Goal: Task Accomplishment & Management: Manage account settings

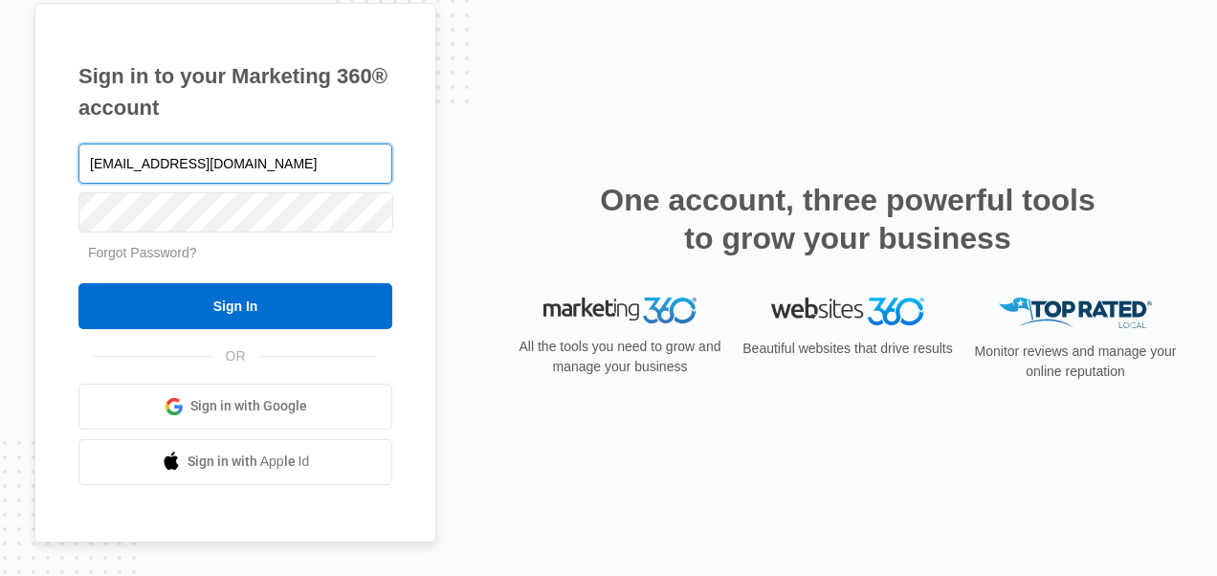
type input "[EMAIL_ADDRESS][DOMAIN_NAME]"
click at [78, 283] on input "Sign In" at bounding box center [235, 306] width 314 height 46
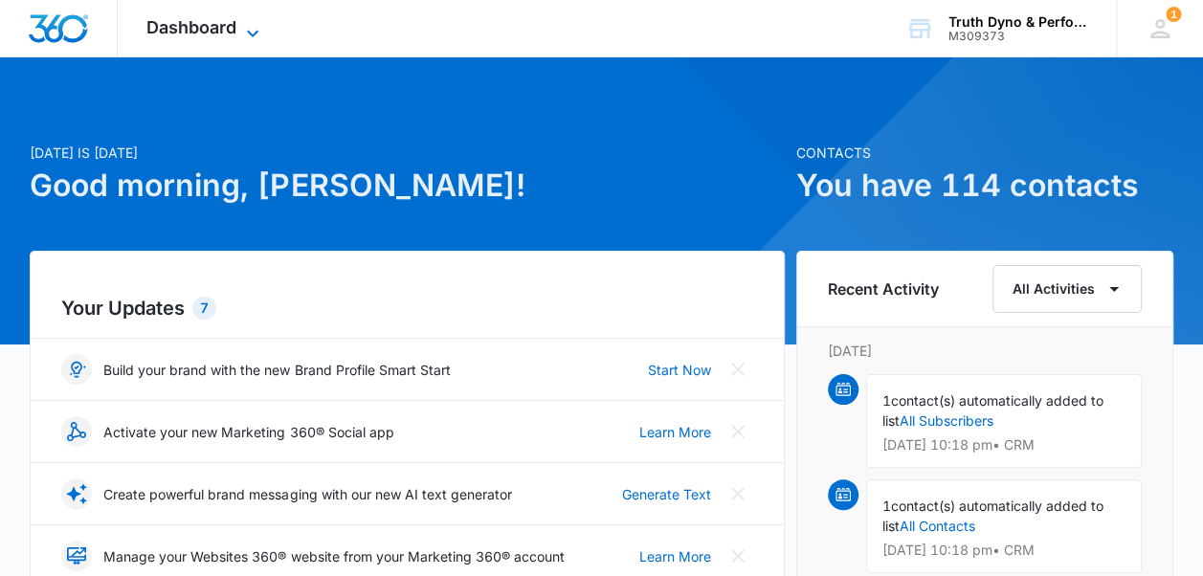
click at [256, 21] on div "Dashboard Apps Reputation Websites Forms CRM Email Social Payments POS Content …" at bounding box center [205, 28] width 175 height 56
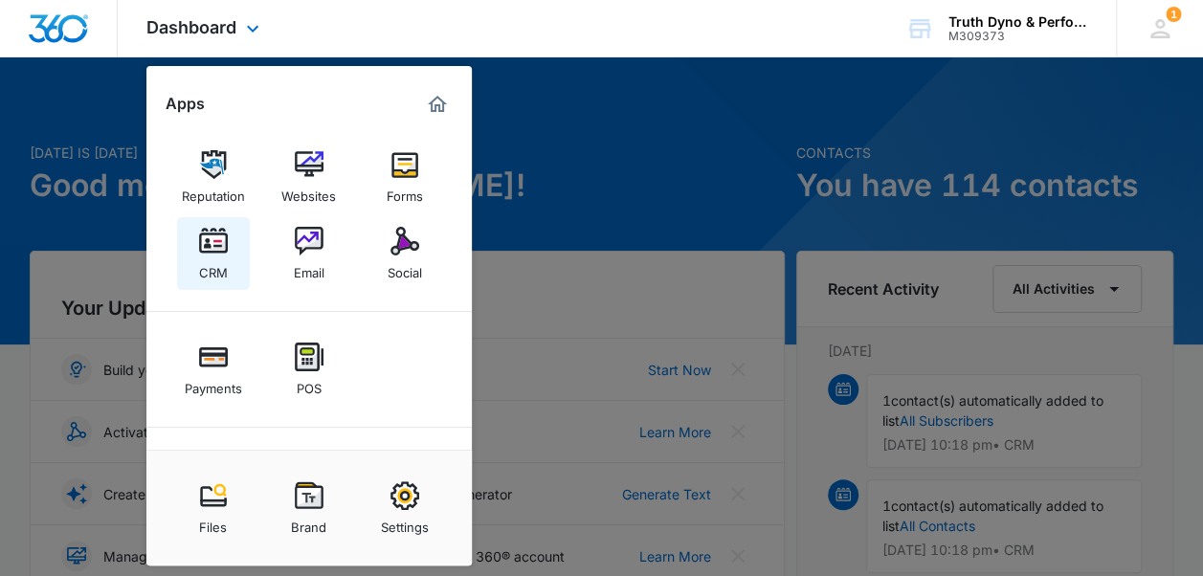
click at [215, 240] on img at bounding box center [213, 241] width 29 height 29
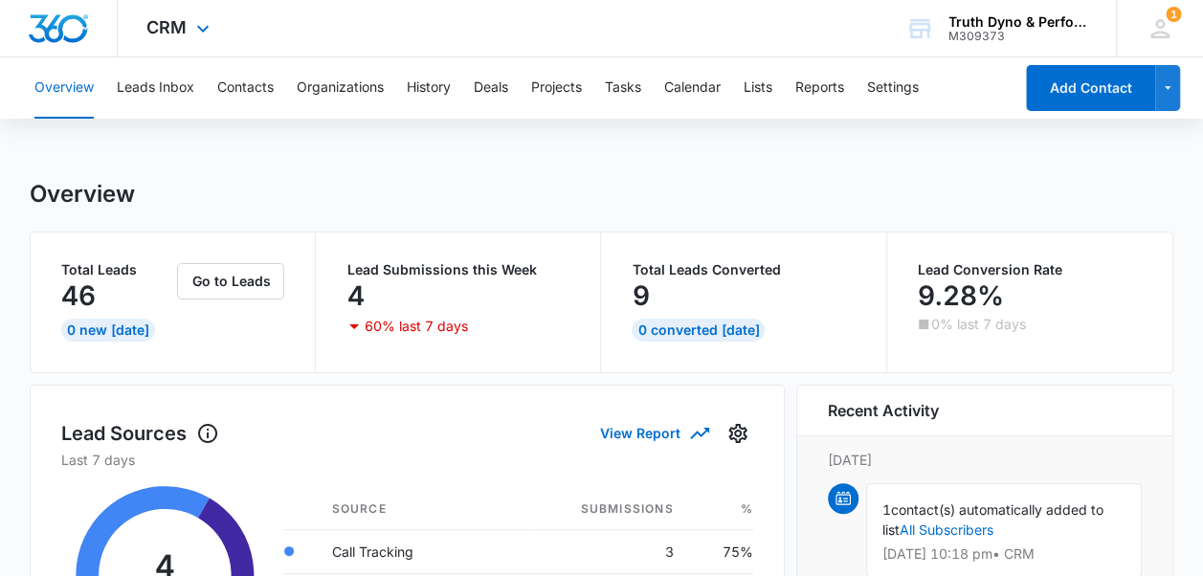
click at [180, 38] on div "CRM Apps Reputation Websites Forms CRM Email Social Payments POS Content Ads In…" at bounding box center [180, 28] width 125 height 56
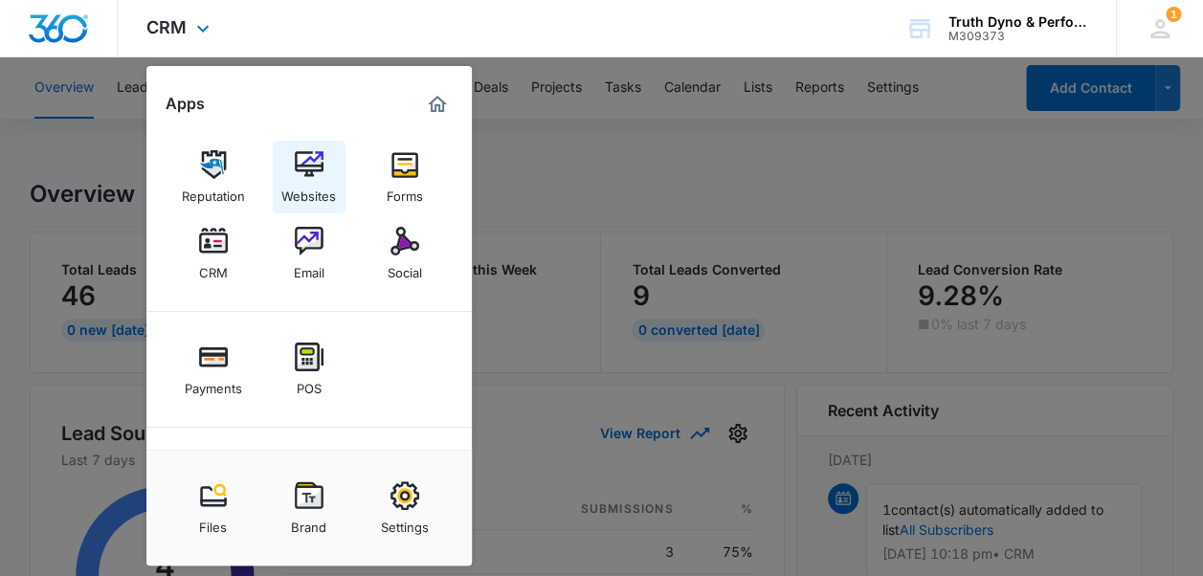
click at [318, 179] on div "Websites" at bounding box center [308, 191] width 55 height 25
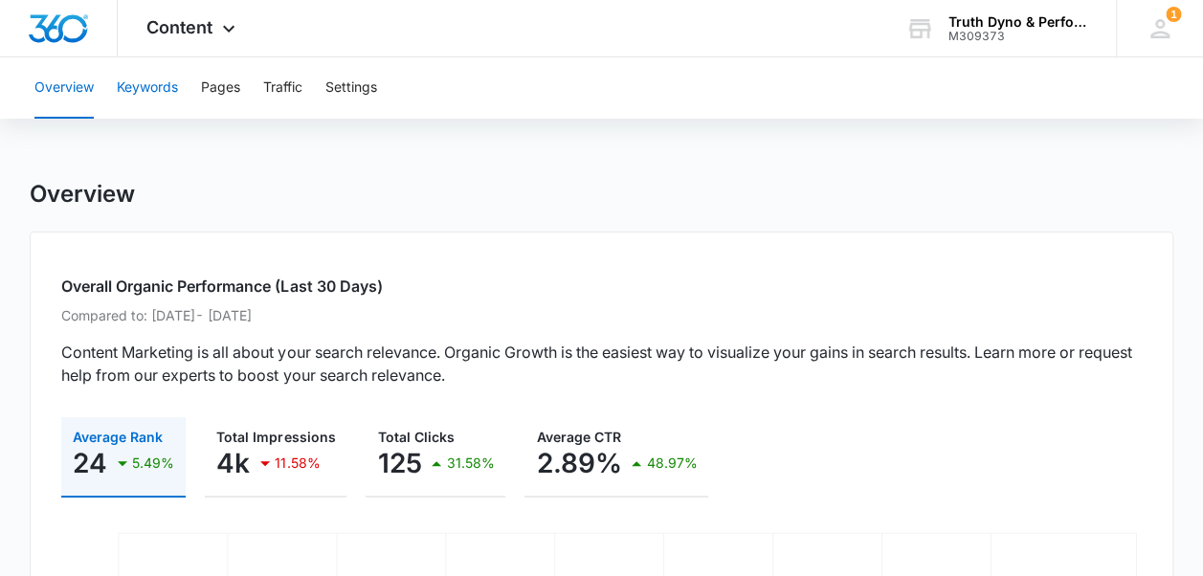
click at [138, 82] on button "Keywords" at bounding box center [147, 87] width 61 height 61
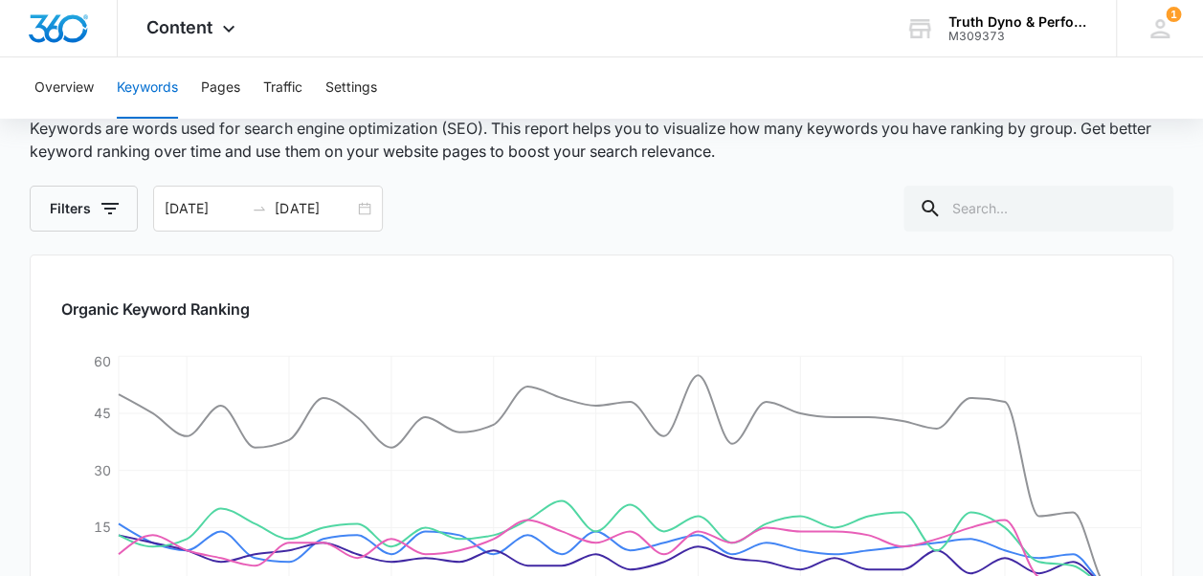
scroll to position [112, 0]
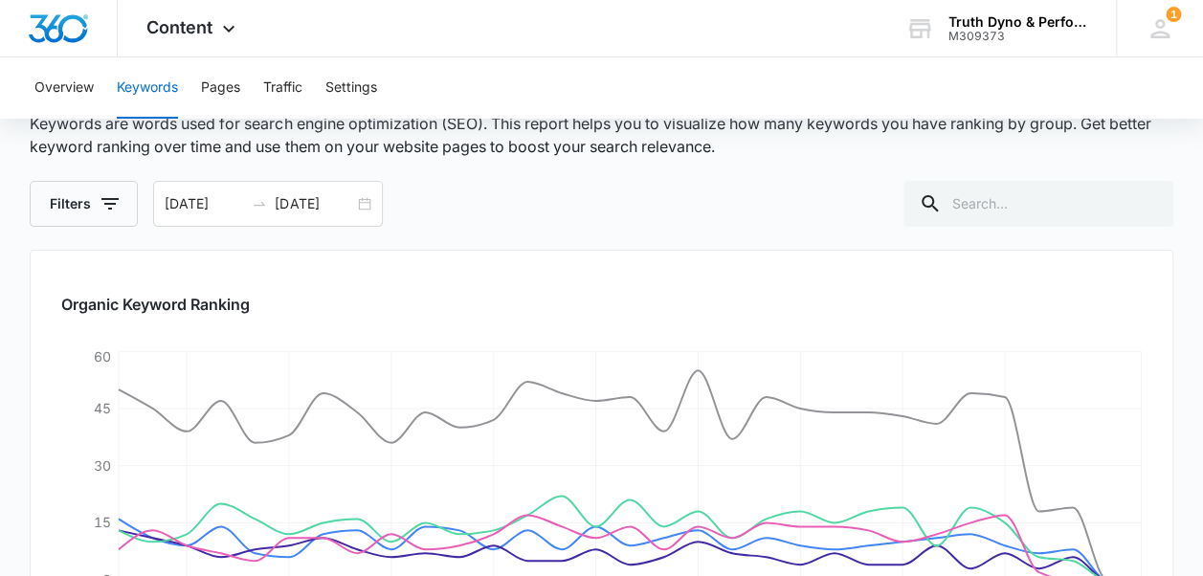
click at [381, 84] on div "Overview Keywords Pages Traffic Settings" at bounding box center [601, 87] width 1157 height 61
click at [369, 86] on button "Settings" at bounding box center [351, 87] width 52 height 61
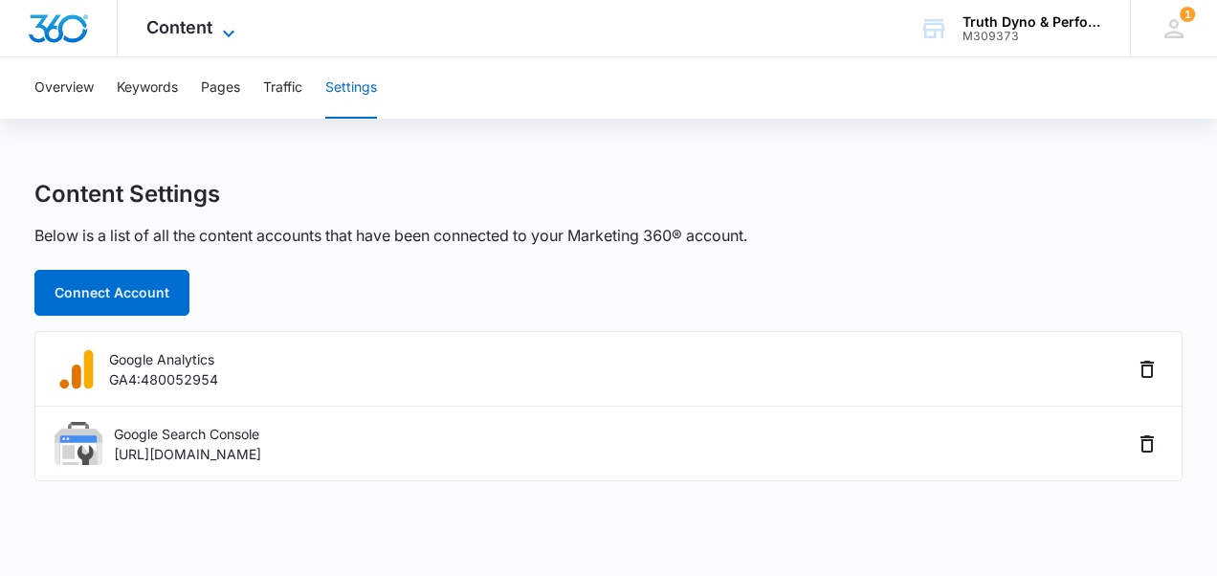
click at [147, 17] on span "Content" at bounding box center [179, 27] width 66 height 20
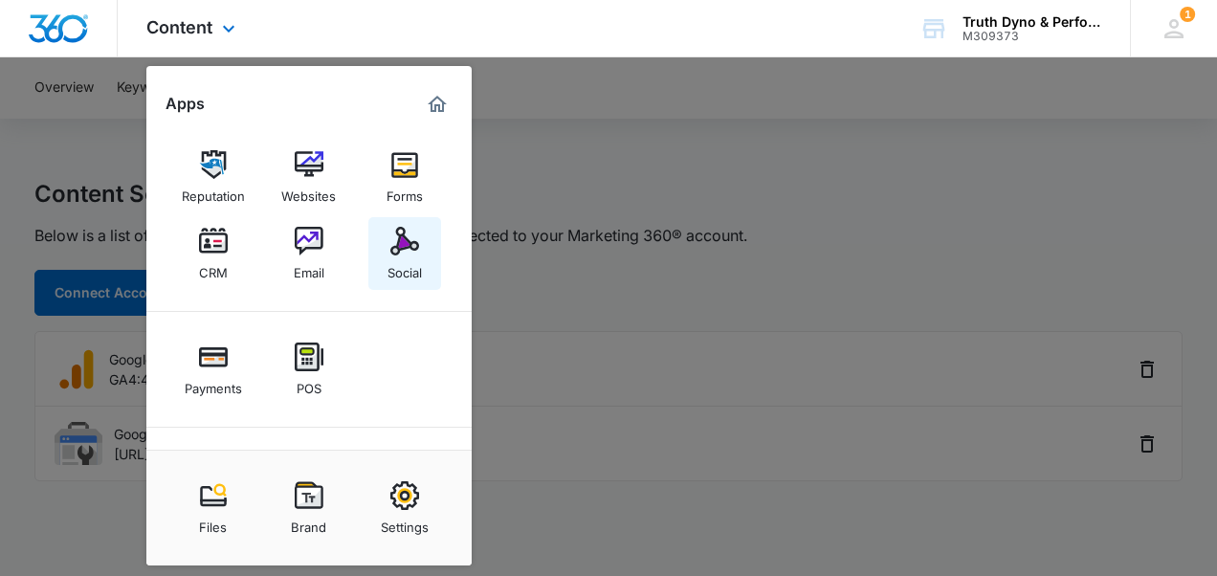
click at [392, 264] on div "Social" at bounding box center [405, 268] width 34 height 25
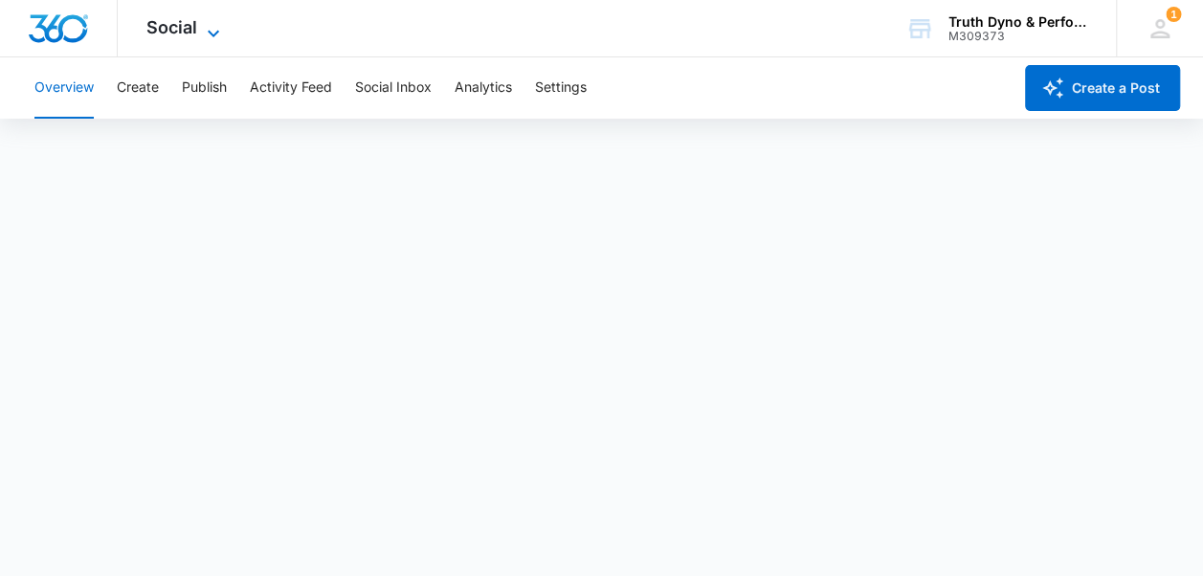
click at [217, 23] on icon at bounding box center [213, 33] width 23 height 23
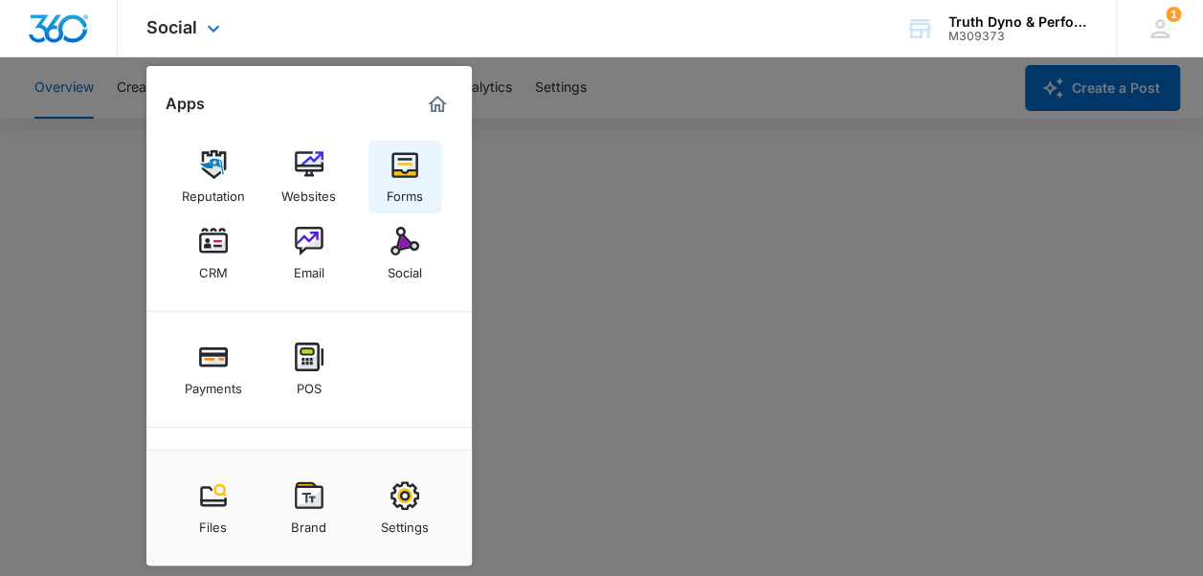
click at [421, 184] on div "Forms" at bounding box center [405, 191] width 36 height 25
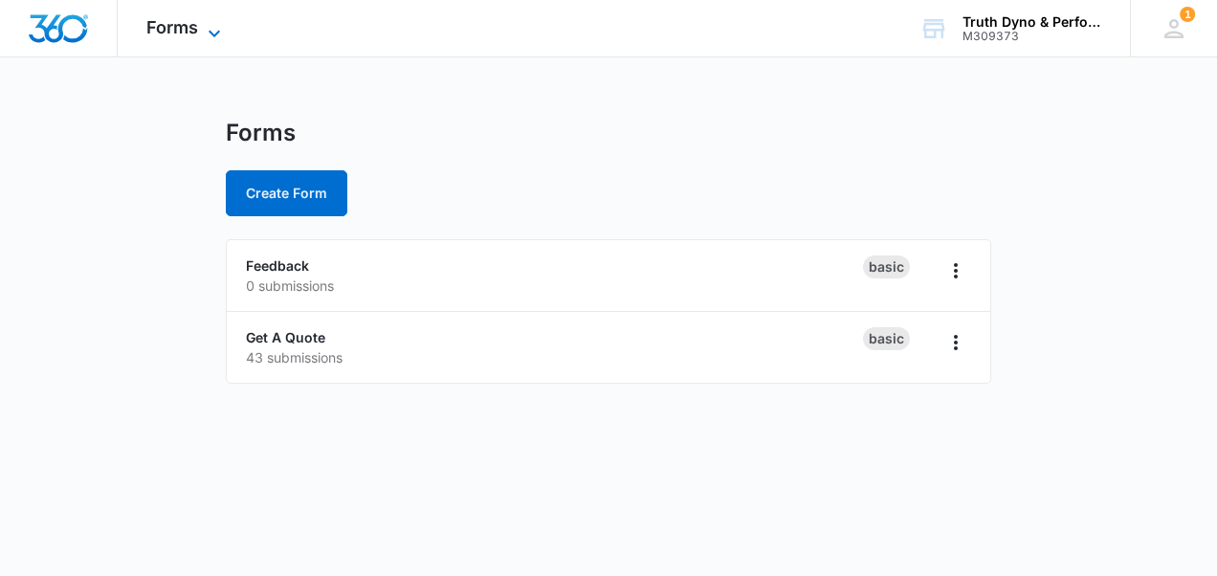
click at [180, 25] on span "Forms" at bounding box center [172, 27] width 52 height 20
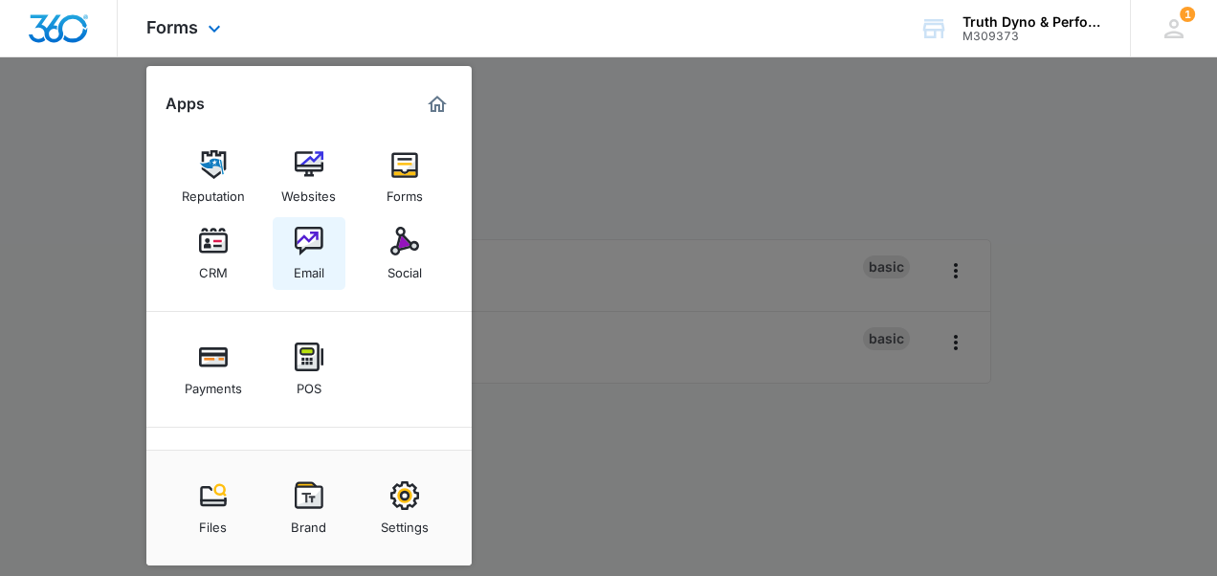
click at [300, 255] on img at bounding box center [309, 241] width 29 height 29
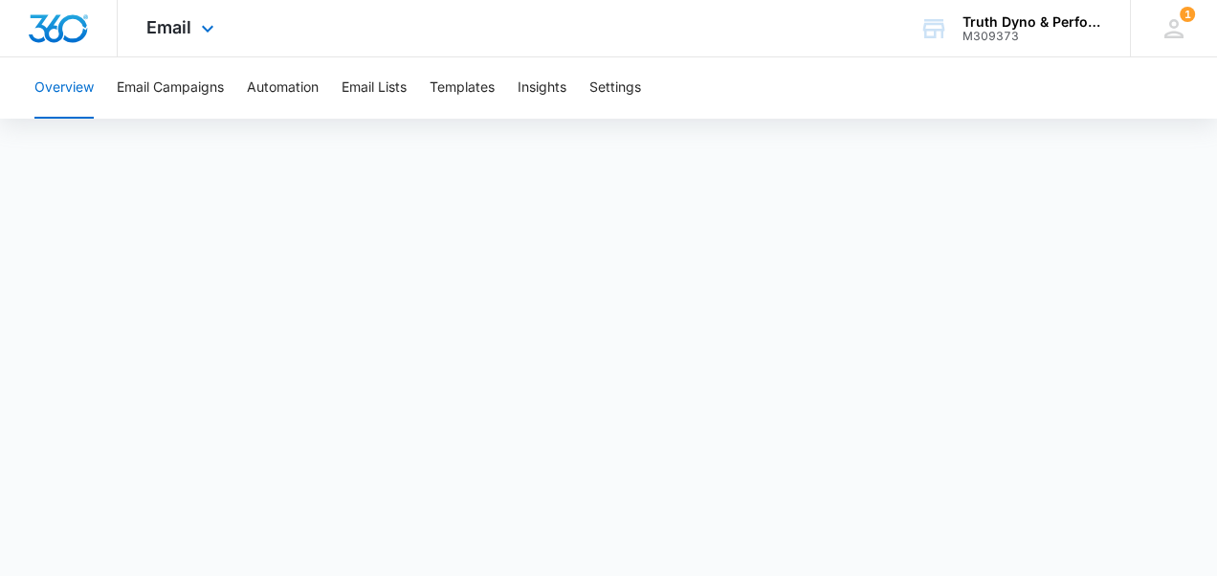
click at [196, 19] on icon at bounding box center [207, 28] width 23 height 23
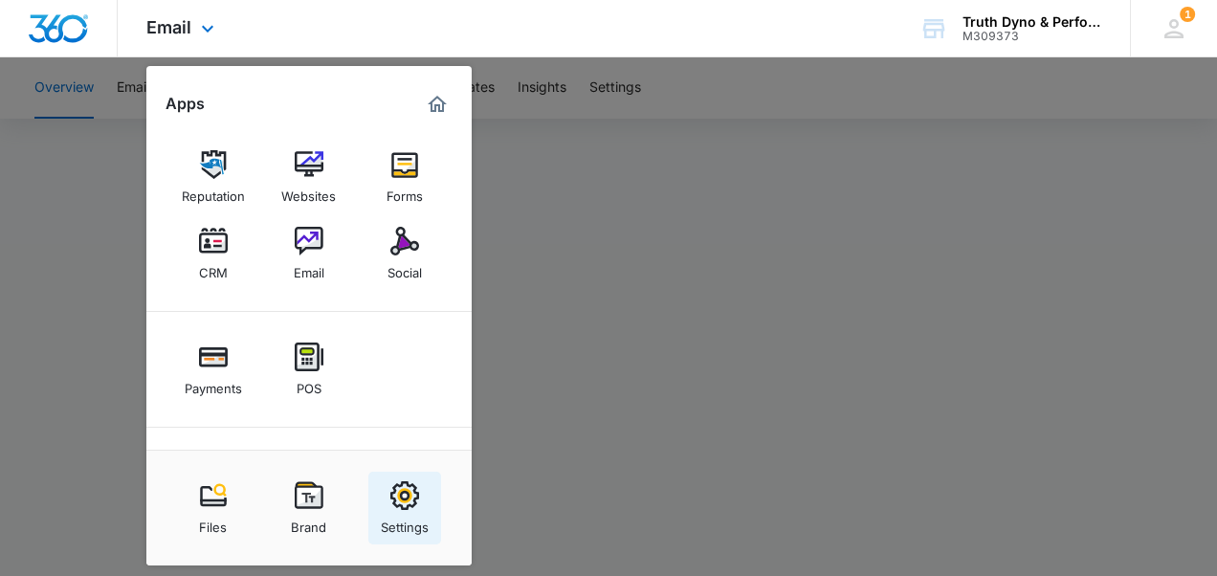
click at [409, 501] on img at bounding box center [404, 495] width 29 height 29
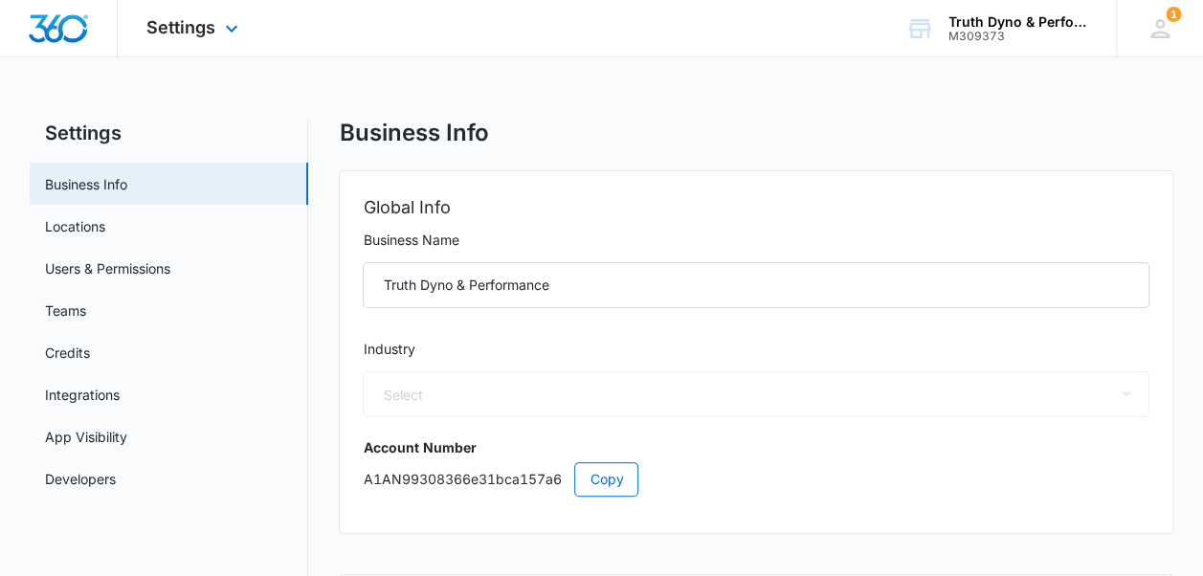
select select "44"
select select "US"
select select "America/Chicago"
click at [100, 476] on link "Developers" at bounding box center [80, 479] width 71 height 20
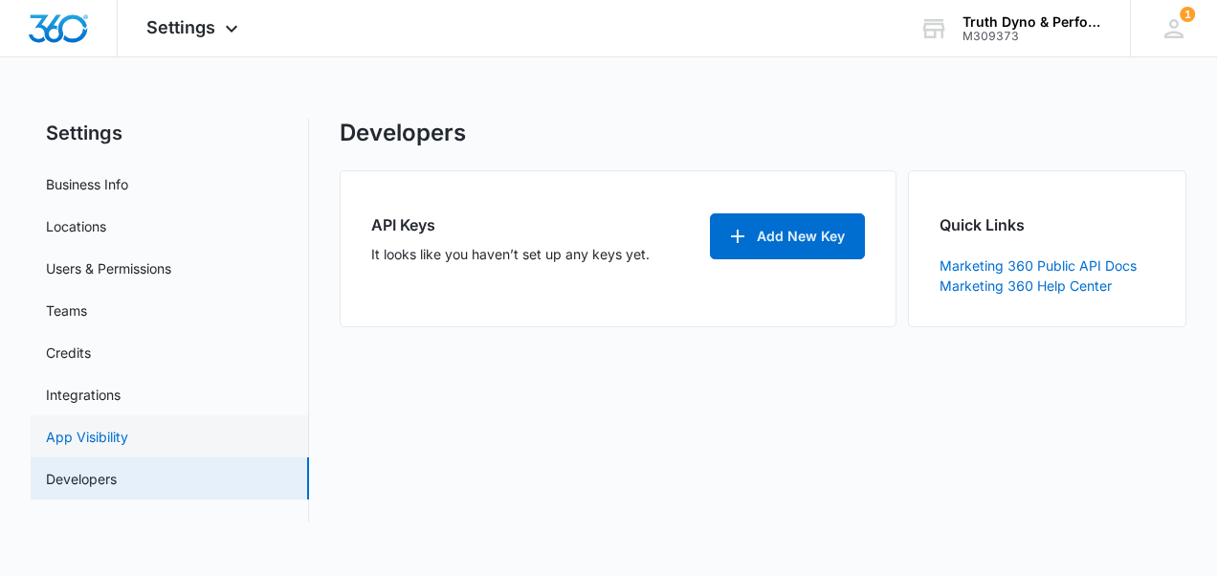
click at [105, 445] on link "App Visibility" at bounding box center [87, 437] width 82 height 20
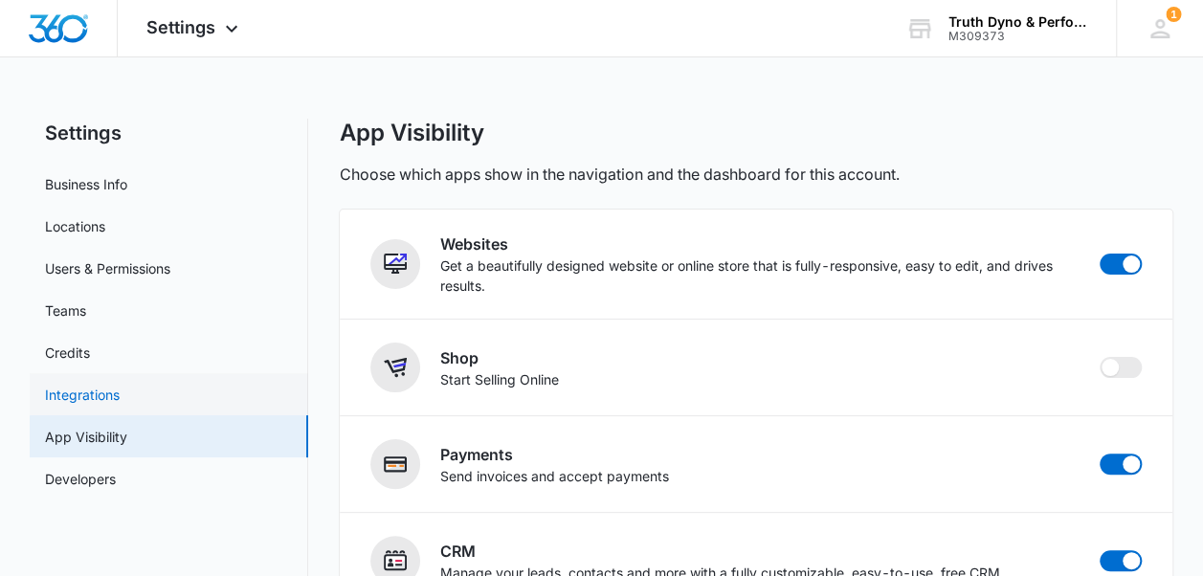
click at [93, 392] on link "Integrations" at bounding box center [82, 395] width 75 height 20
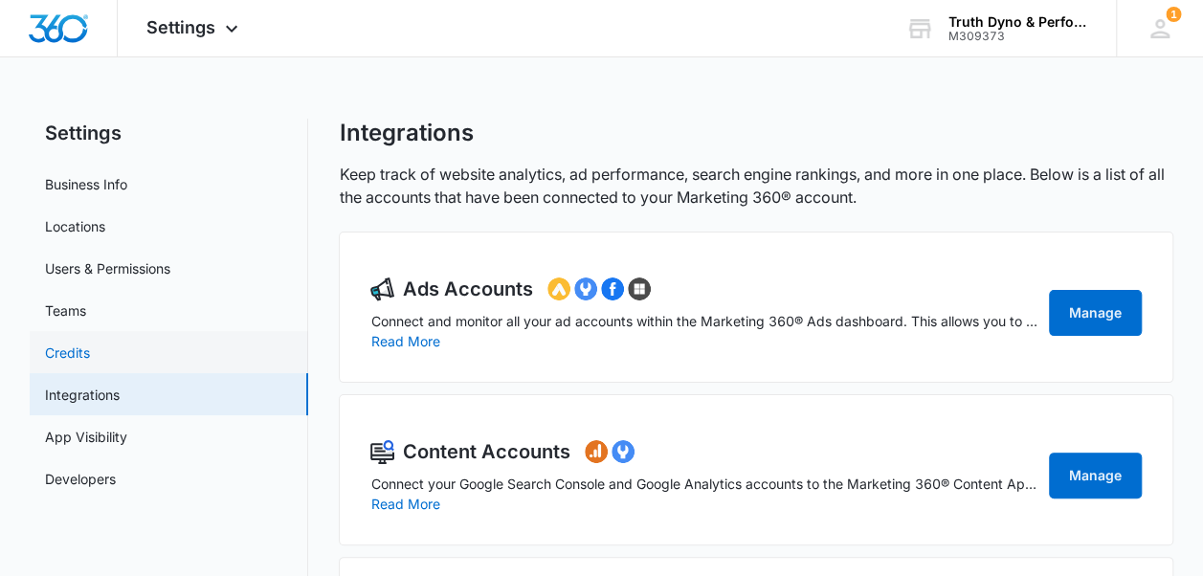
click at [85, 343] on link "Credits" at bounding box center [67, 353] width 45 height 20
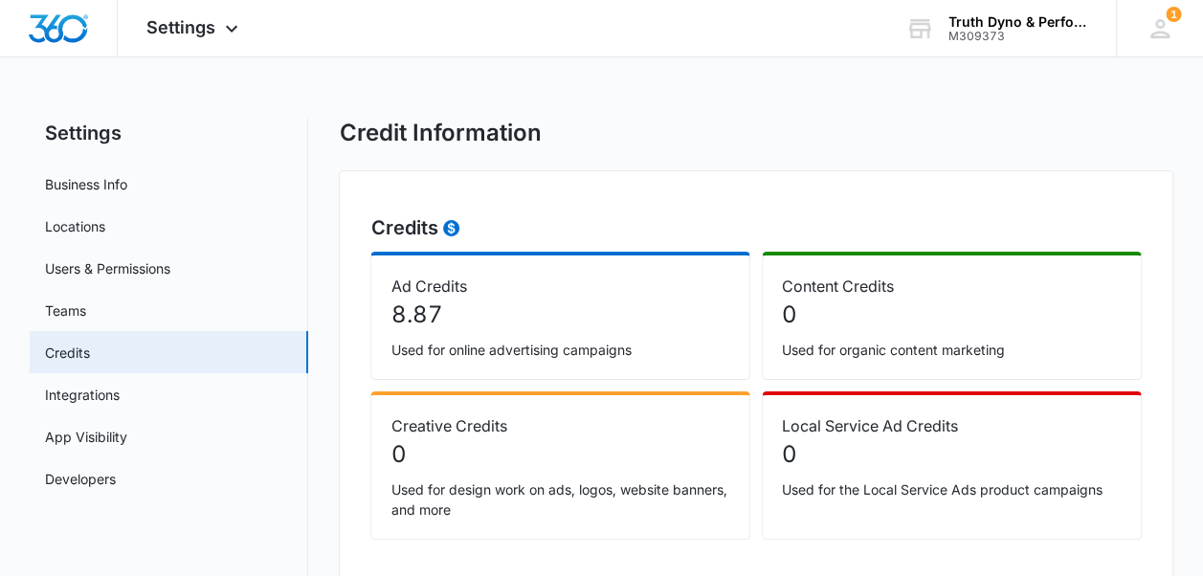
scroll to position [44, 0]
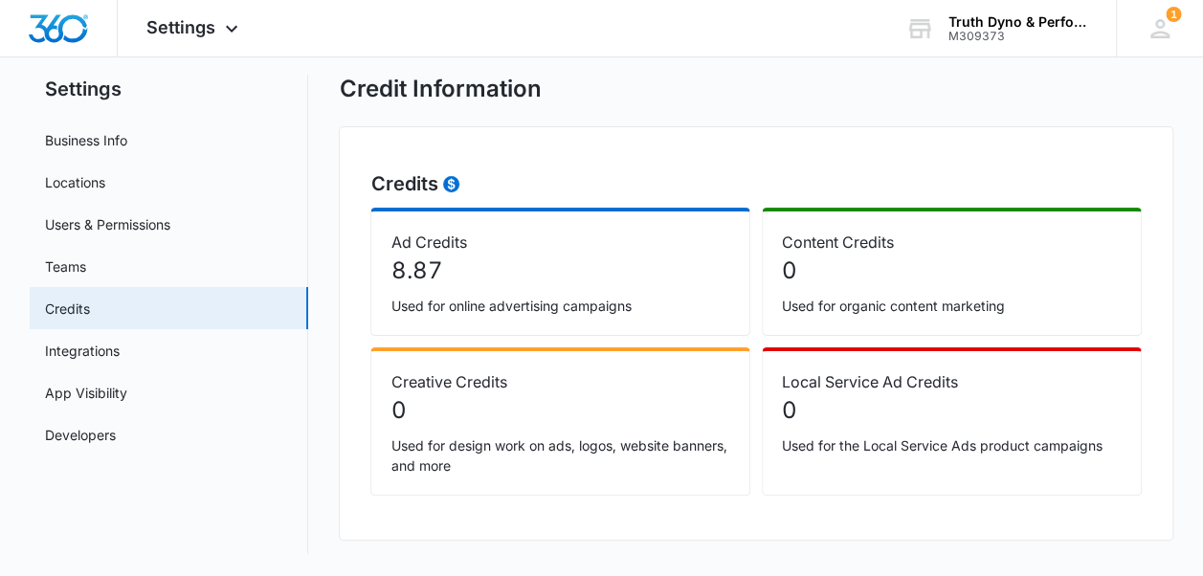
click at [427, 267] on p "8.87" at bounding box center [560, 271] width 340 height 34
click at [45, 277] on link "Teams" at bounding box center [65, 266] width 41 height 20
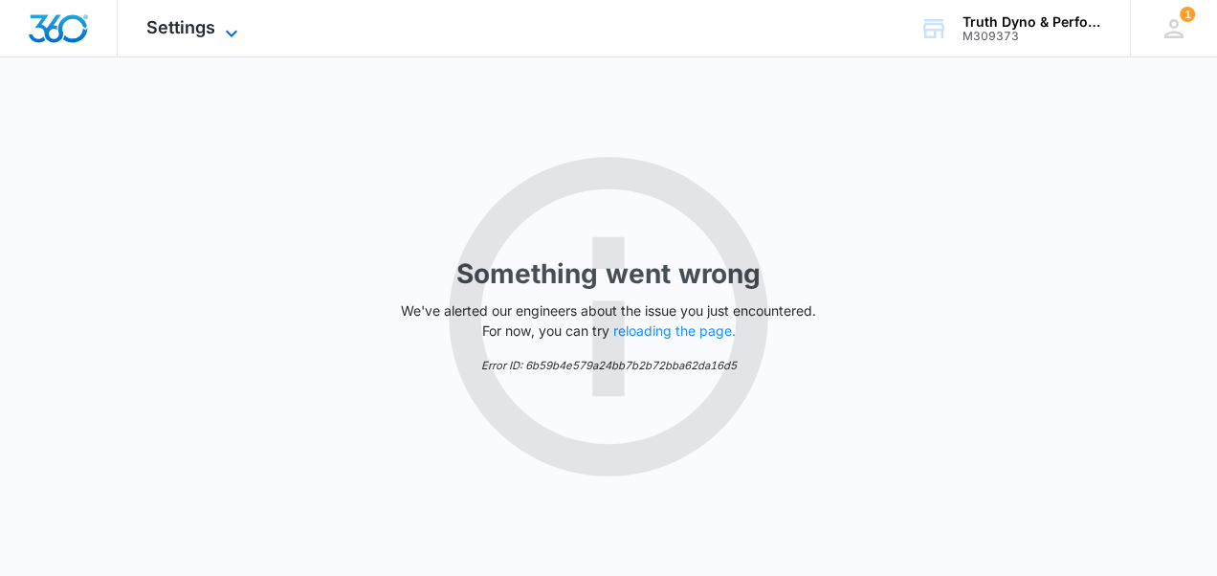
click at [179, 25] on span "Settings" at bounding box center [180, 27] width 69 height 20
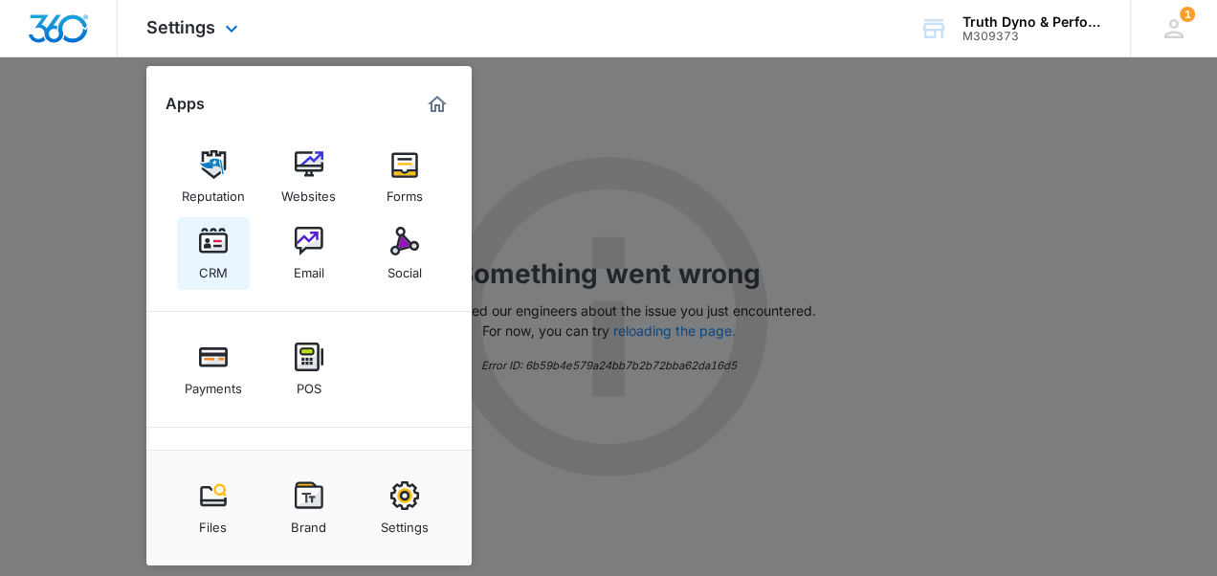
click at [189, 262] on link "CRM" at bounding box center [213, 253] width 73 height 73
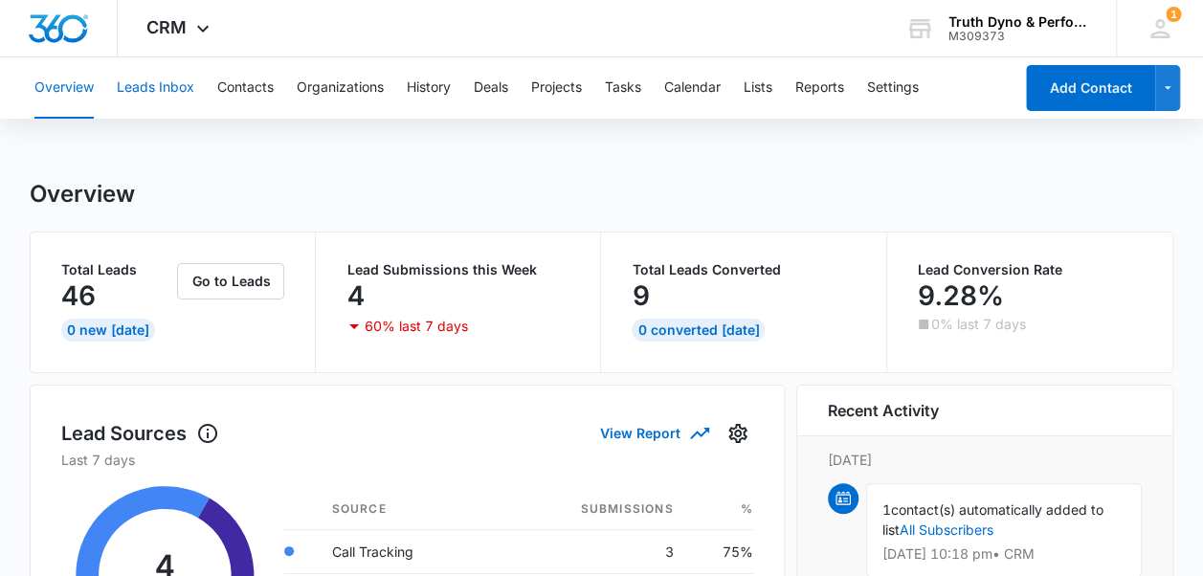
click at [165, 84] on button "Leads Inbox" at bounding box center [156, 87] width 78 height 61
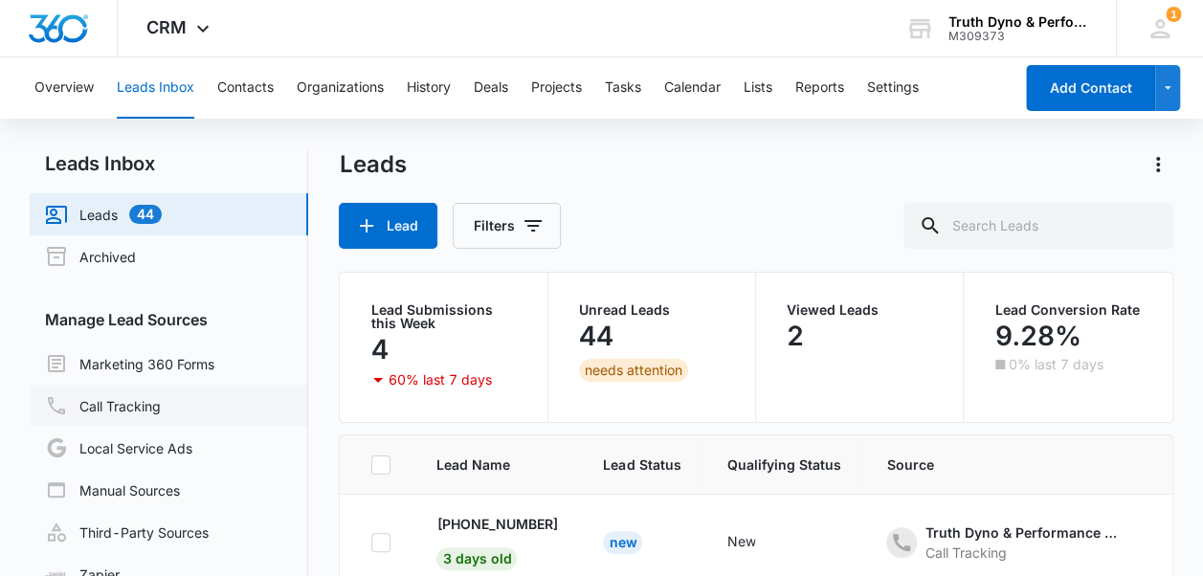
click at [122, 410] on link "Call Tracking" at bounding box center [103, 405] width 116 height 23
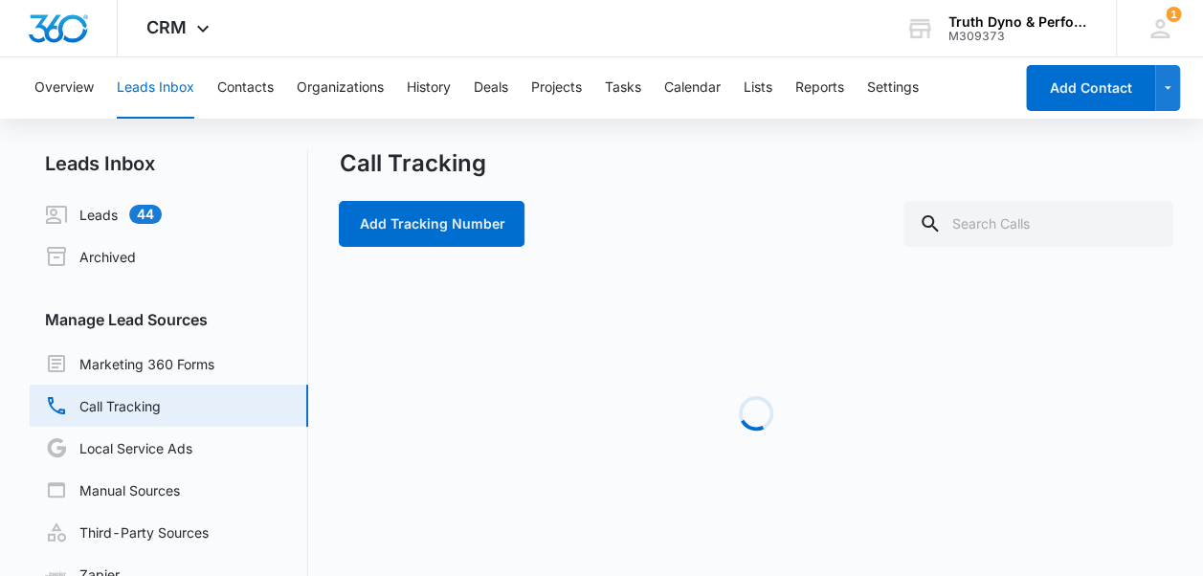
click at [122, 410] on link "Call Tracking" at bounding box center [103, 405] width 116 height 23
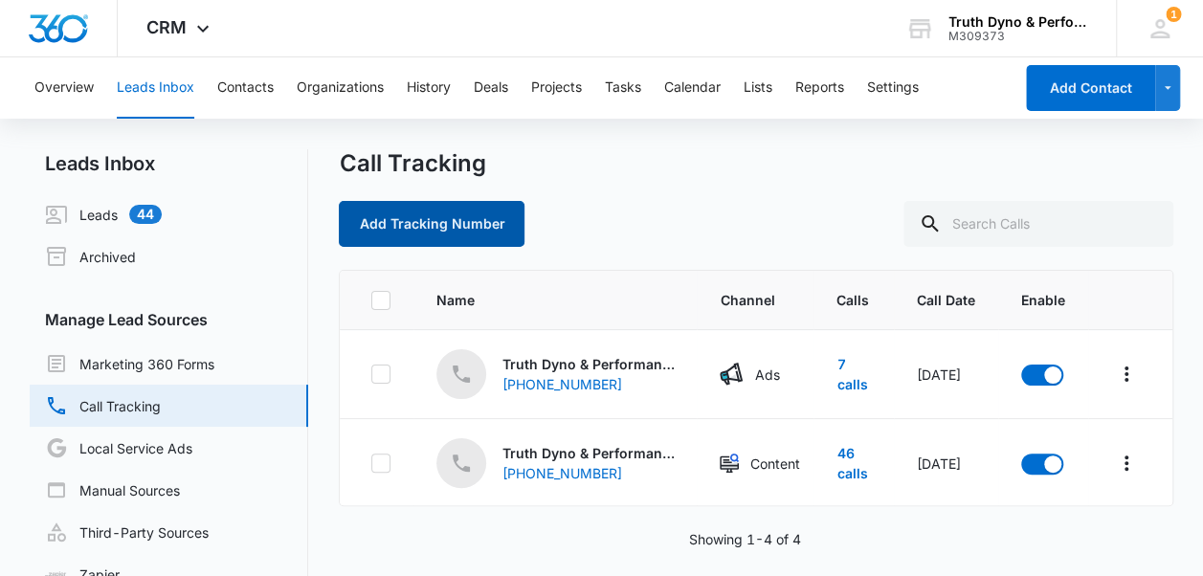
click at [470, 211] on button "Add Tracking Number" at bounding box center [432, 224] width 186 height 46
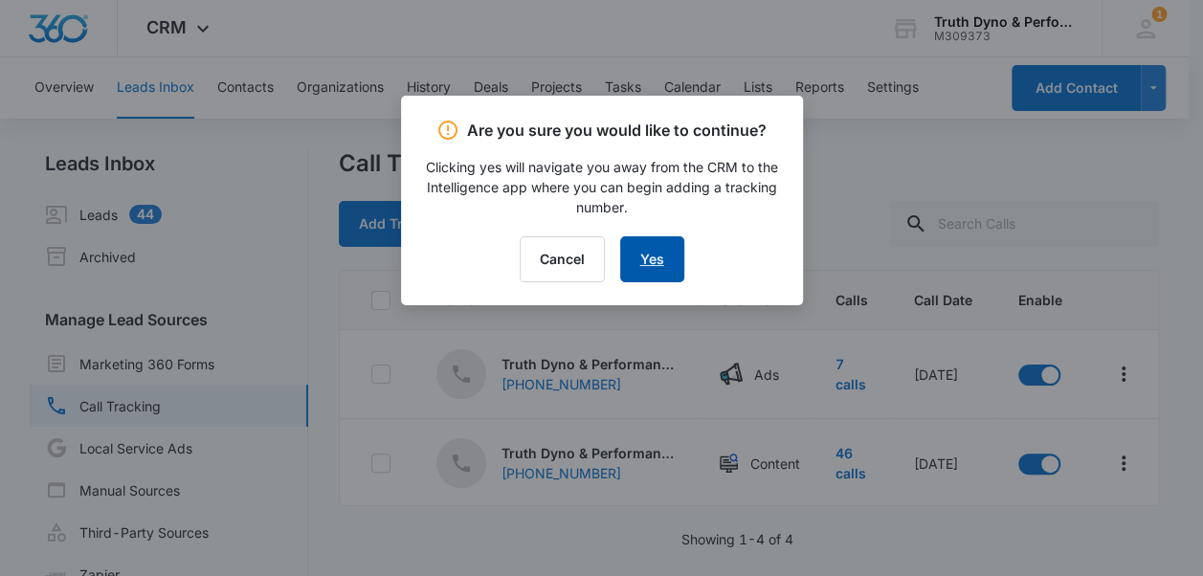
click at [658, 260] on link "Yes" at bounding box center [652, 259] width 64 height 46
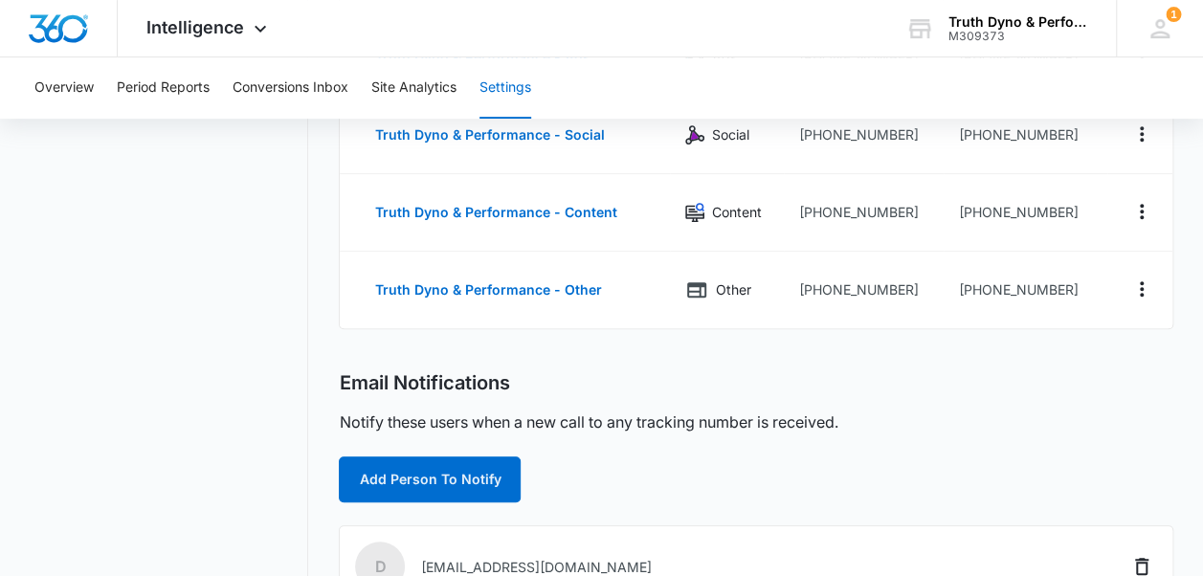
scroll to position [327, 0]
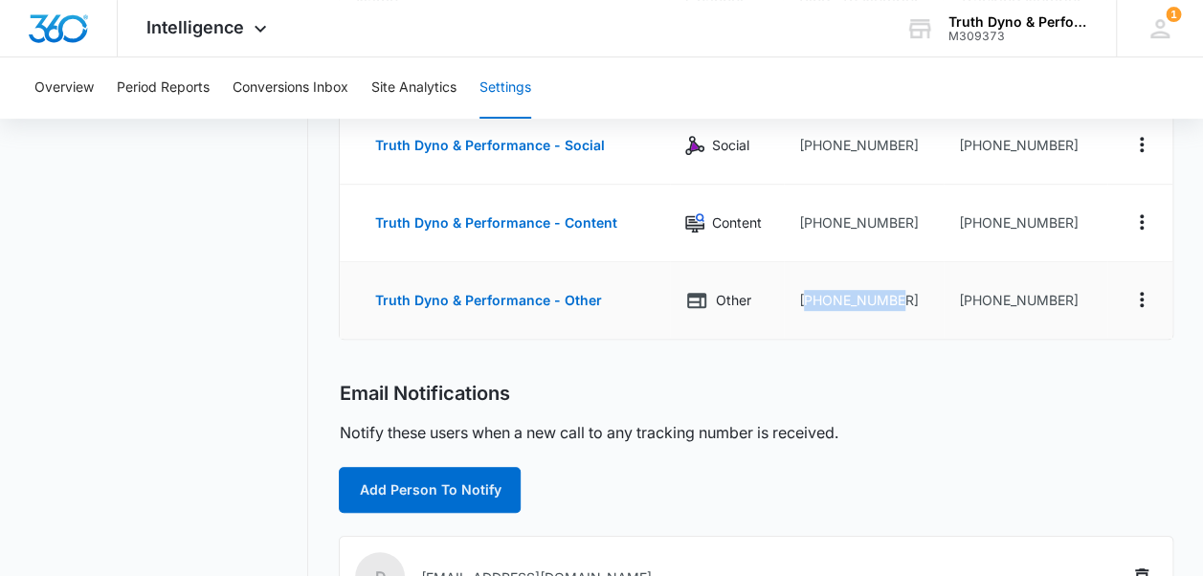
drag, startPoint x: 900, startPoint y: 298, endPoint x: 806, endPoint y: 300, distance: 93.8
click at [806, 300] on td "+17632005110" at bounding box center [864, 300] width 160 height 77
copy td "17632005110"
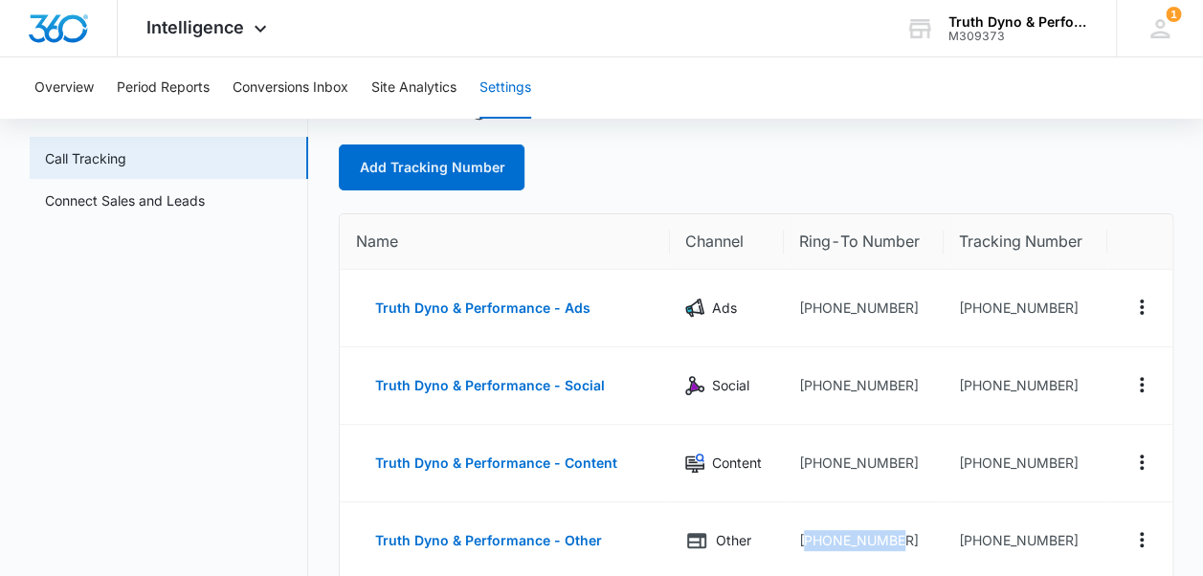
scroll to position [0, 0]
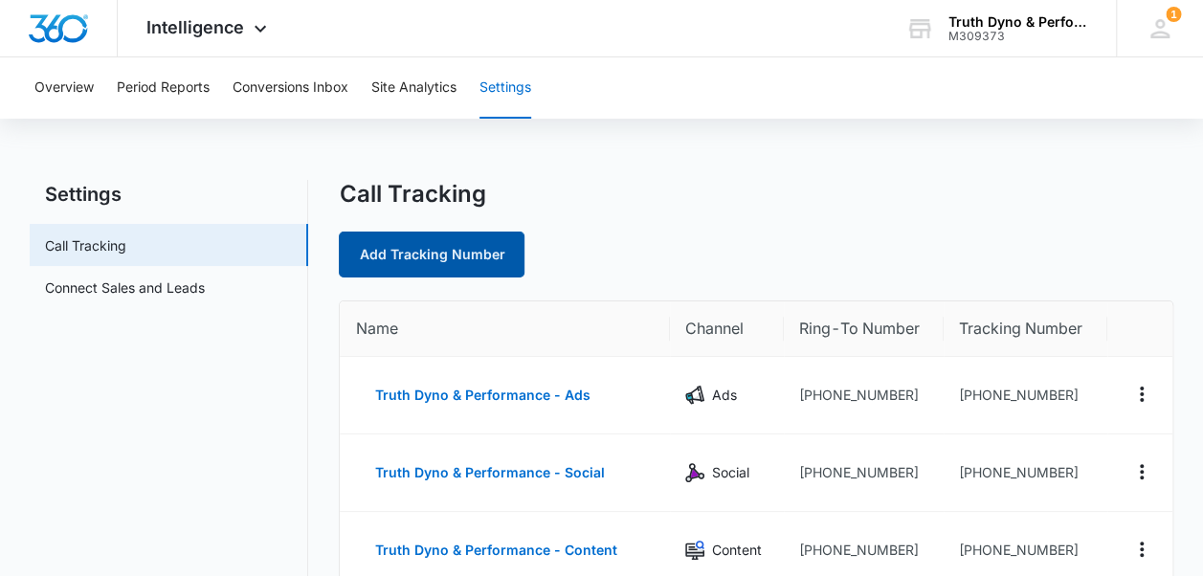
click at [427, 247] on link "Add Tracking Number" at bounding box center [432, 255] width 186 height 46
select select "by_area_code"
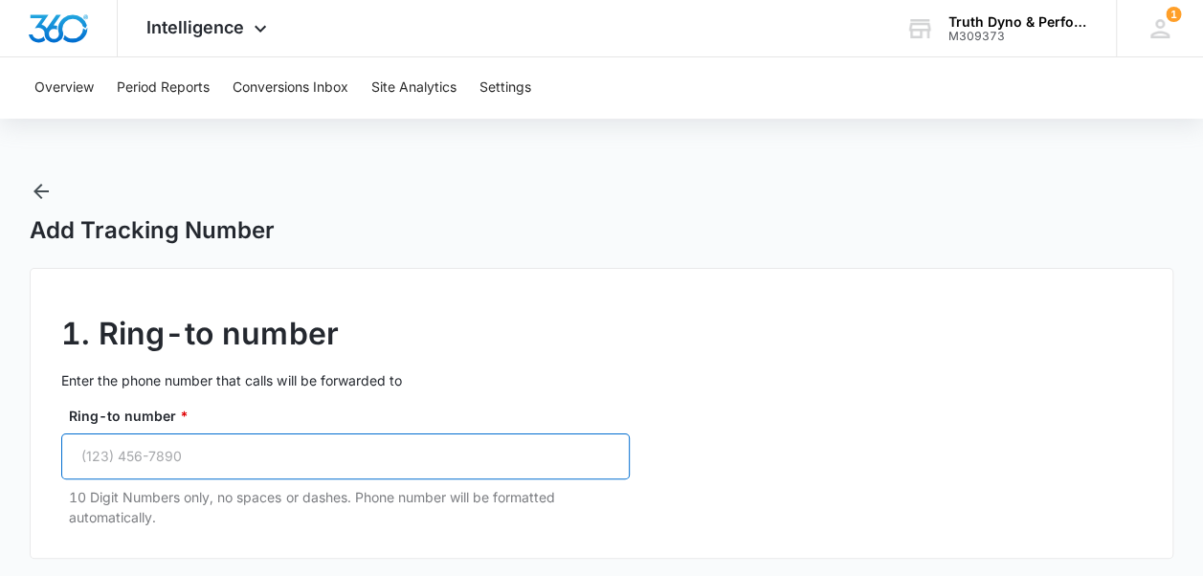
click at [213, 467] on input "Ring-to number *" at bounding box center [345, 457] width 568 height 46
paste input "1 (763) 200-5110"
type input "1 (763) 200-5110"
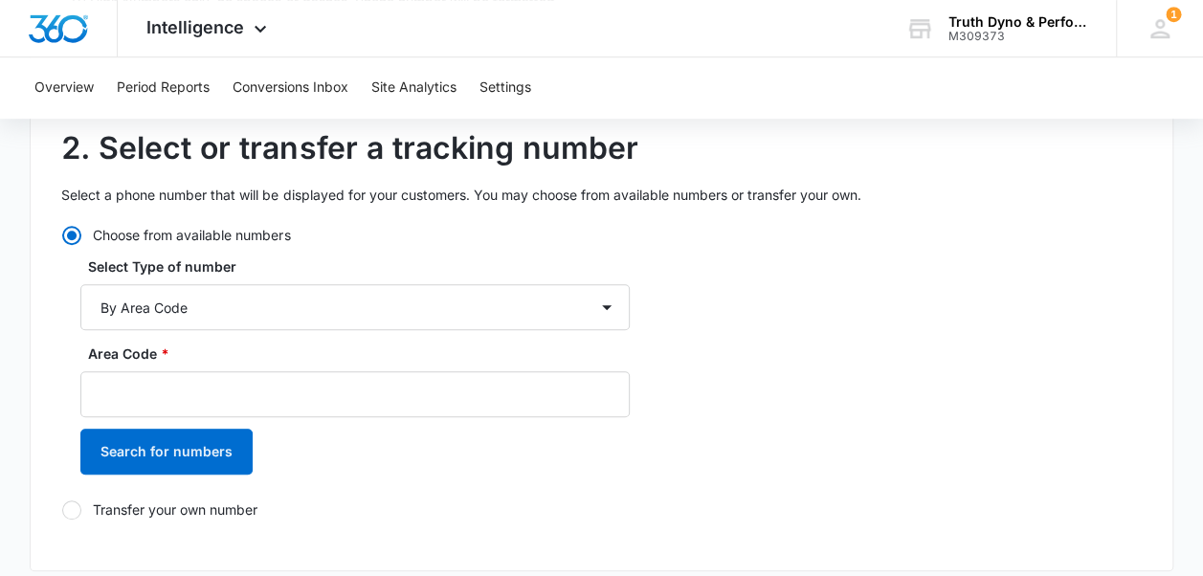
scroll to position [493, 0]
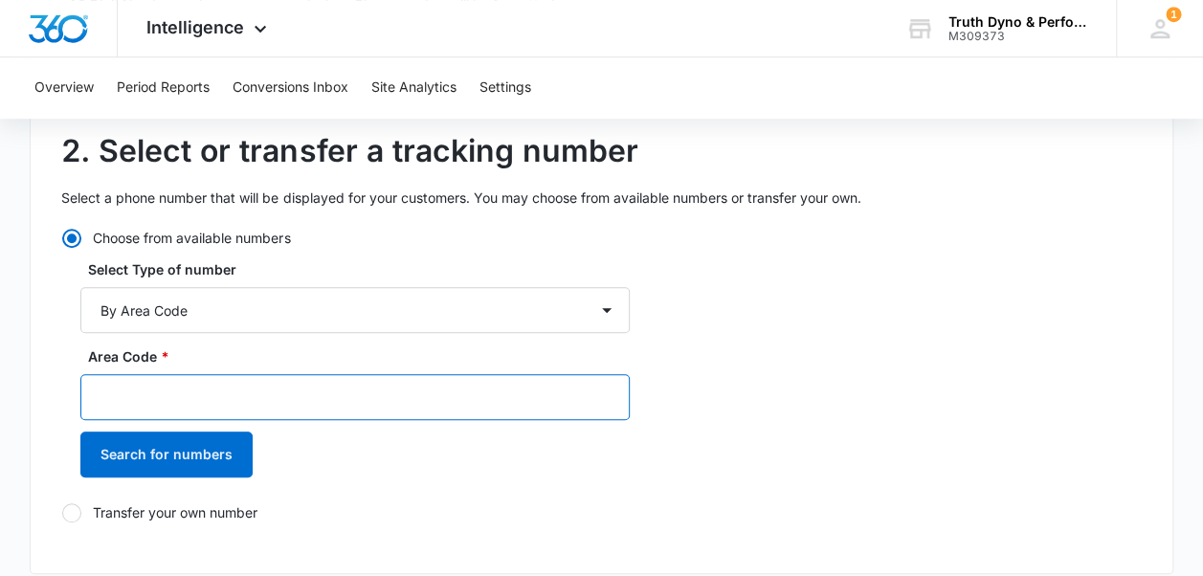
drag, startPoint x: 325, startPoint y: 387, endPoint x: 351, endPoint y: 390, distance: 26.1
click at [351, 390] on input "Area Code *" at bounding box center [354, 397] width 549 height 46
type input "763"
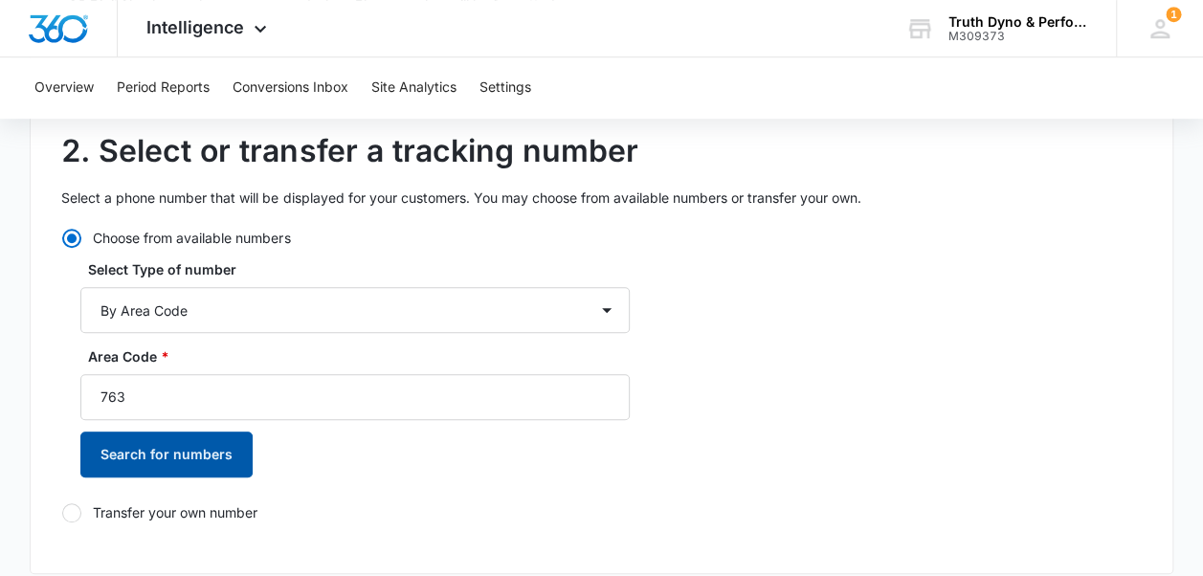
click at [184, 452] on button "Search for numbers" at bounding box center [166, 455] width 172 height 46
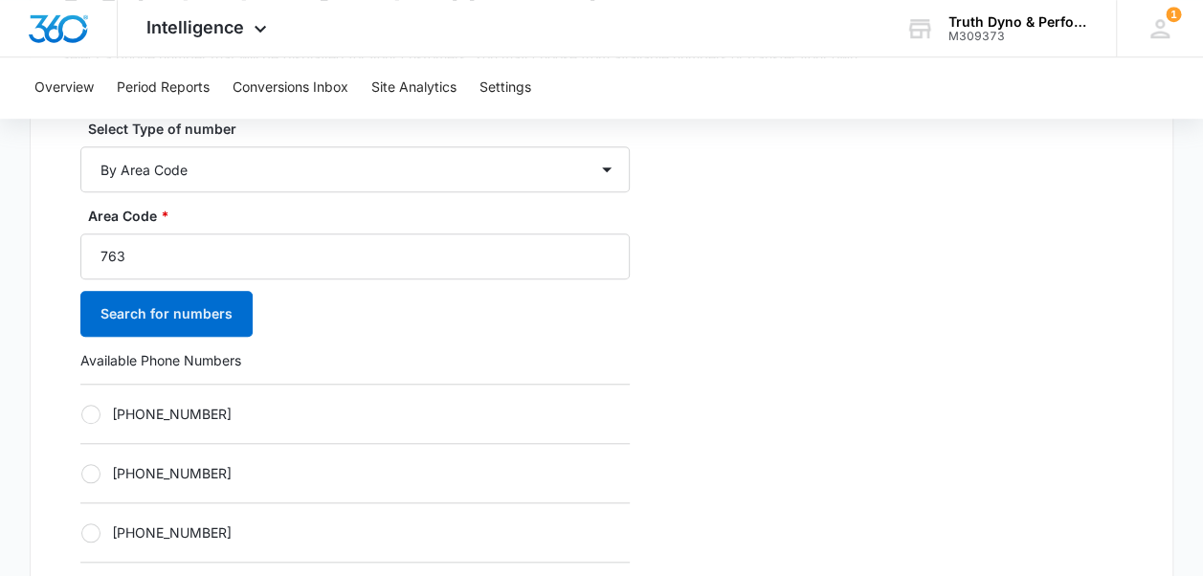
scroll to position [614, 0]
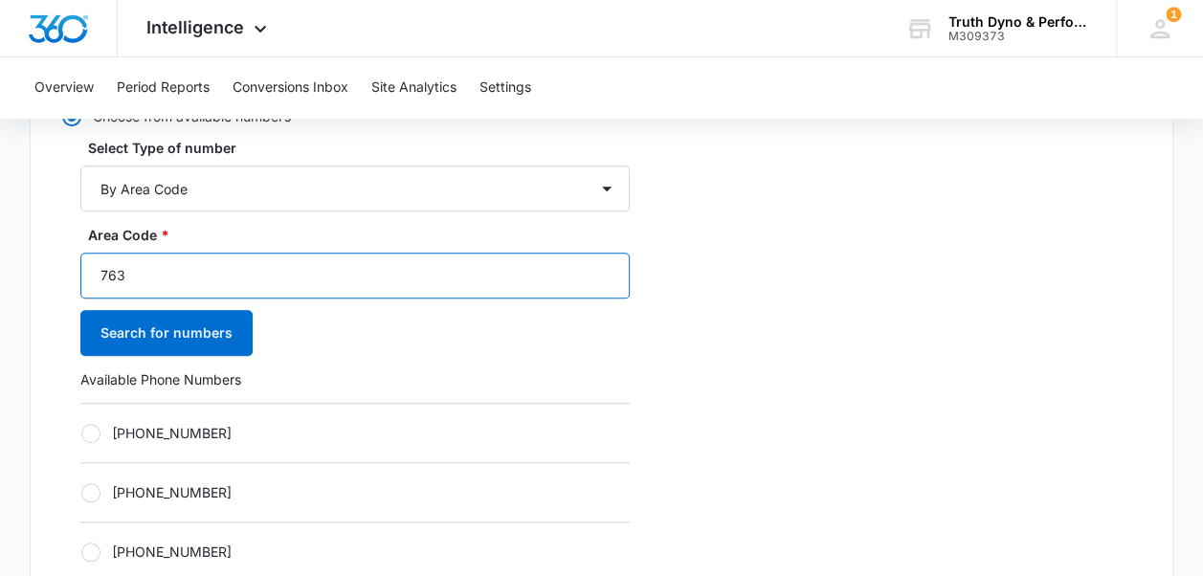
click at [318, 294] on input "763" at bounding box center [354, 276] width 549 height 46
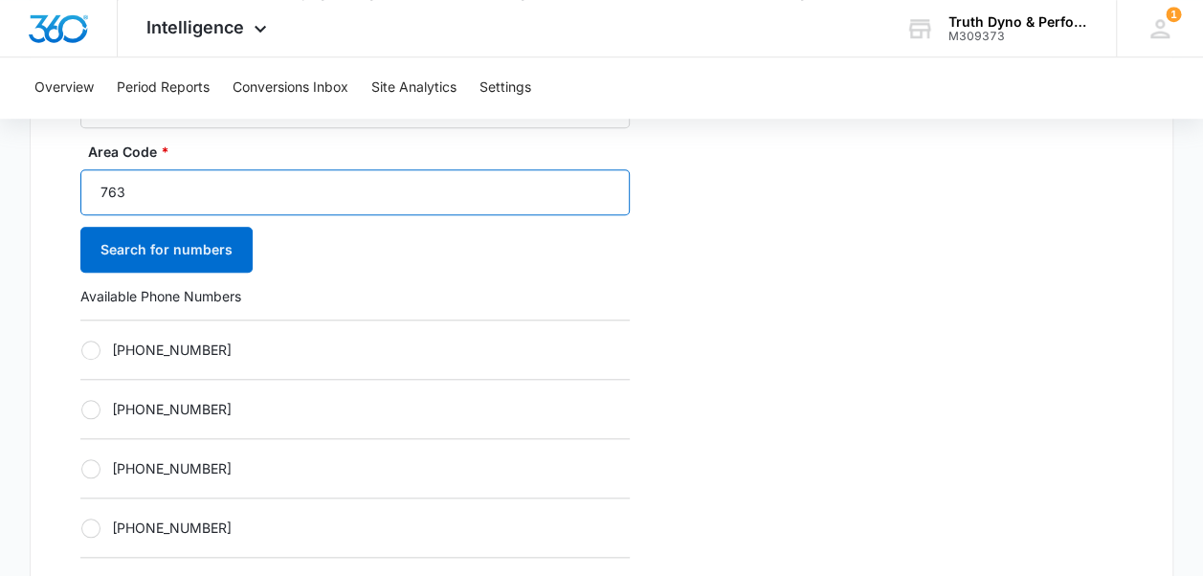
scroll to position [707, 0]
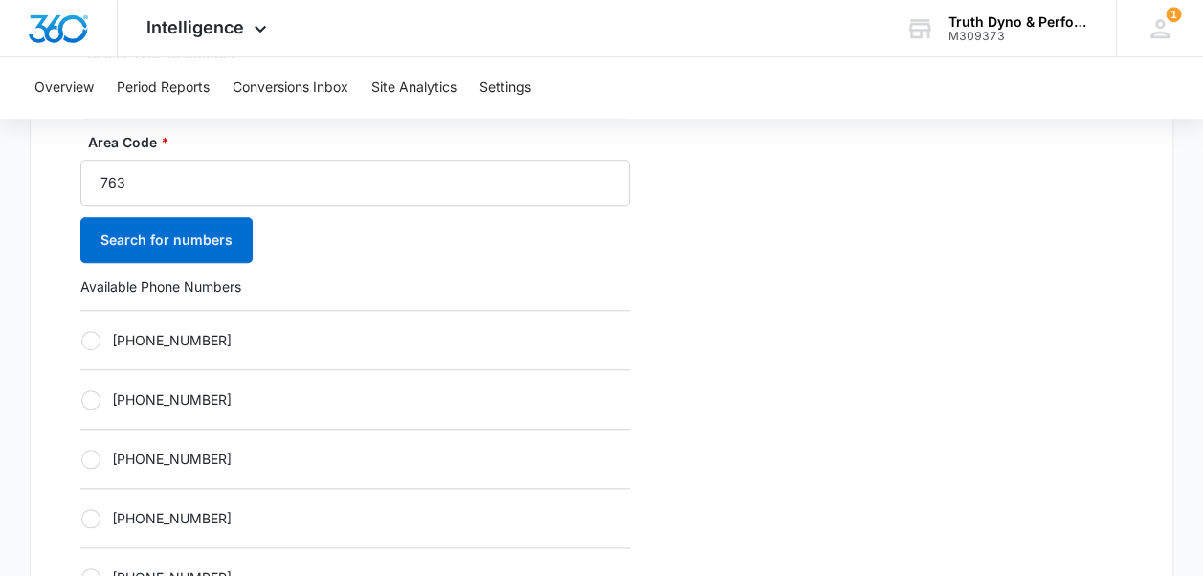
click at [100, 337] on div at bounding box center [90, 340] width 19 height 19
click at [81, 340] on input "+17632604602" at bounding box center [80, 340] width 1 height 1
radio input "true"
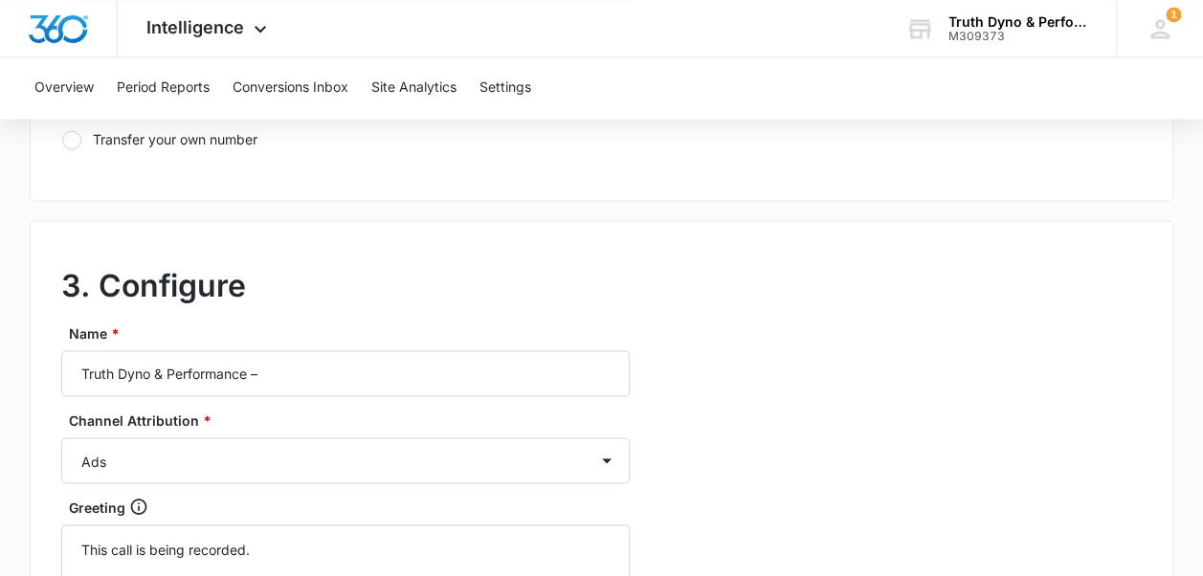
scroll to position [1546, 0]
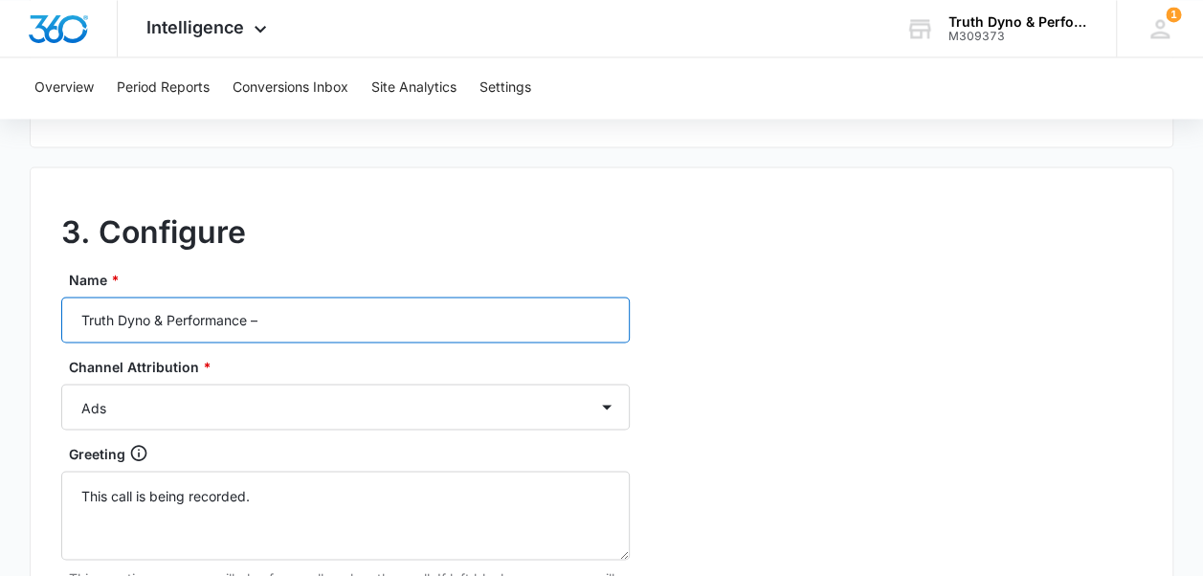
click at [498, 329] on input "Truth Dyno & Performance –" at bounding box center [345, 320] width 568 height 46
type input "Truth Dyno & Performance – Golf Cards"
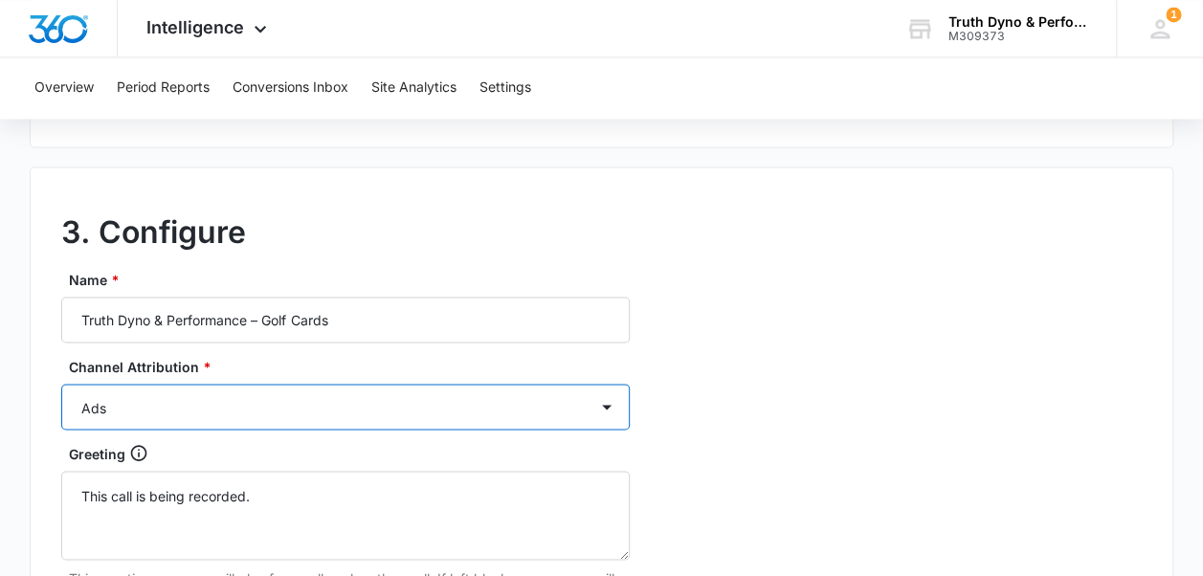
click at [597, 419] on select "Ads Local Service Ads Content Social Other" at bounding box center [345, 407] width 568 height 46
select select "LSA"
click at [61, 384] on select "Ads Local Service Ads Content Social Other" at bounding box center [345, 407] width 568 height 46
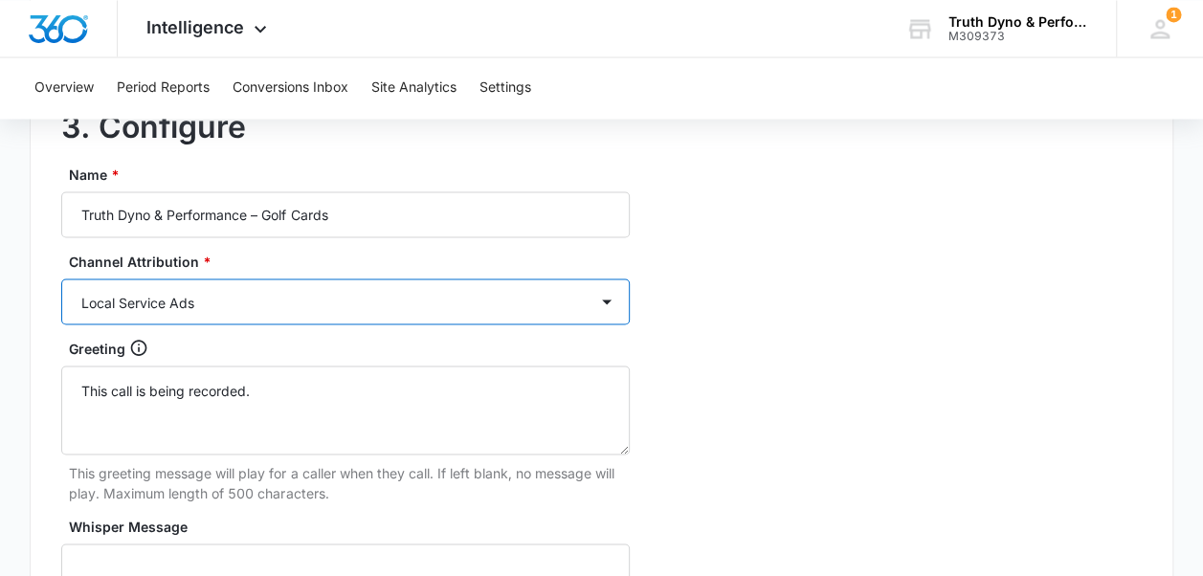
scroll to position [1642, 0]
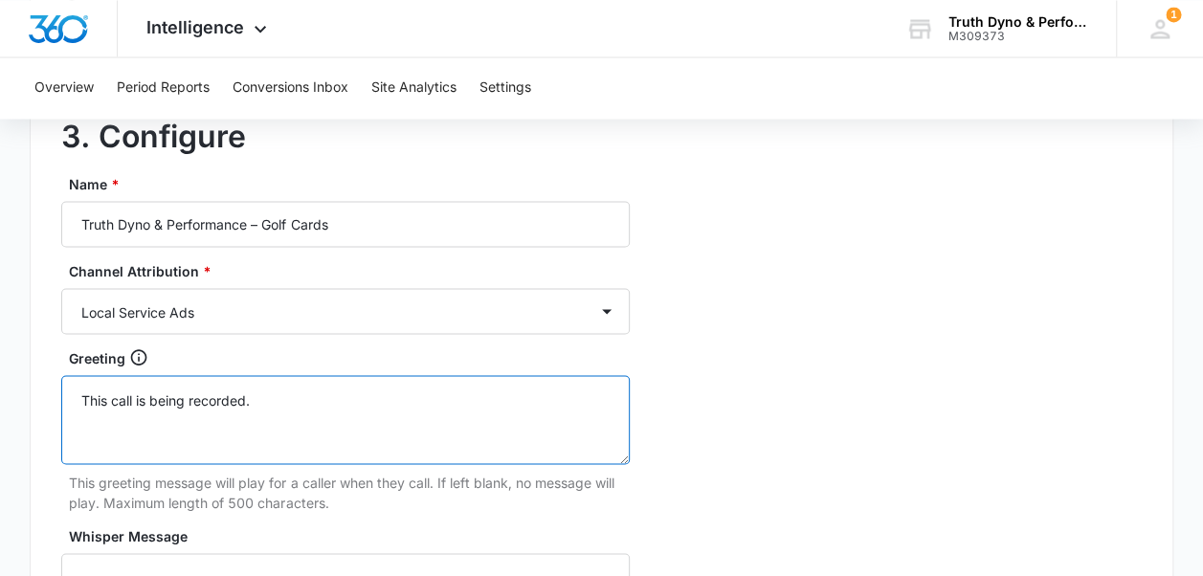
drag, startPoint x: 272, startPoint y: 397, endPoint x: -4, endPoint y: 350, distance: 279.6
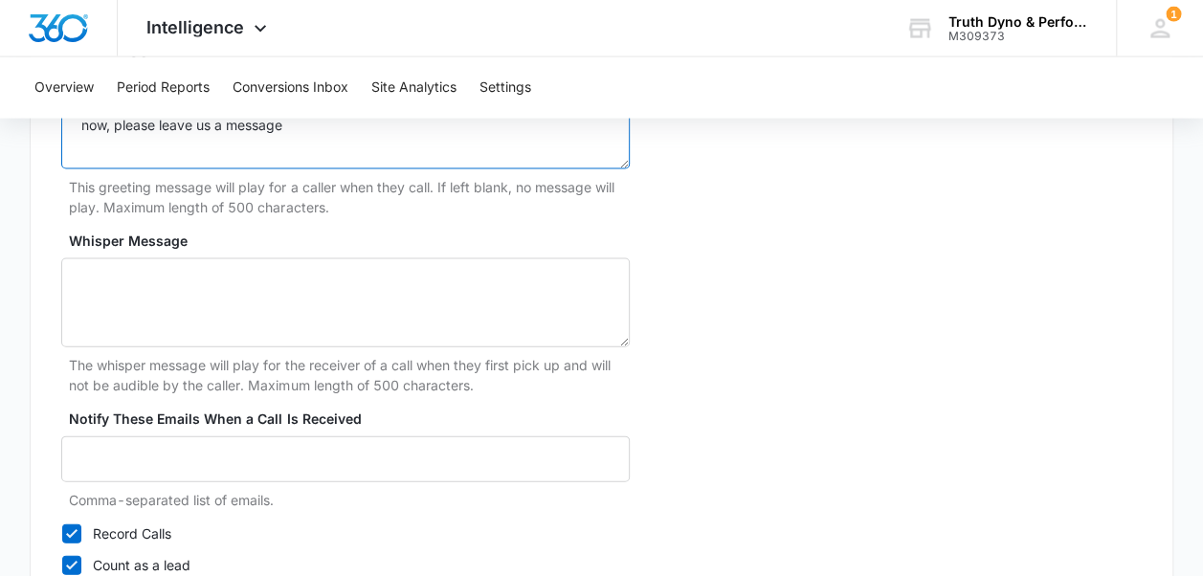
scroll to position [1940, 0]
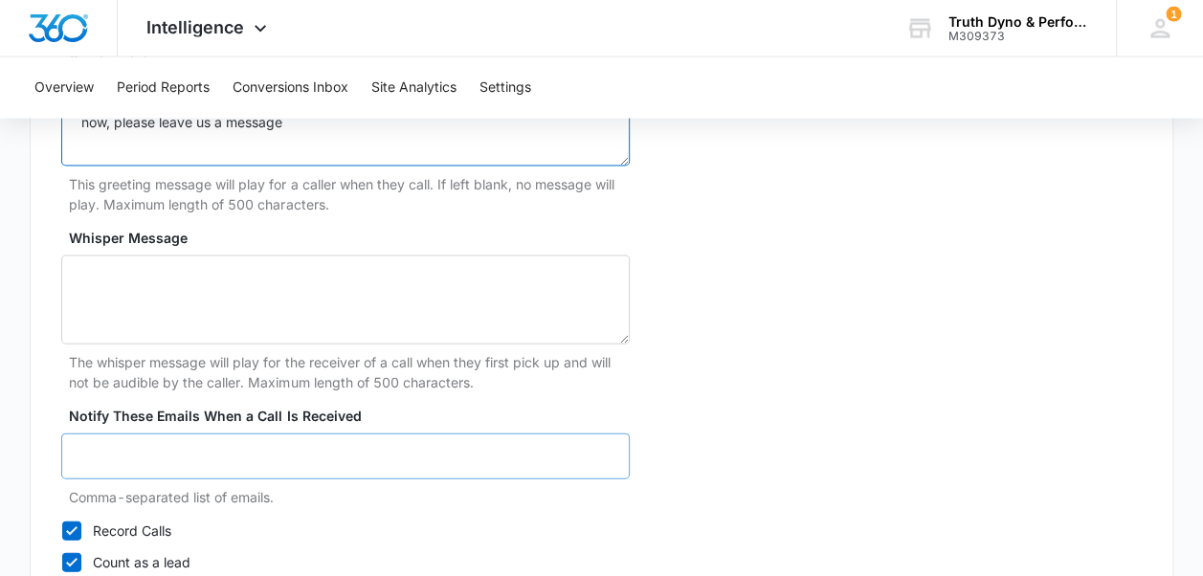
type textarea "Thanks for calling Truth Dyno, we're busy making horsepower right now, please l…"
click at [481, 453] on input "Notify These Emails When a Call Is Received" at bounding box center [345, 457] width 568 height 46
type input "doug@truthdyno.com"
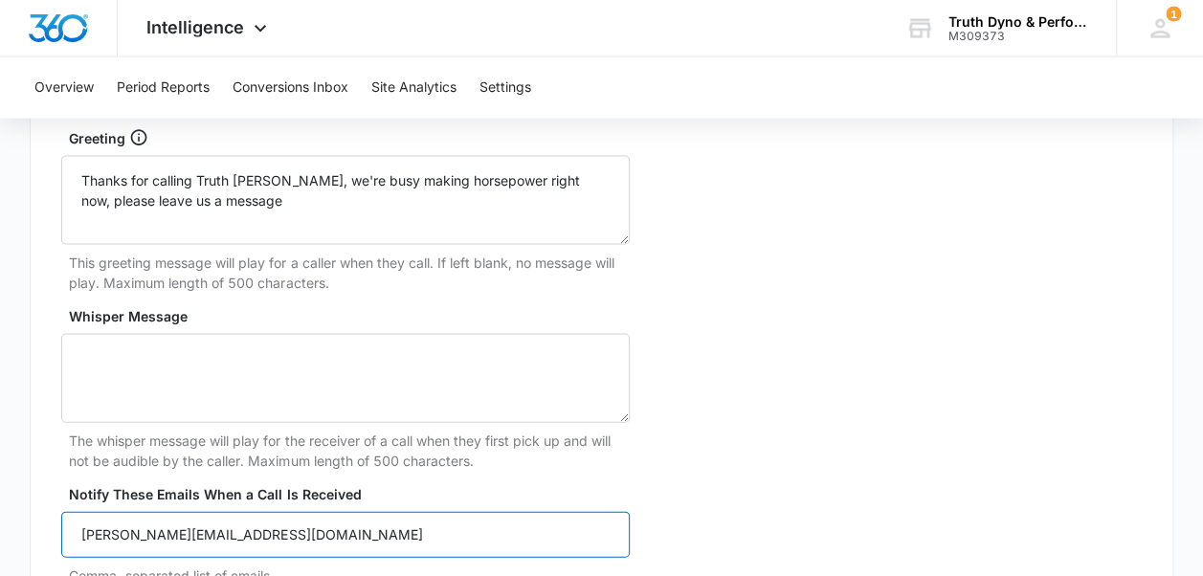
scroll to position [1858, 0]
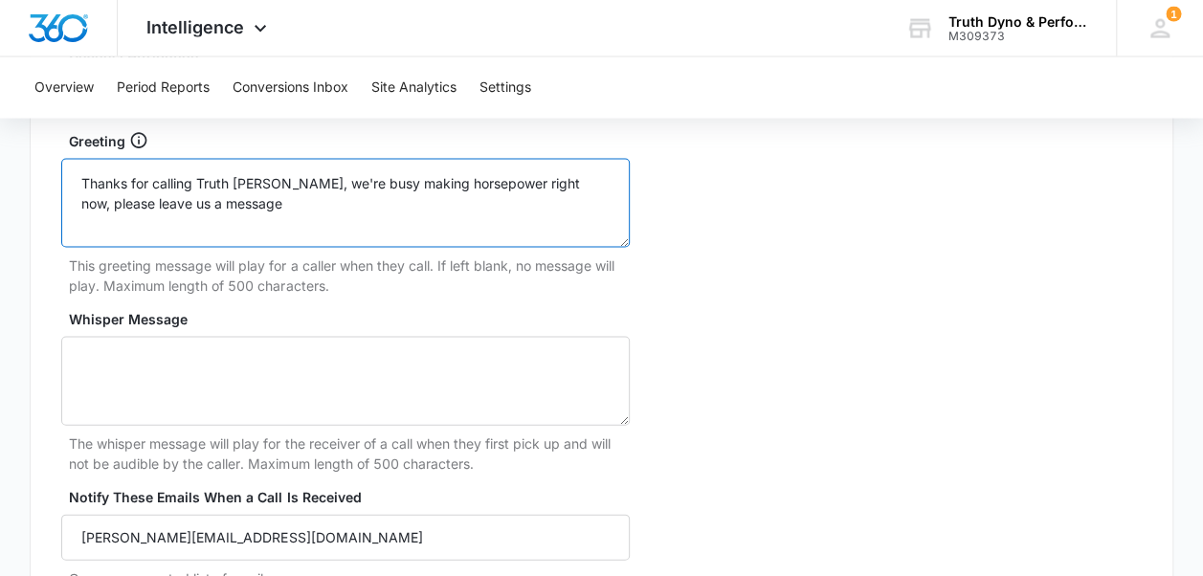
drag, startPoint x: 218, startPoint y: 211, endPoint x: 60, endPoint y: 168, distance: 163.4
click at [60, 168] on div "3. Configure Name * Truth Dyno & Performance – Golf Cards Channel Attribution *…" at bounding box center [601, 280] width 1143 height 850
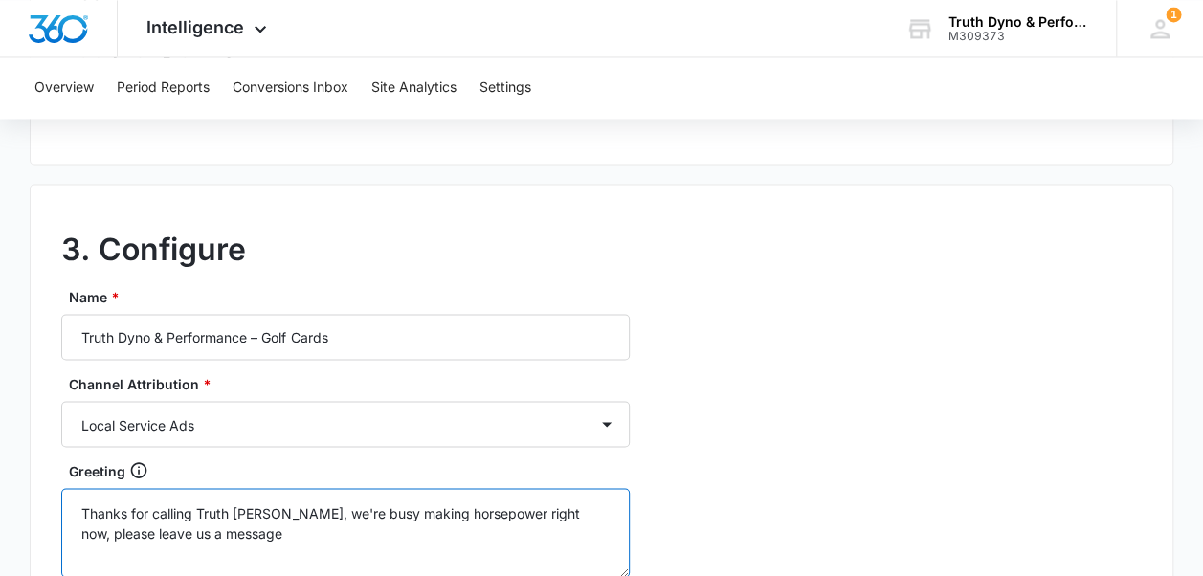
scroll to position [1554, 0]
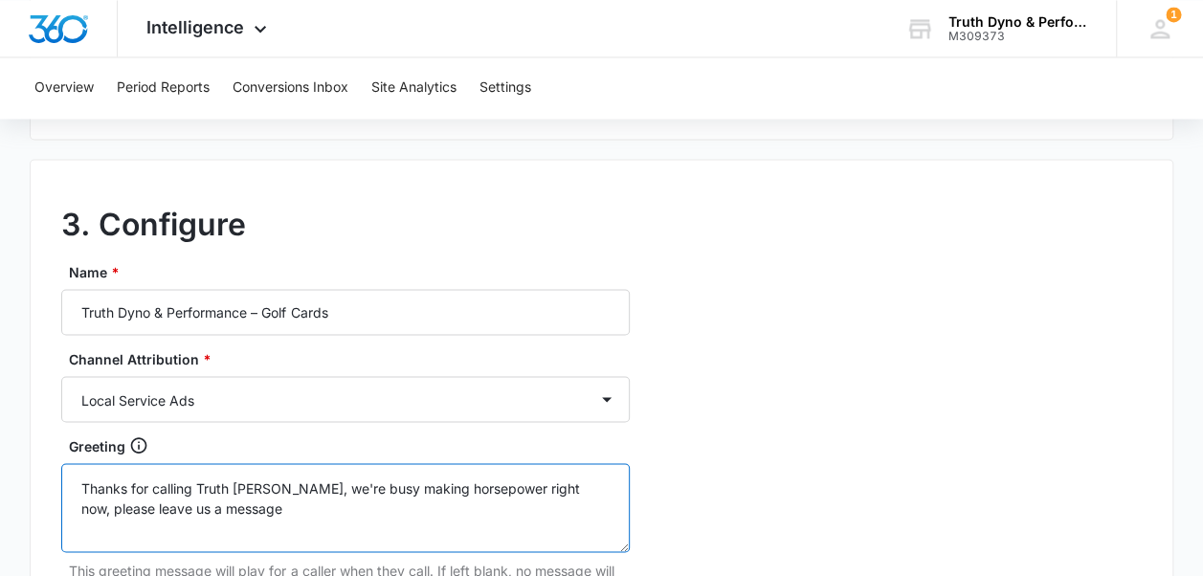
click at [260, 501] on textarea "Thanks for calling Truth Dyno, we're busy making horsepower right now, please l…" at bounding box center [345, 507] width 568 height 89
drag, startPoint x: 245, startPoint y: 504, endPoint x: 83, endPoint y: 483, distance: 163.1
click at [83, 483] on textarea "Thanks for calling Truth Dyno, we're busy making horsepower right now, please l…" at bounding box center [345, 507] width 568 height 89
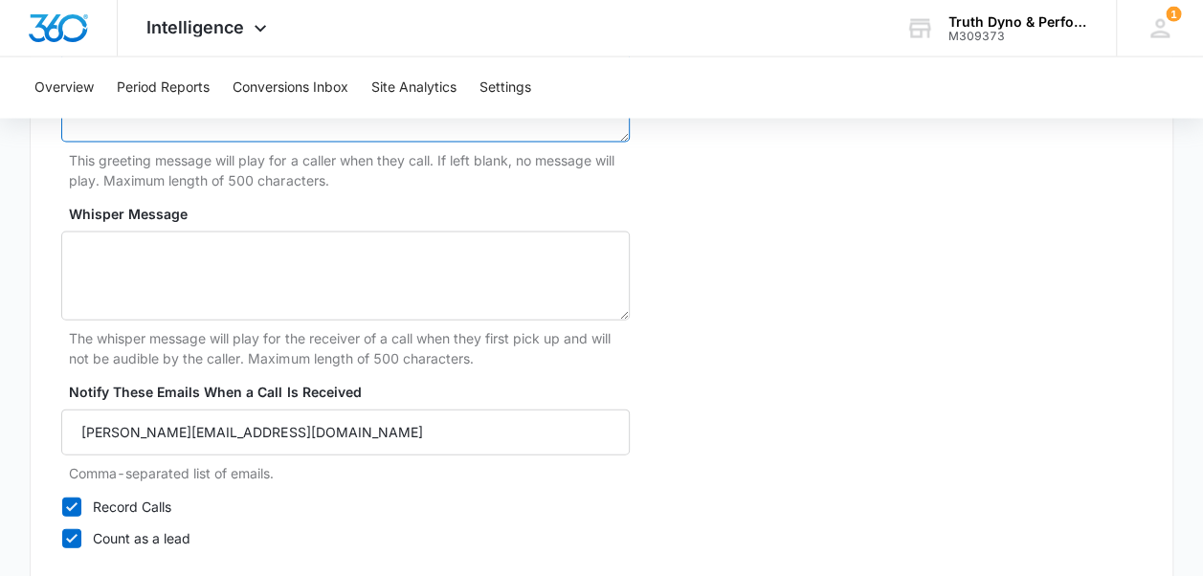
scroll to position [2081, 0]
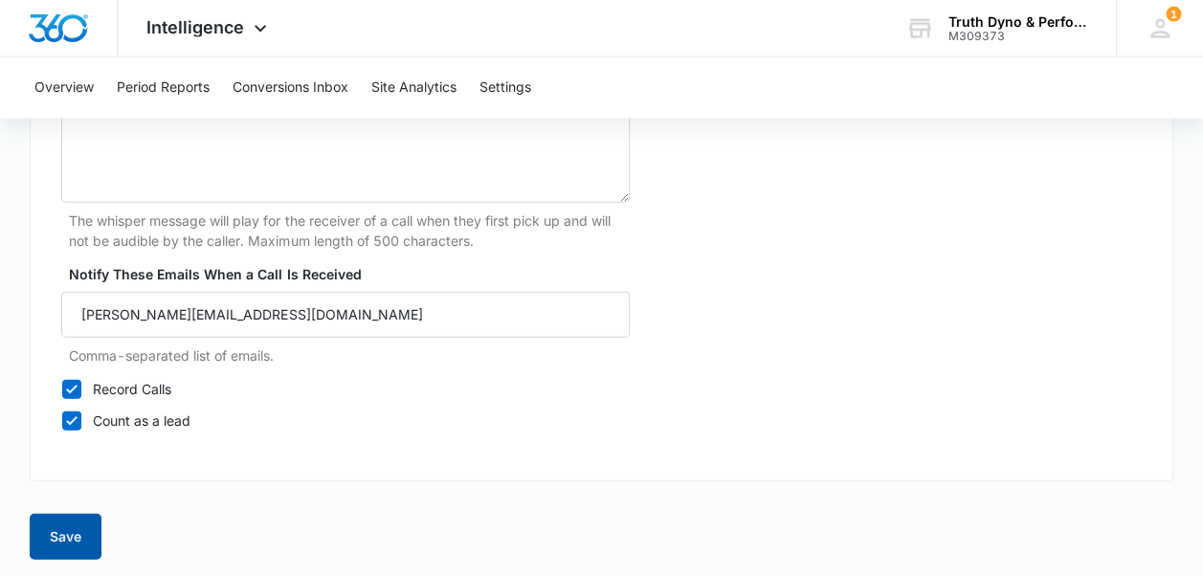
click at [84, 530] on button "Save" at bounding box center [66, 537] width 72 height 46
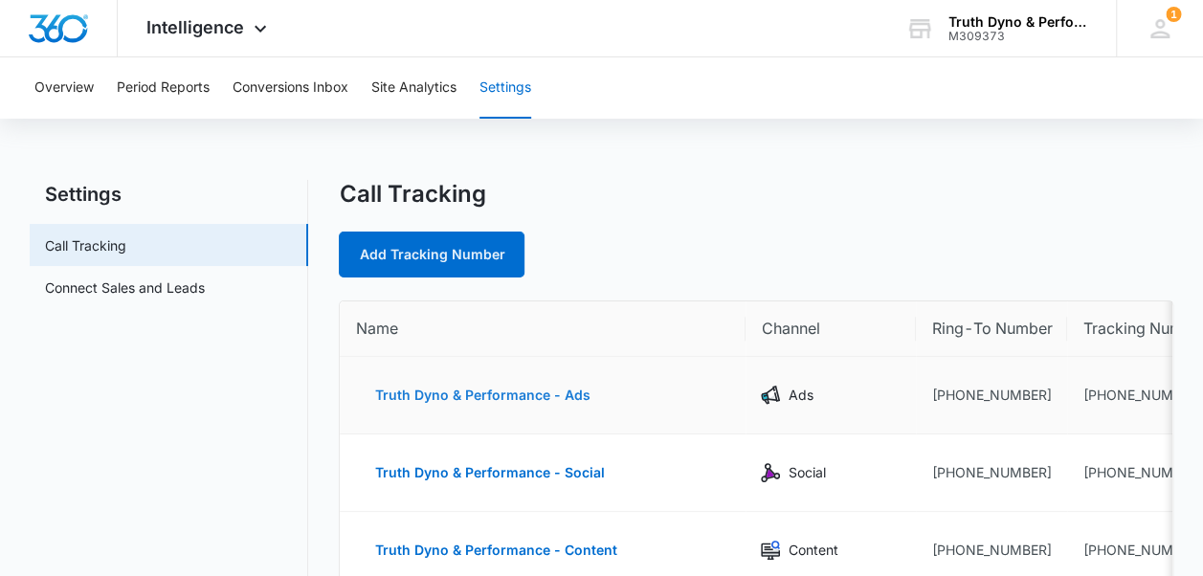
click at [524, 395] on button "Truth Dyno & Performance - Ads" at bounding box center [482, 395] width 254 height 46
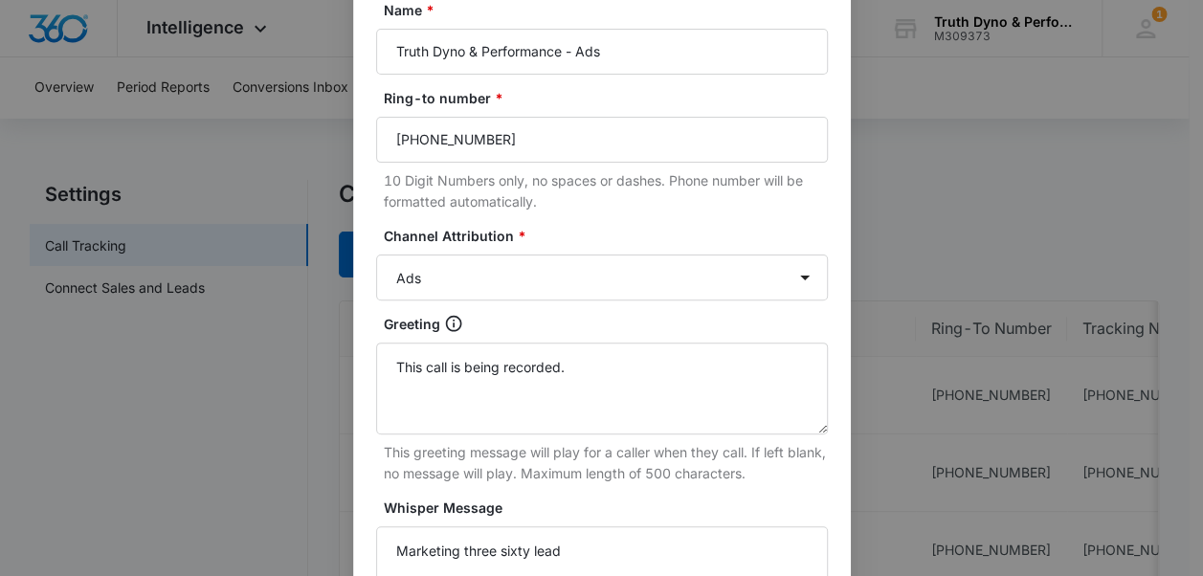
scroll to position [172, 0]
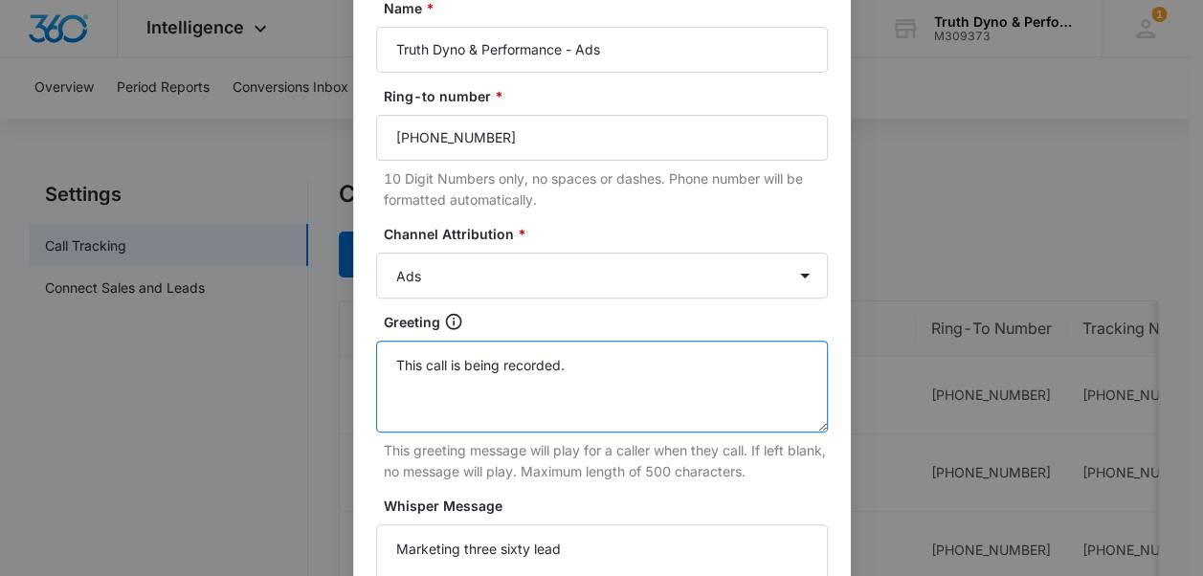
drag, startPoint x: 595, startPoint y: 364, endPoint x: 246, endPoint y: 352, distance: 349.5
click at [246, 352] on div "Edit Tracking Number Tracking Number : +17632509957 Name * Truth Dyno & Perform…" at bounding box center [601, 288] width 1203 height 576
paste textarea "anks for calling Truth Dyno, we're busy making horsepower right now, please lea…"
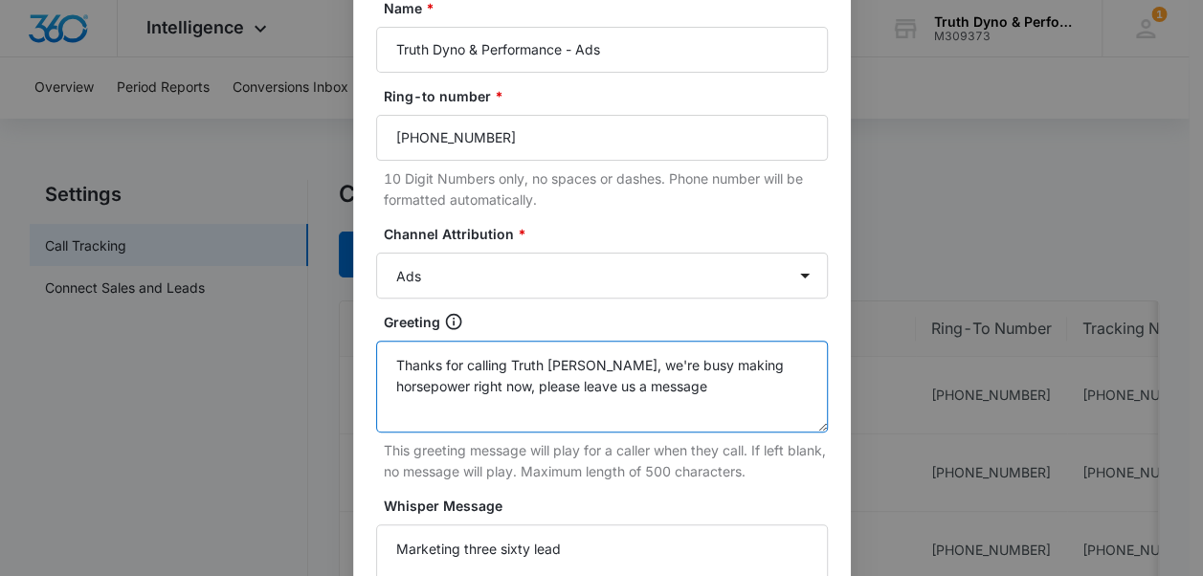
type textarea "Thanks for calling Truth Dyno, we're busy making horsepower right now, please l…"
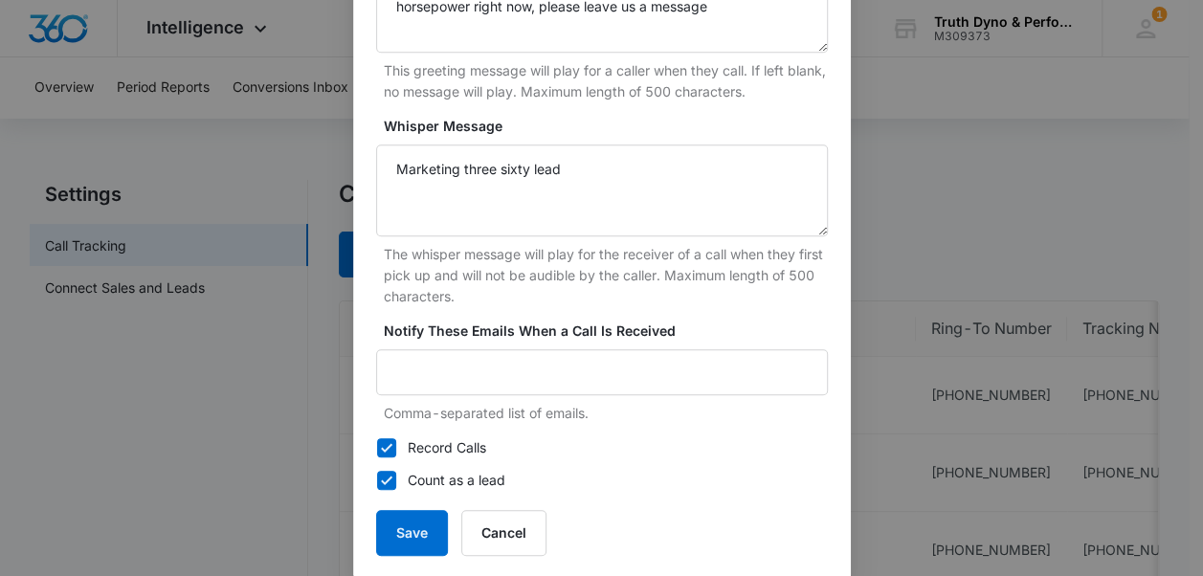
scroll to position [576, 0]
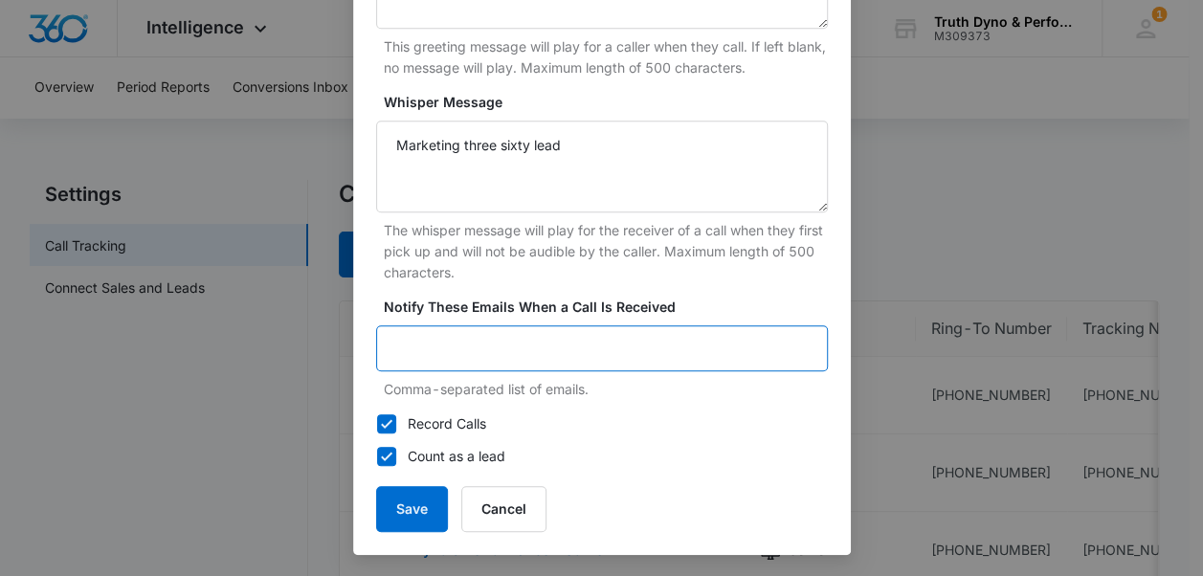
click at [547, 358] on input "Notify These Emails When a Call Is Received" at bounding box center [602, 348] width 452 height 46
click at [566, 363] on input "Notify These Emails When a Call Is Received" at bounding box center [602, 348] width 452 height 46
click at [570, 353] on input "Notify These Emails When a Call Is Received" at bounding box center [602, 348] width 452 height 46
type input "doug@truthdyno.com"
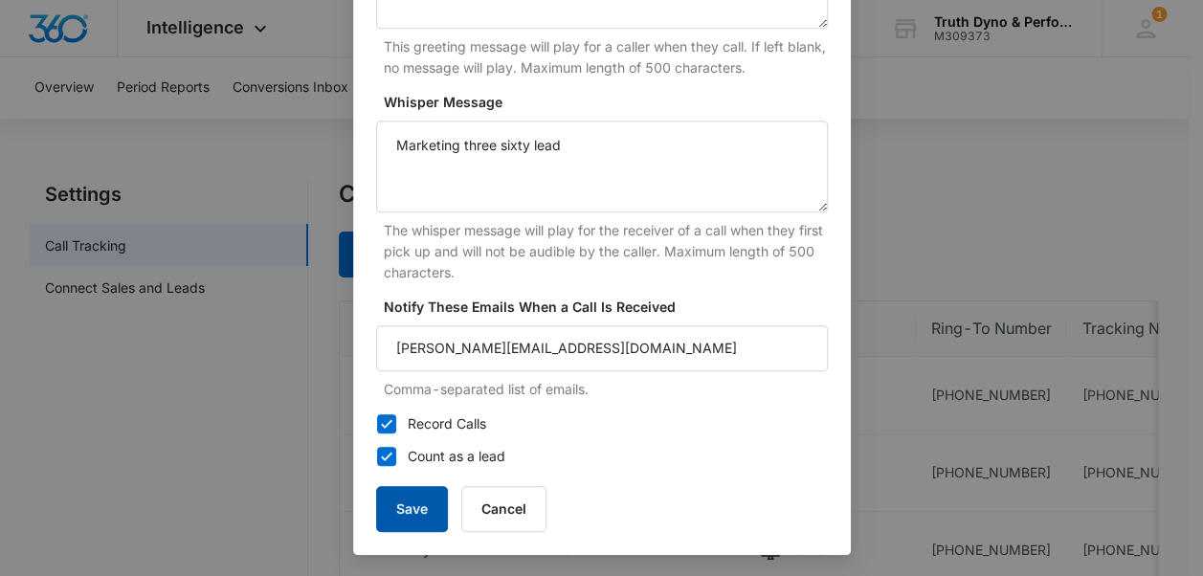
click at [427, 503] on button "Save" at bounding box center [412, 509] width 72 height 46
click at [421, 507] on button "Save" at bounding box center [412, 509] width 72 height 46
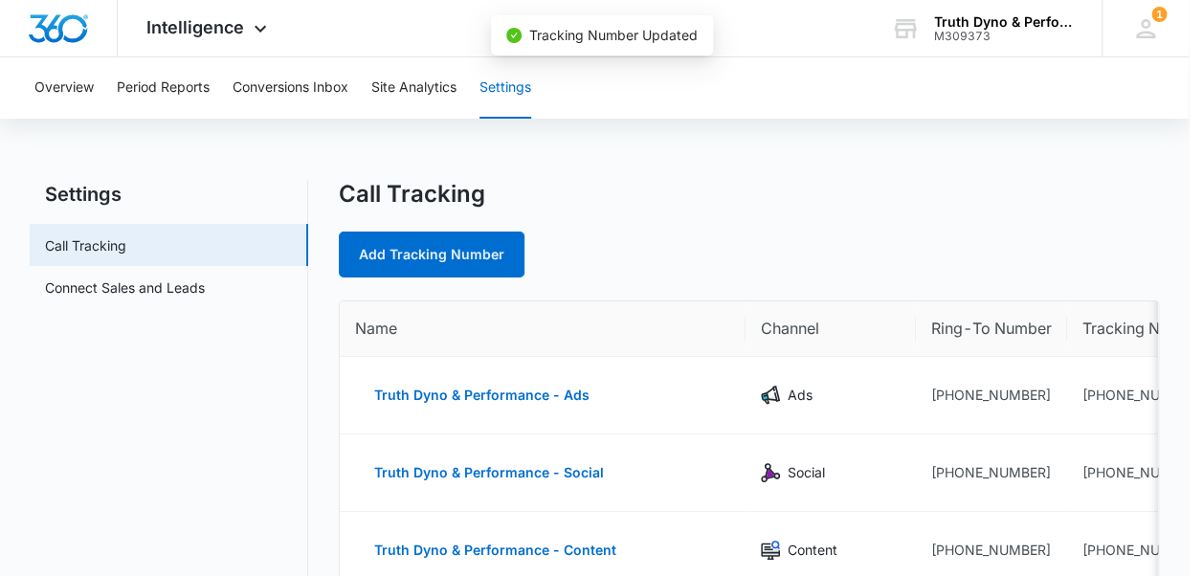
scroll to position [0, 0]
drag, startPoint x: 1191, startPoint y: 300, endPoint x: 1168, endPoint y: 122, distance: 179.6
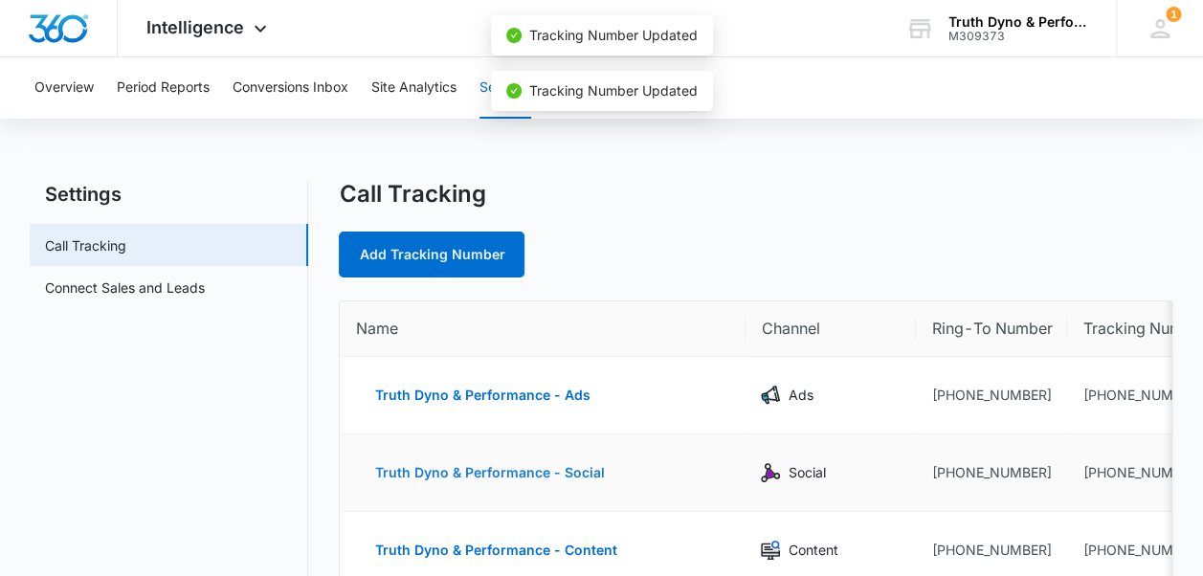
click at [484, 469] on button "Truth Dyno & Performance - Social" at bounding box center [489, 473] width 268 height 46
select select "SOCIAL"
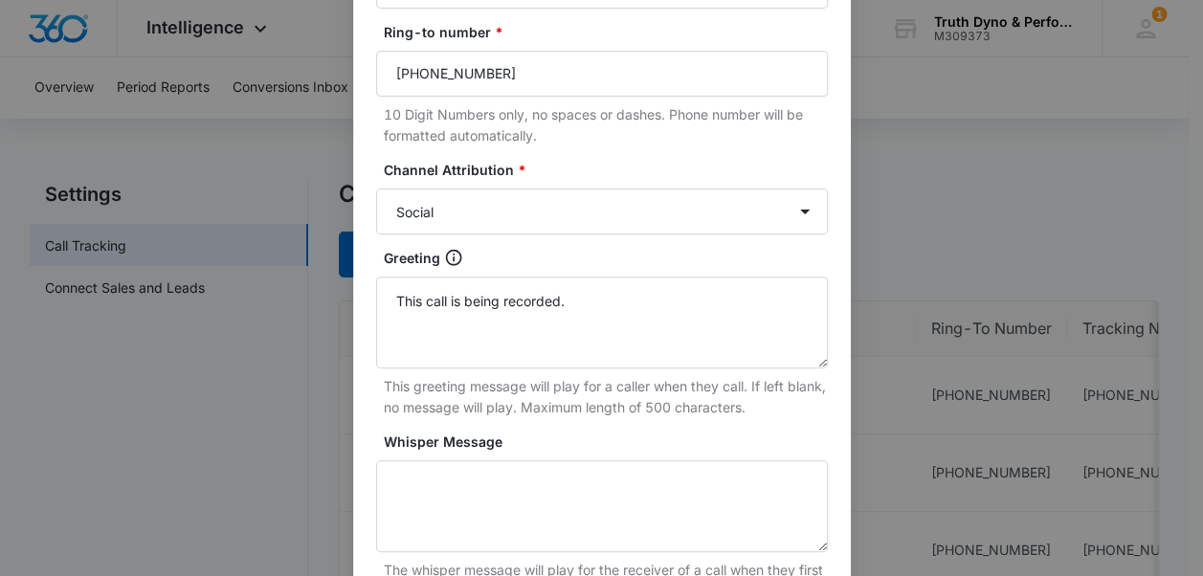
scroll to position [293, 0]
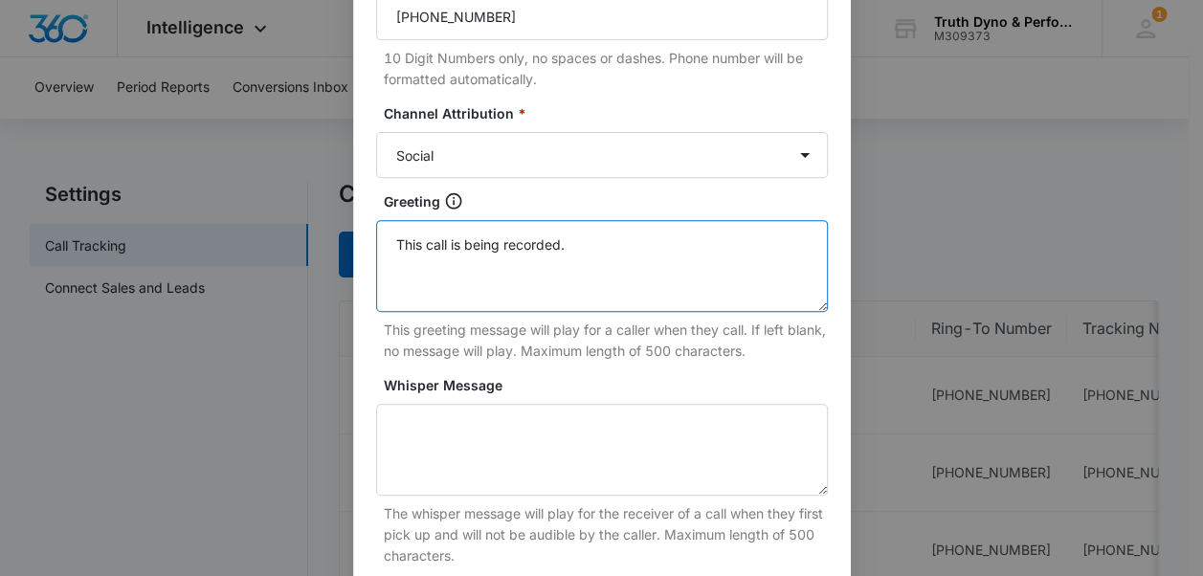
drag, startPoint x: 590, startPoint y: 249, endPoint x: 166, endPoint y: 243, distance: 424.0
click at [166, 243] on div "Edit Tracking Number Tracking Number : +17632509970 Name * Truth Dyno & Perform…" at bounding box center [601, 288] width 1203 height 576
paste textarea "anks for calling Truth Dyno, we're busy making horsepower right now, please lea…"
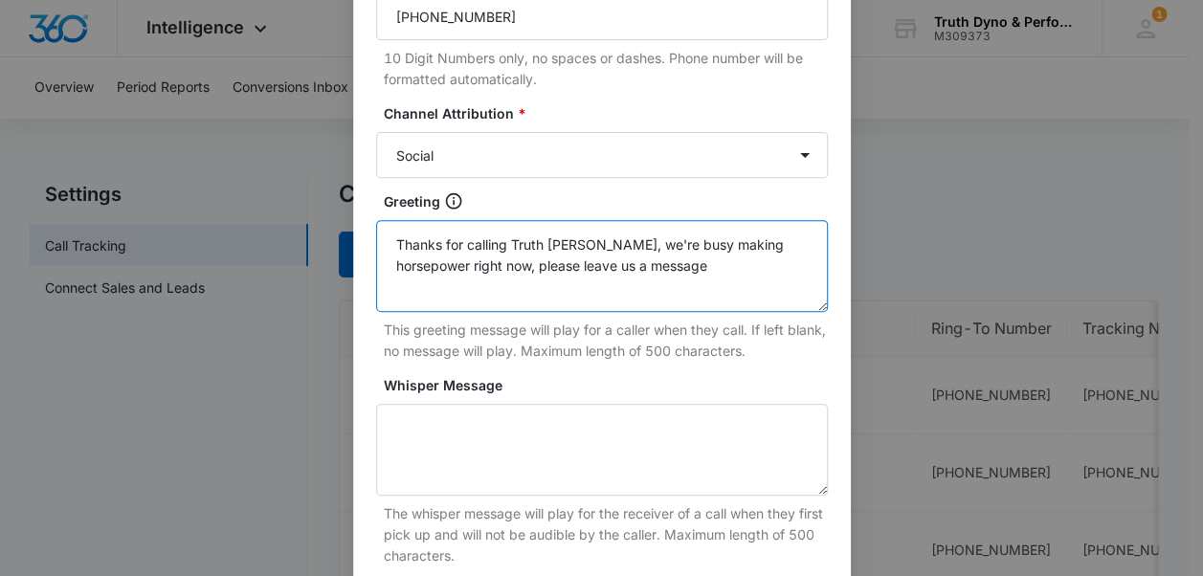
type textarea "Thanks for calling Truth Dyno, we're busy making horsepower right now, please l…"
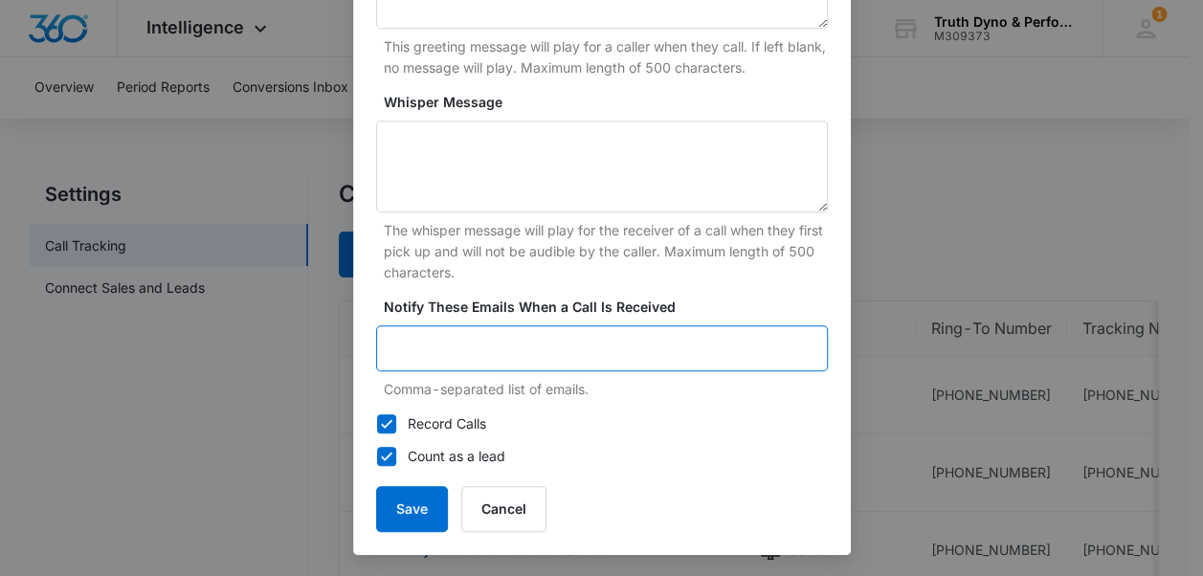
click at [582, 351] on input "Notify These Emails When a Call Is Received" at bounding box center [602, 348] width 452 height 46
type input "doug@truthdyno.com"
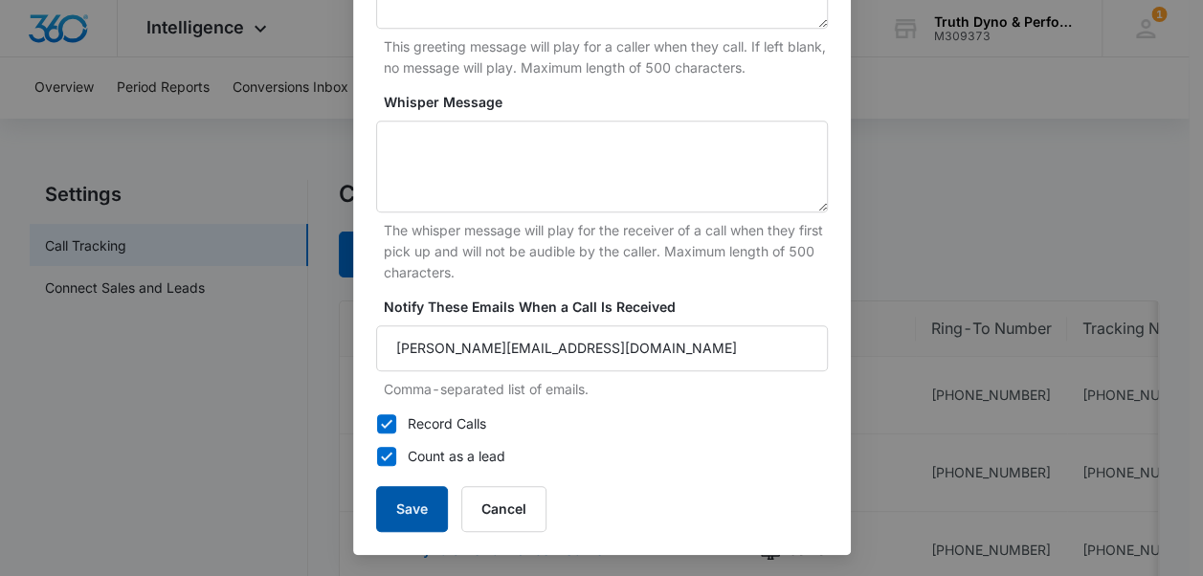
click at [417, 498] on button "Save" at bounding box center [412, 509] width 72 height 46
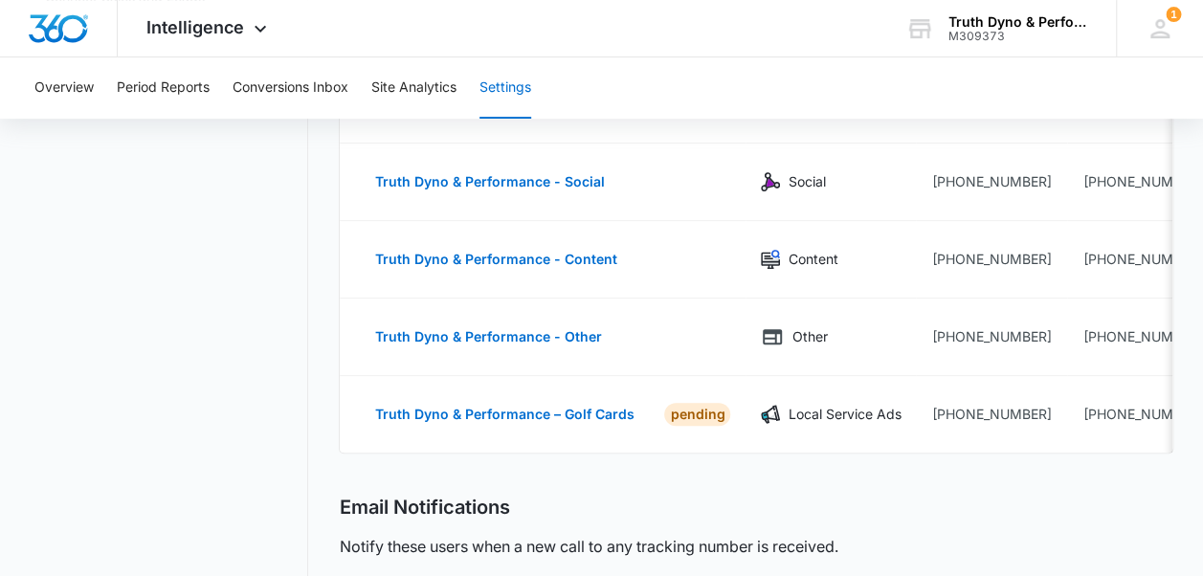
scroll to position [281, 0]
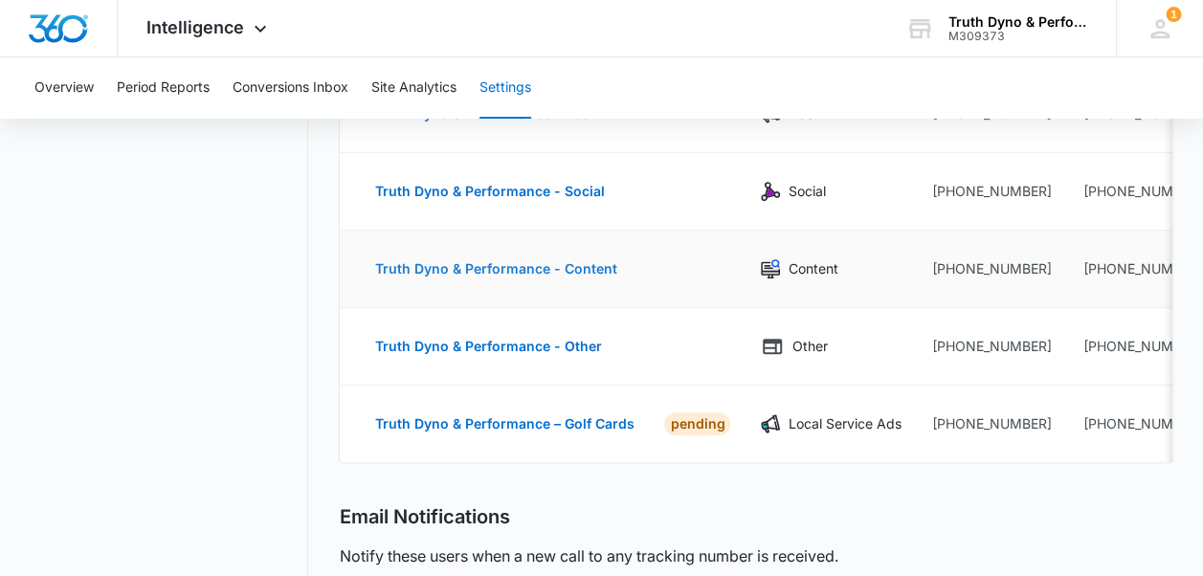
click at [547, 263] on button "Truth Dyno & Performance - Content" at bounding box center [495, 269] width 280 height 46
select select "CONTENT"
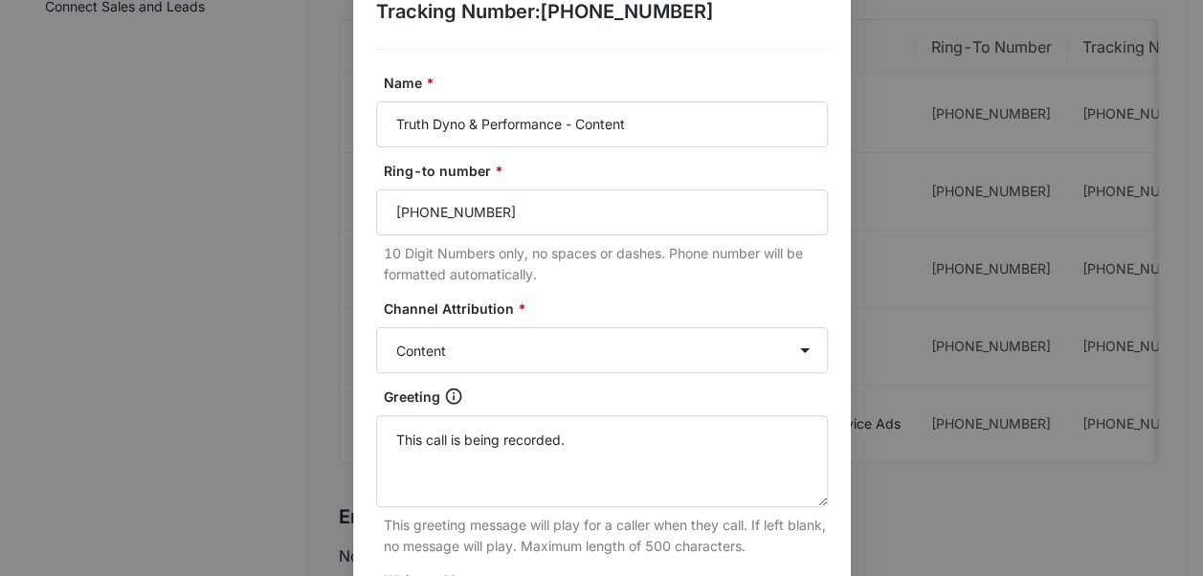
scroll to position [235, 0]
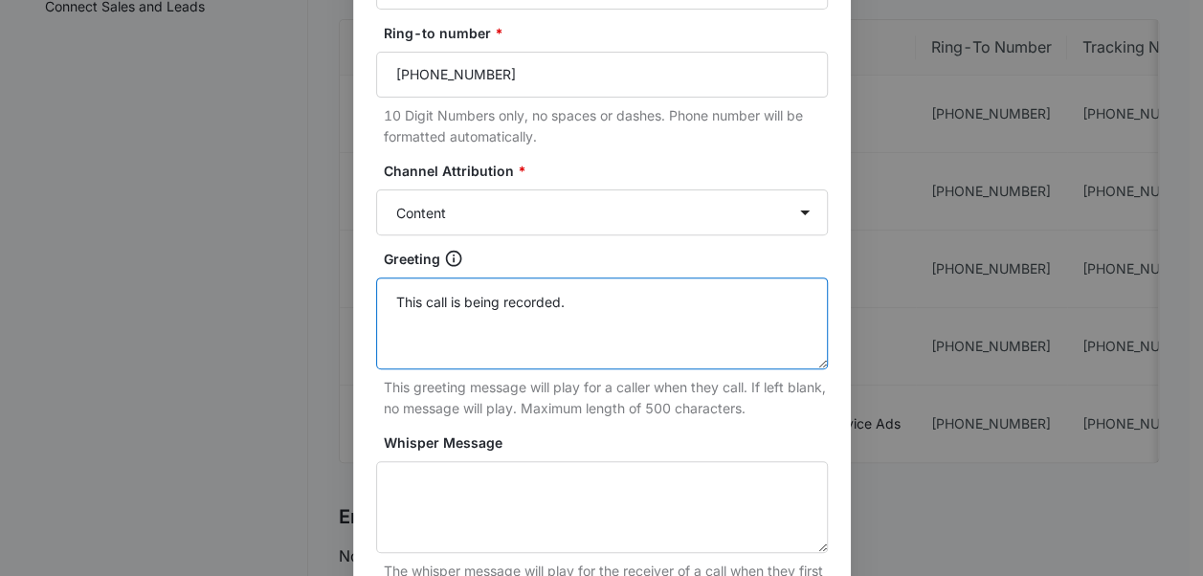
drag, startPoint x: 628, startPoint y: 312, endPoint x: 211, endPoint y: 350, distance: 419.0
click at [211, 350] on div "Edit Tracking Number Tracking Number : +17632509980 Name * Truth Dyno & Perform…" at bounding box center [601, 288] width 1203 height 576
paste textarea "anks for calling Truth Dyno, we're busy making horsepower right now, please lea…"
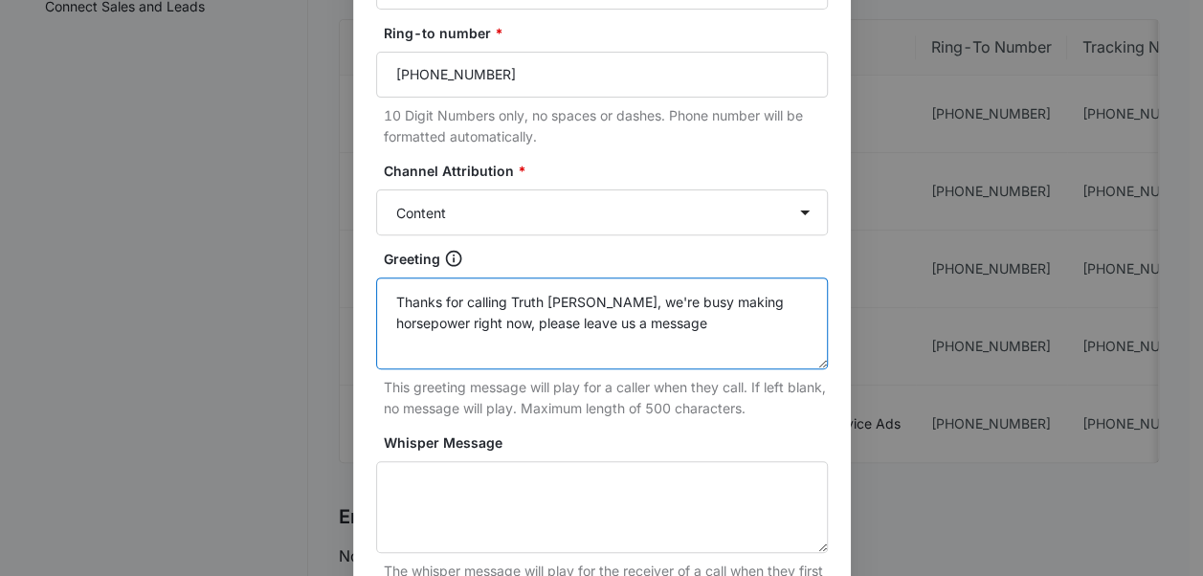
type textarea "Thanks for calling Truth Dyno, we're busy making horsepower right now, please l…"
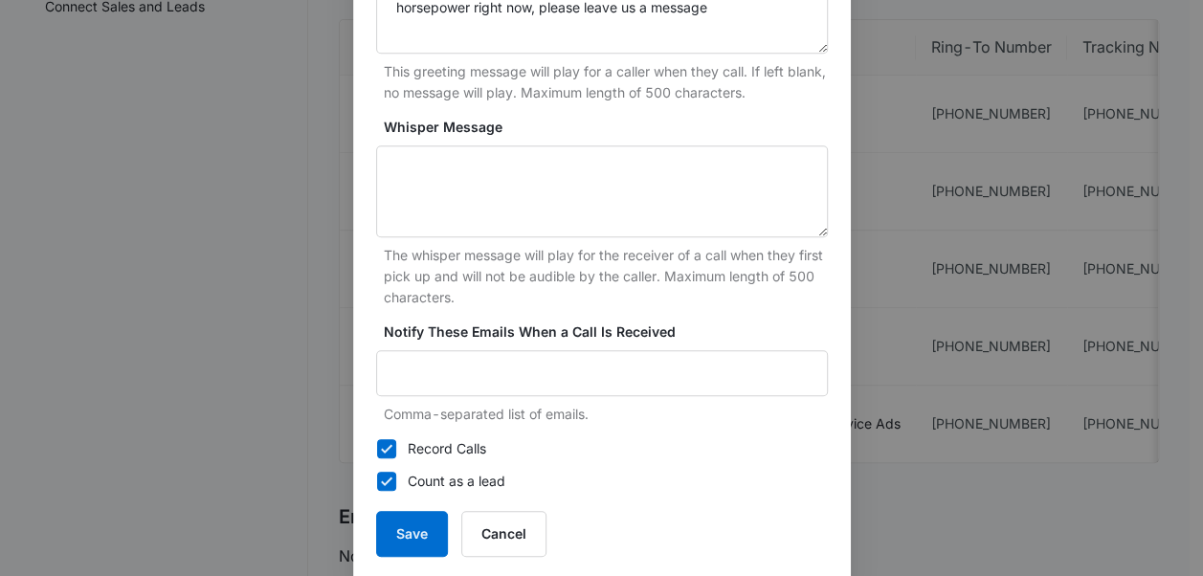
scroll to position [576, 0]
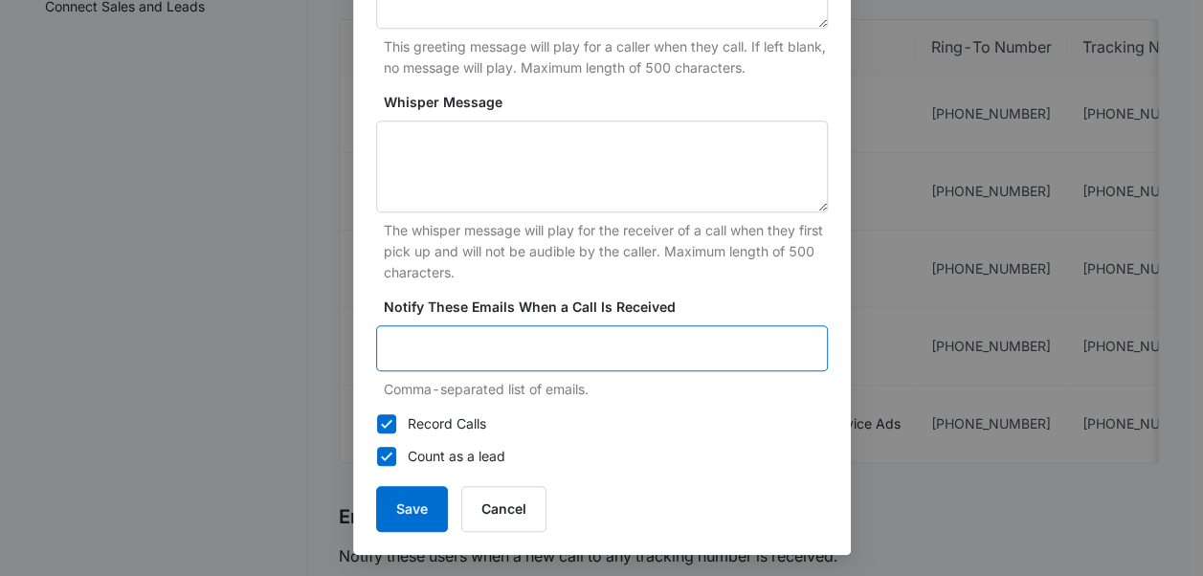
click at [628, 356] on input "Notify These Emails When a Call Is Received" at bounding box center [602, 348] width 452 height 46
type input "doug@truthdyno.com"
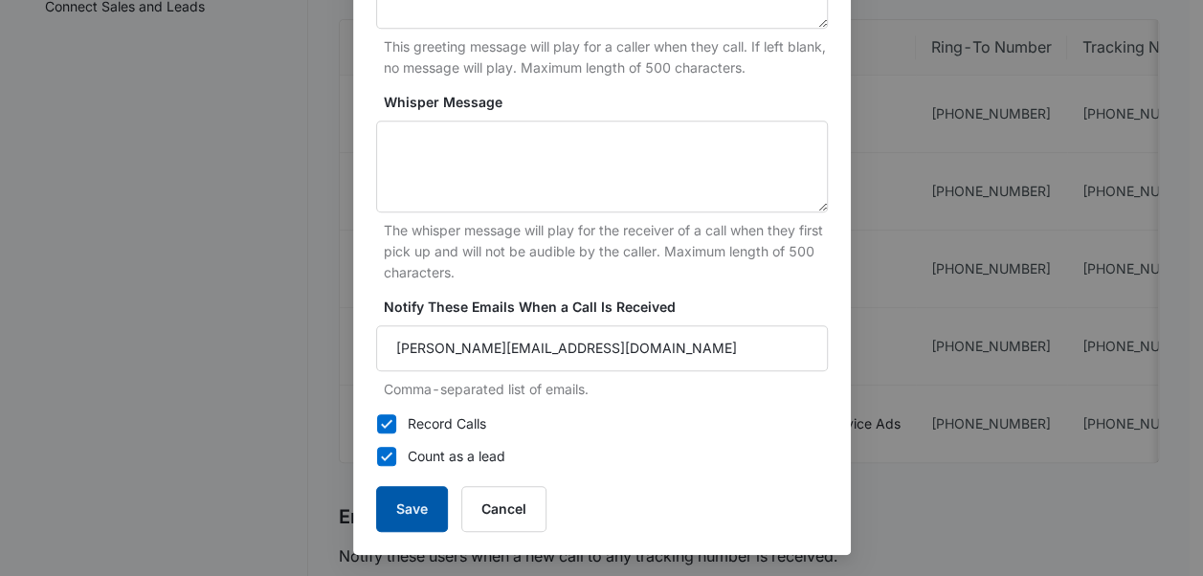
click at [415, 497] on button "Save" at bounding box center [412, 509] width 72 height 46
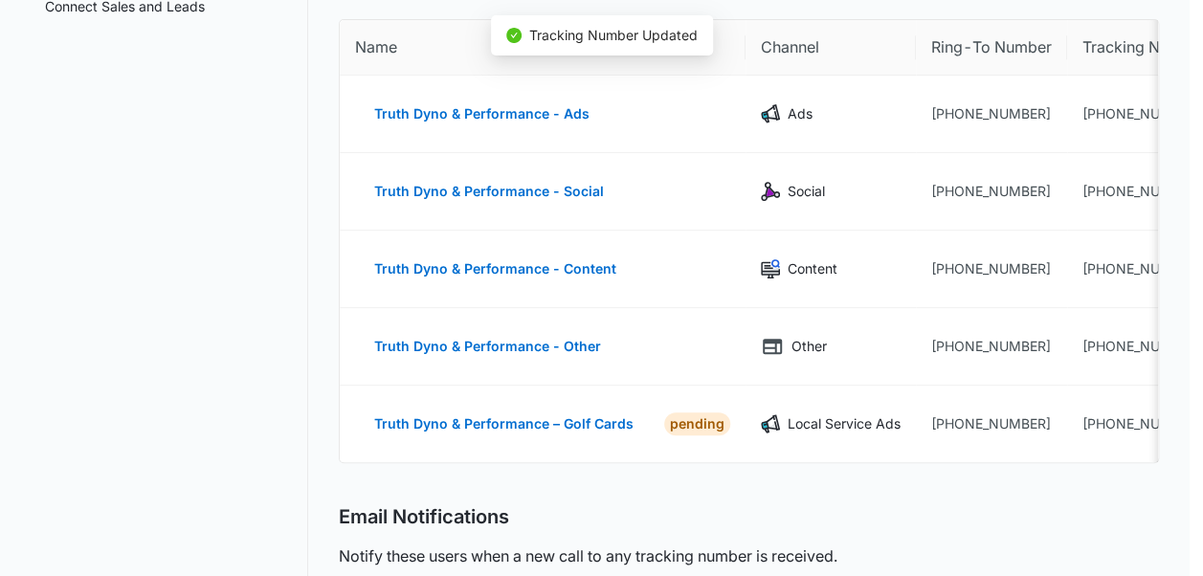
scroll to position [557, 0]
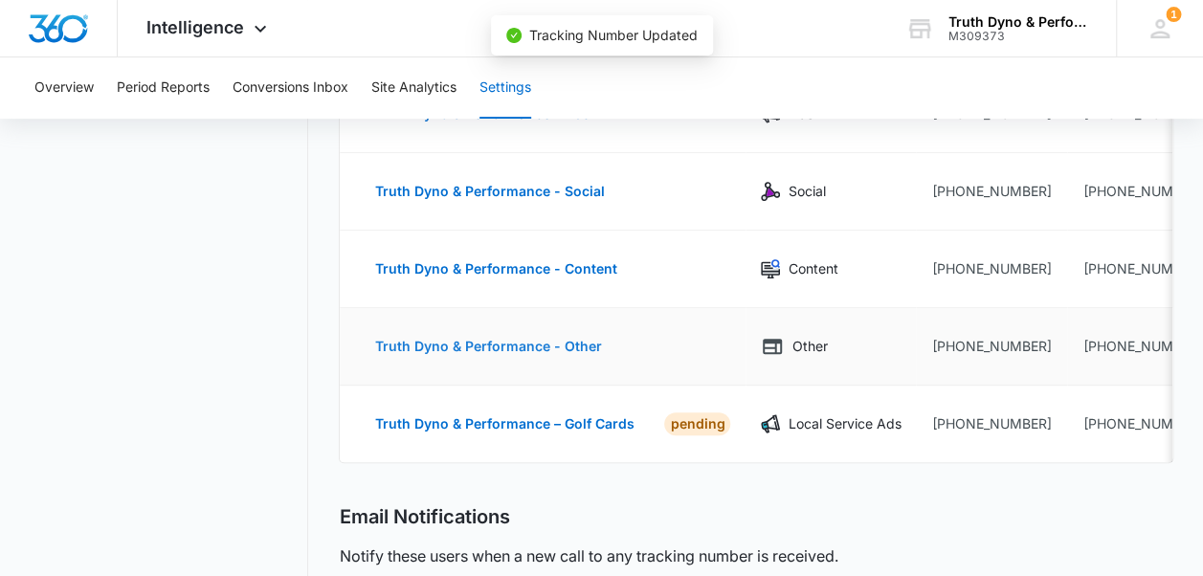
click at [525, 339] on button "Truth Dyno & Performance - Other" at bounding box center [487, 346] width 265 height 46
select select "OTHER"
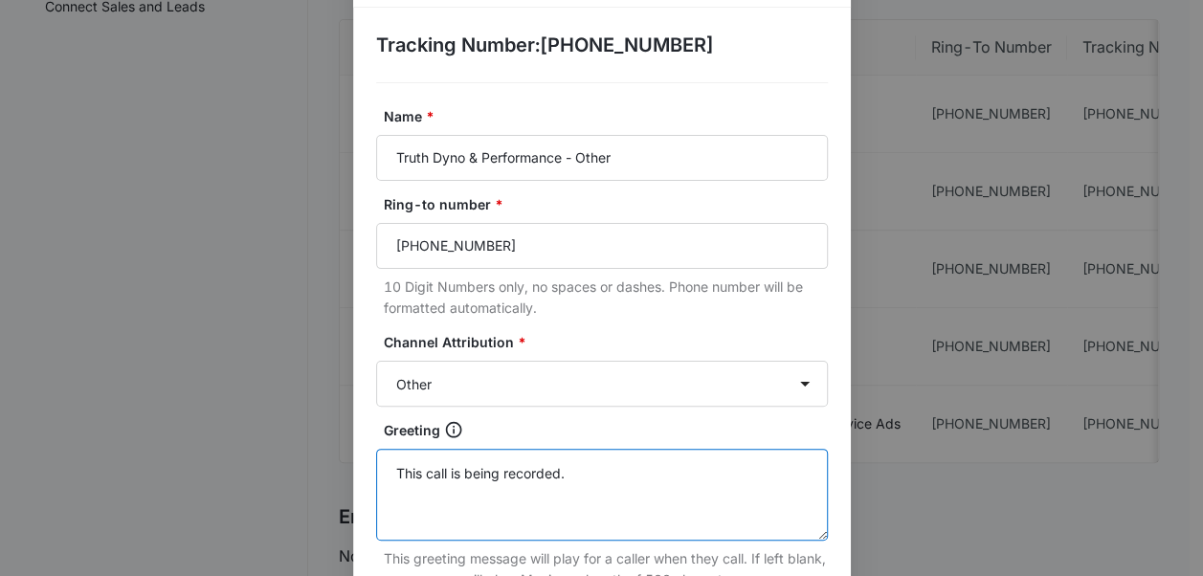
drag, startPoint x: 621, startPoint y: 534, endPoint x: 271, endPoint y: 572, distance: 352.3
click at [271, 572] on div "Edit Tracking Number Tracking Number : +17632509985 Name * Truth Dyno & Perform…" at bounding box center [601, 288] width 1203 height 576
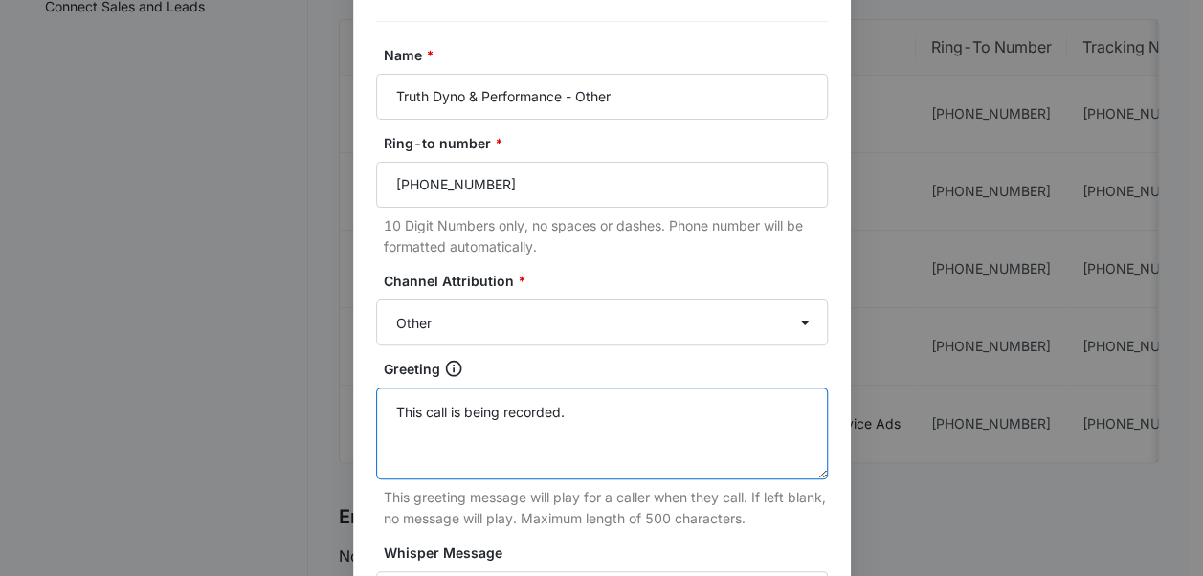
paste textarea "anks for calling Truth Dyno, we're busy making horsepower right now, please lea…"
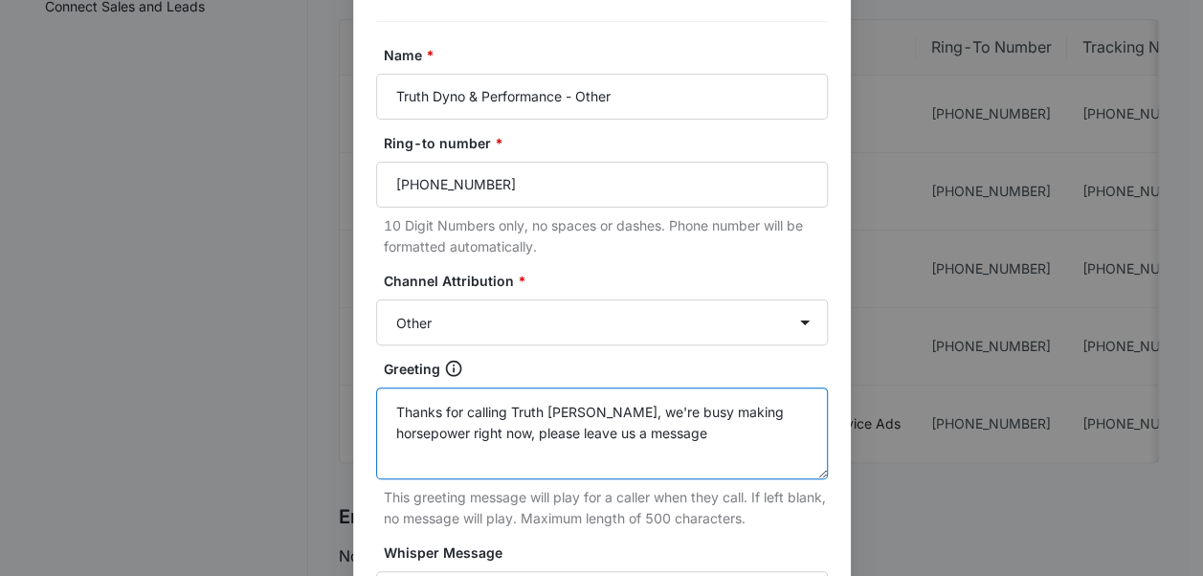
type textarea "Thanks for calling Truth Dyno, we're busy making horsepower right now, please l…"
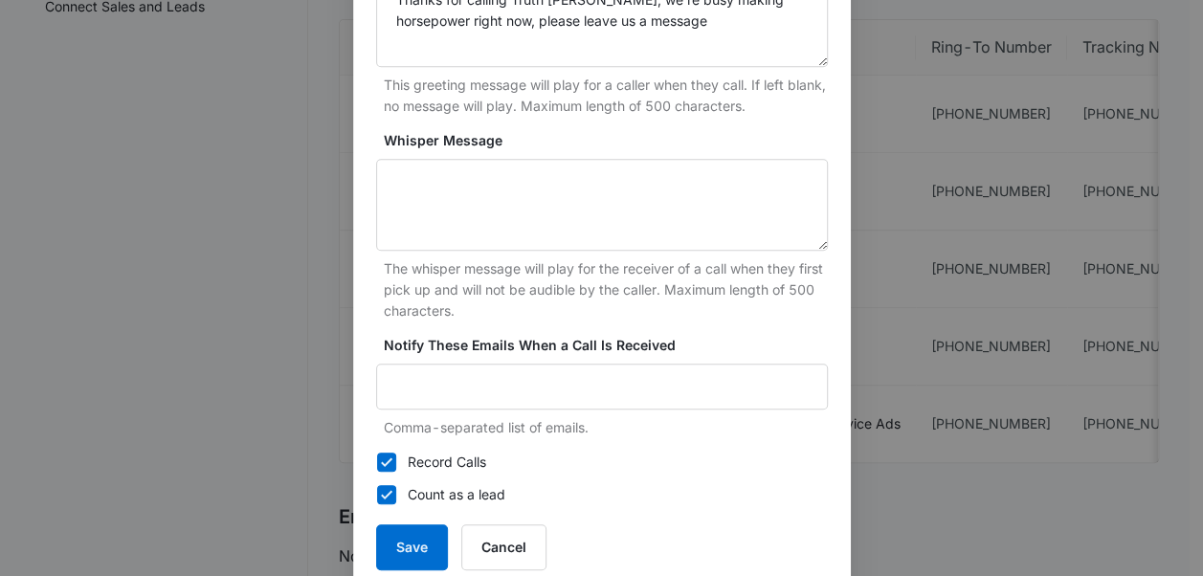
scroll to position [576, 0]
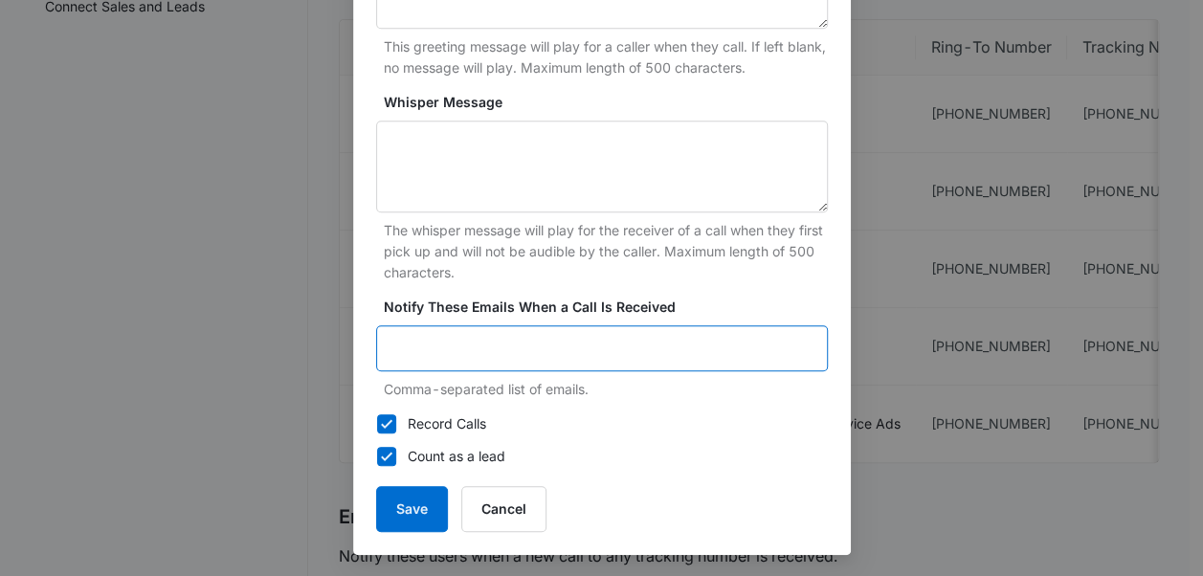
click at [442, 342] on input "Notify These Emails When a Call Is Received" at bounding box center [602, 348] width 452 height 46
type input "doug@truthdyno.com"
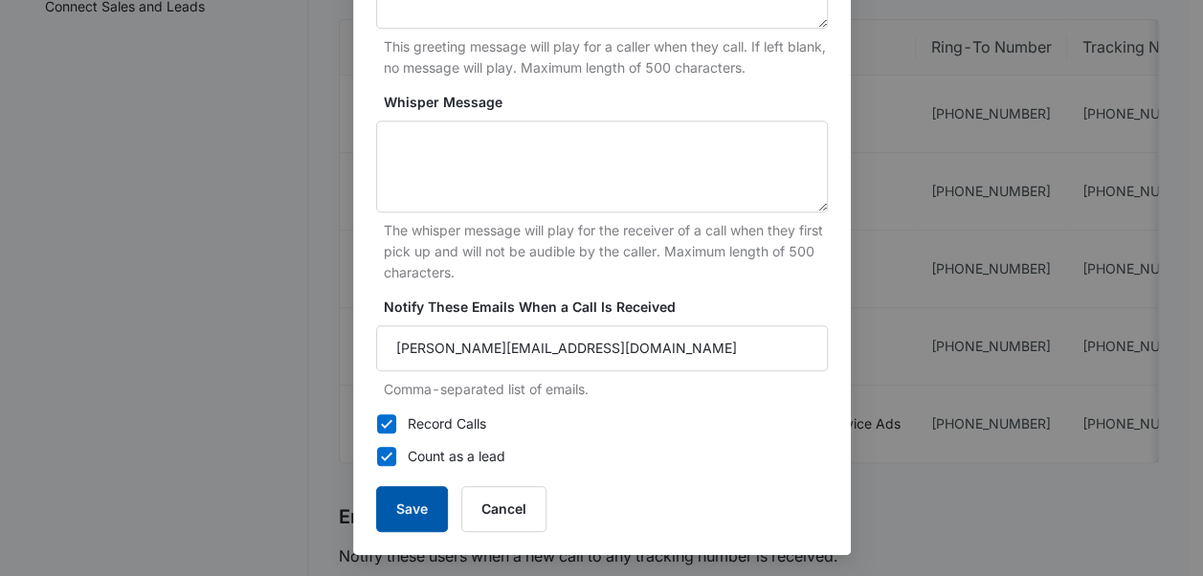
click at [416, 498] on button "Save" at bounding box center [412, 509] width 72 height 46
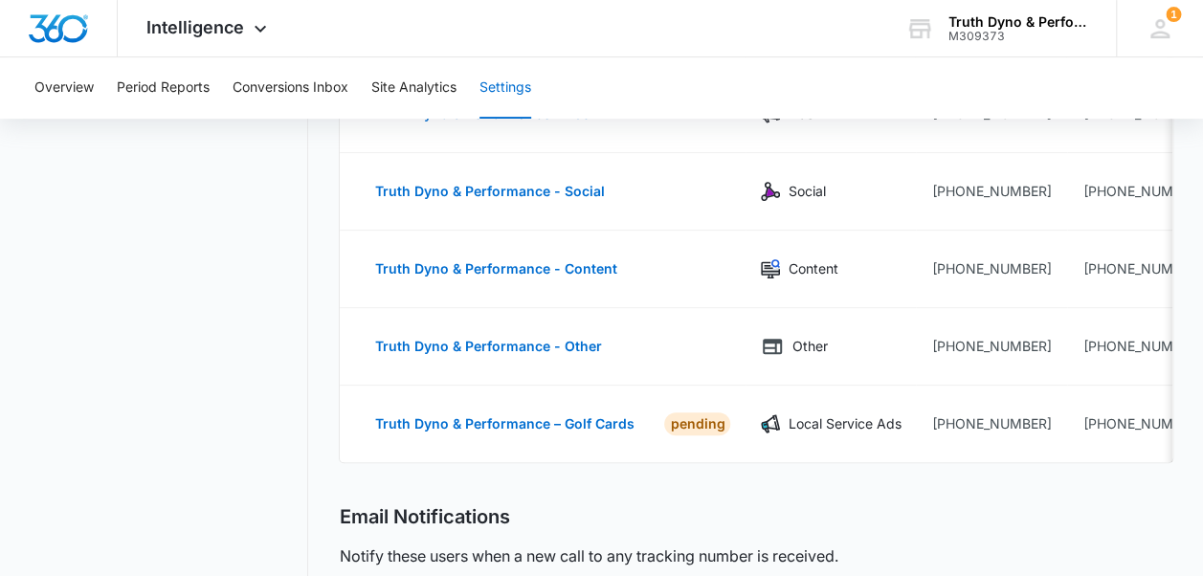
scroll to position [223, 0]
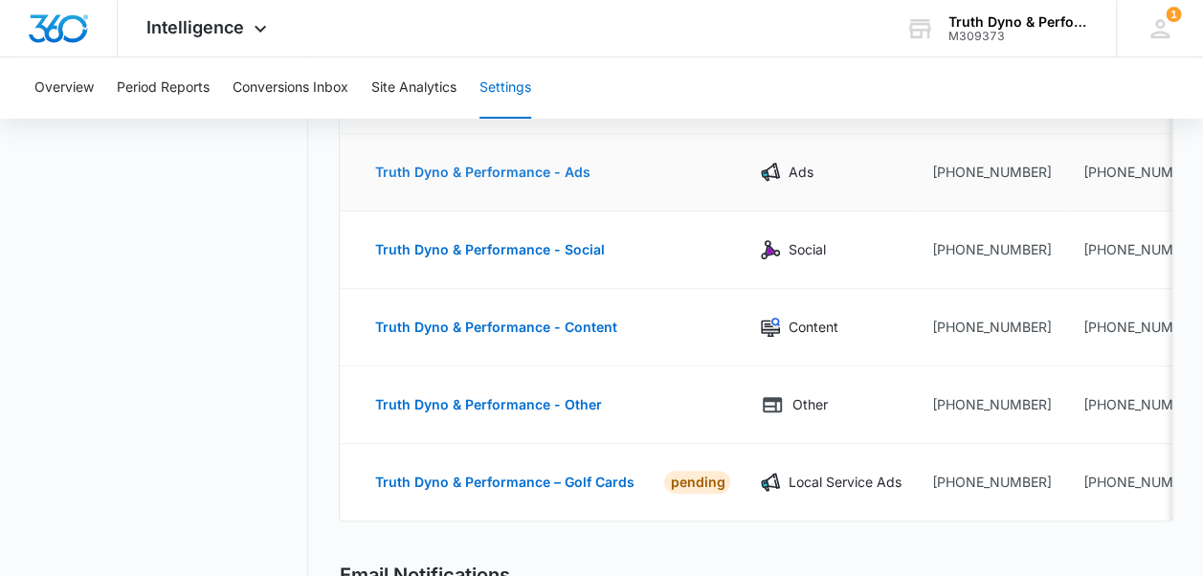
click at [546, 174] on button "Truth Dyno & Performance - Ads" at bounding box center [482, 172] width 254 height 46
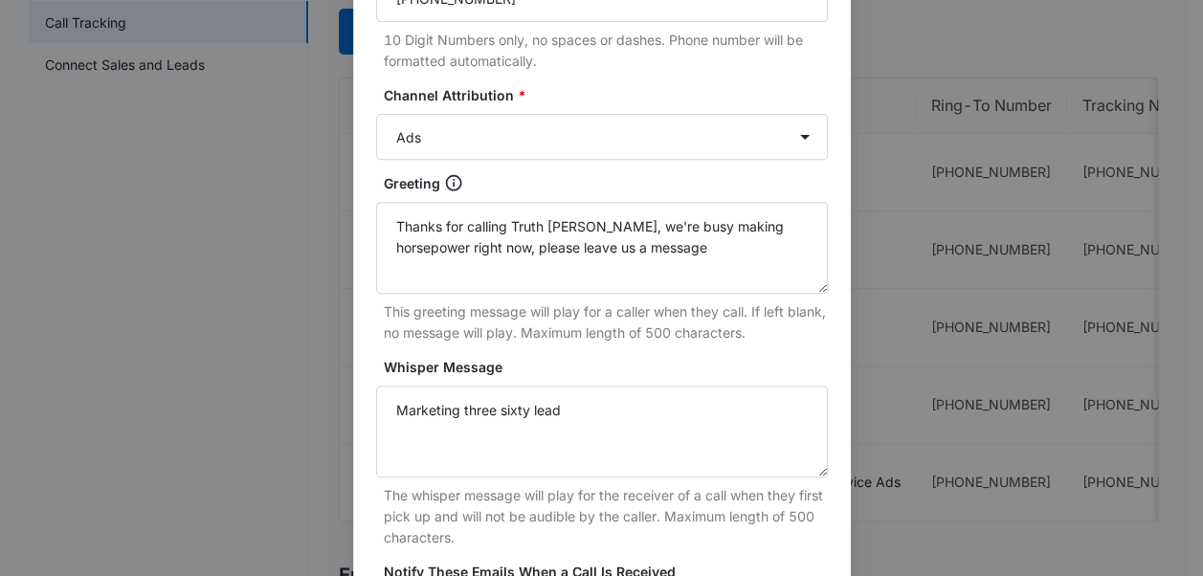
scroll to position [316, 0]
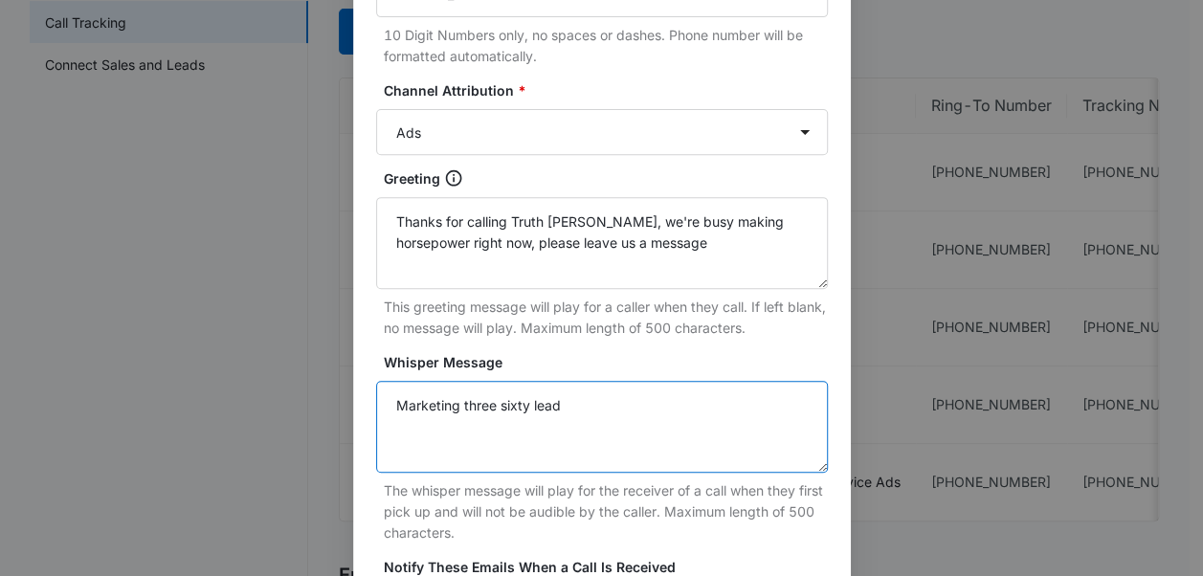
drag, startPoint x: 661, startPoint y: 415, endPoint x: 76, endPoint y: 398, distance: 585.9
click at [76, 398] on div "Edit Tracking Number Tracking Number : +17632509957 Name * Truth Dyno & Perform…" at bounding box center [601, 288] width 1203 height 576
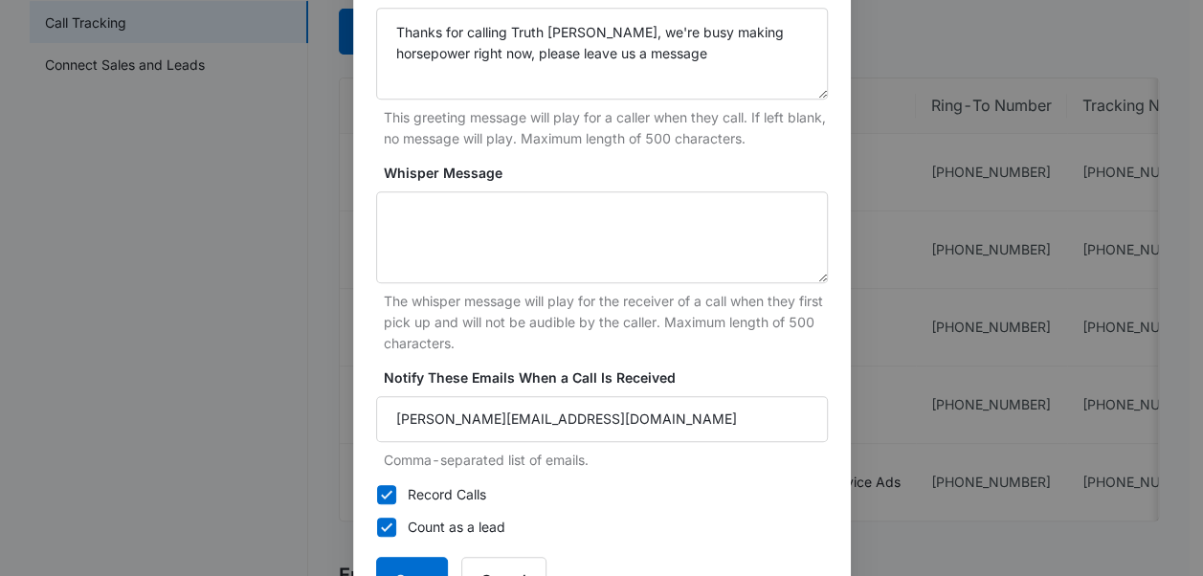
scroll to position [576, 0]
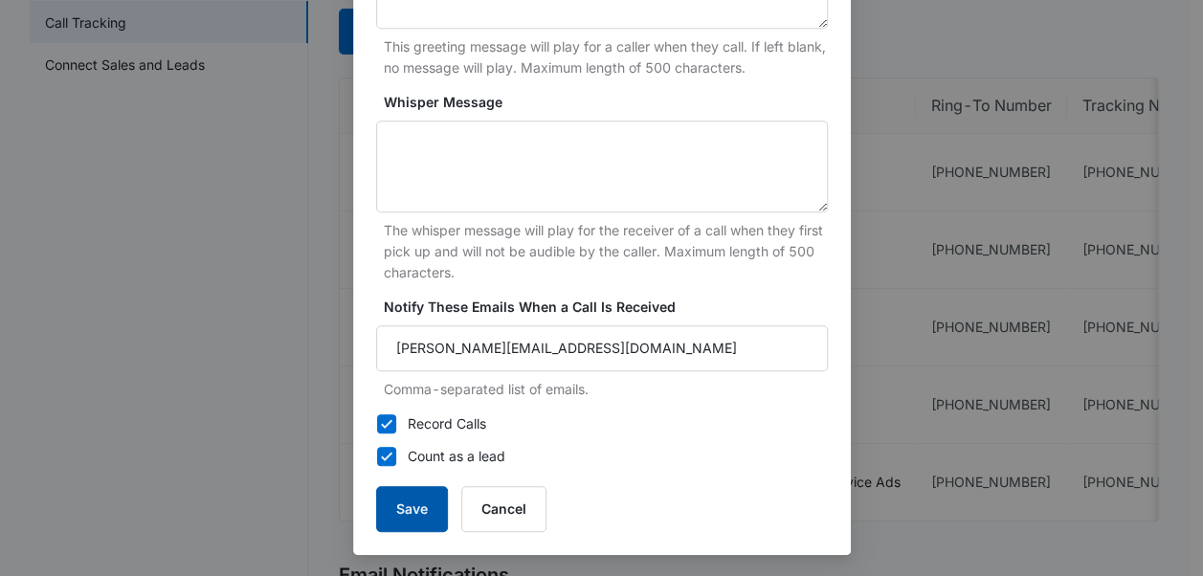
click at [404, 509] on button "Save" at bounding box center [412, 509] width 72 height 46
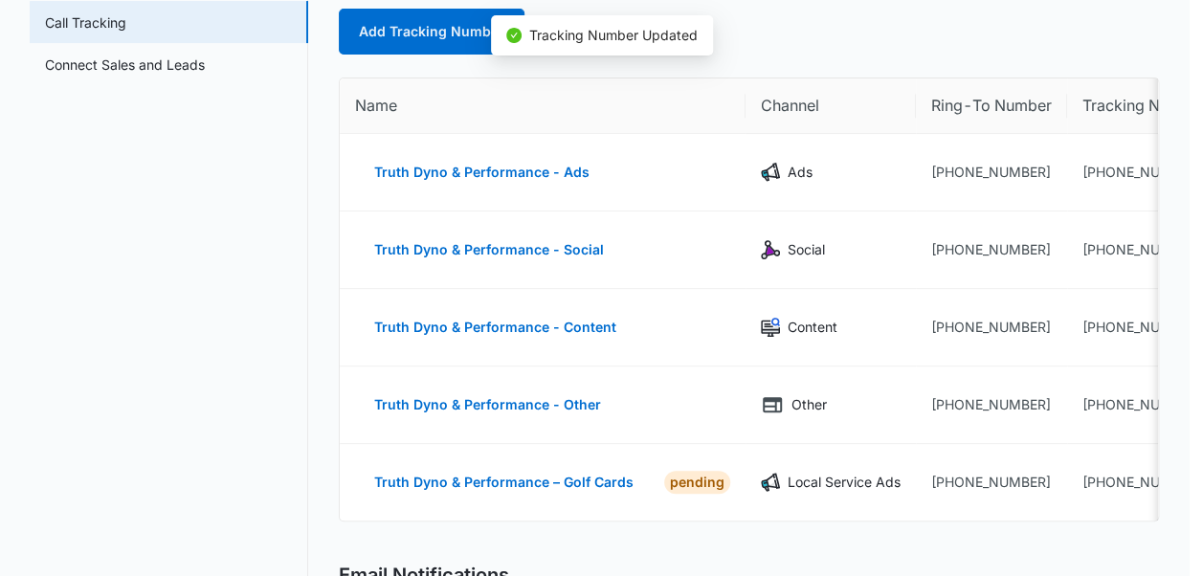
scroll to position [557, 0]
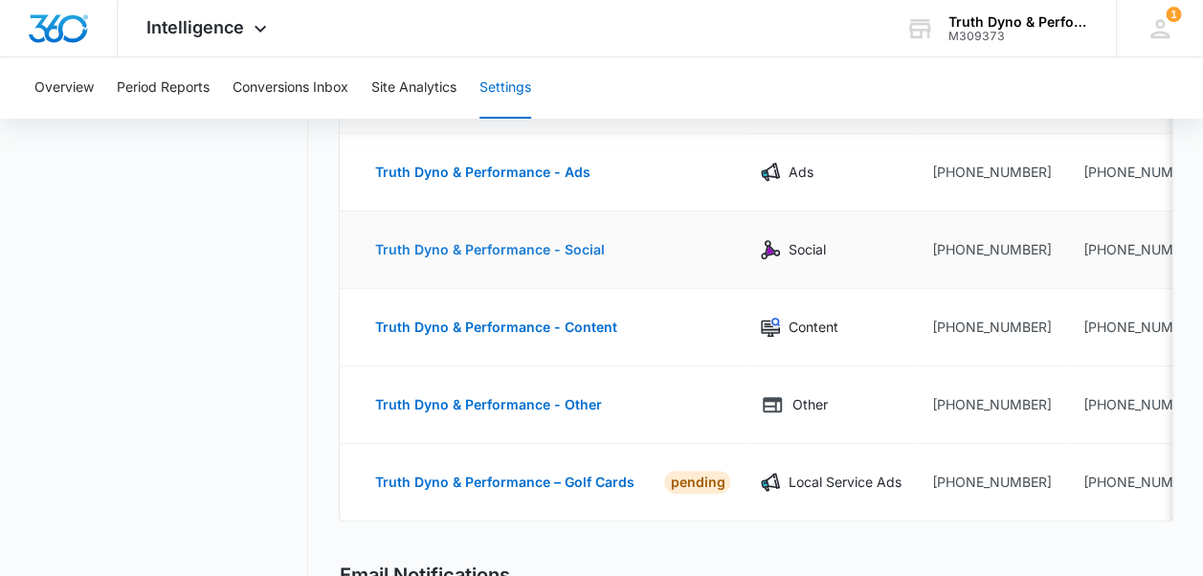
click at [482, 247] on button "Truth Dyno & Performance - Social" at bounding box center [489, 250] width 268 height 46
select select "SOCIAL"
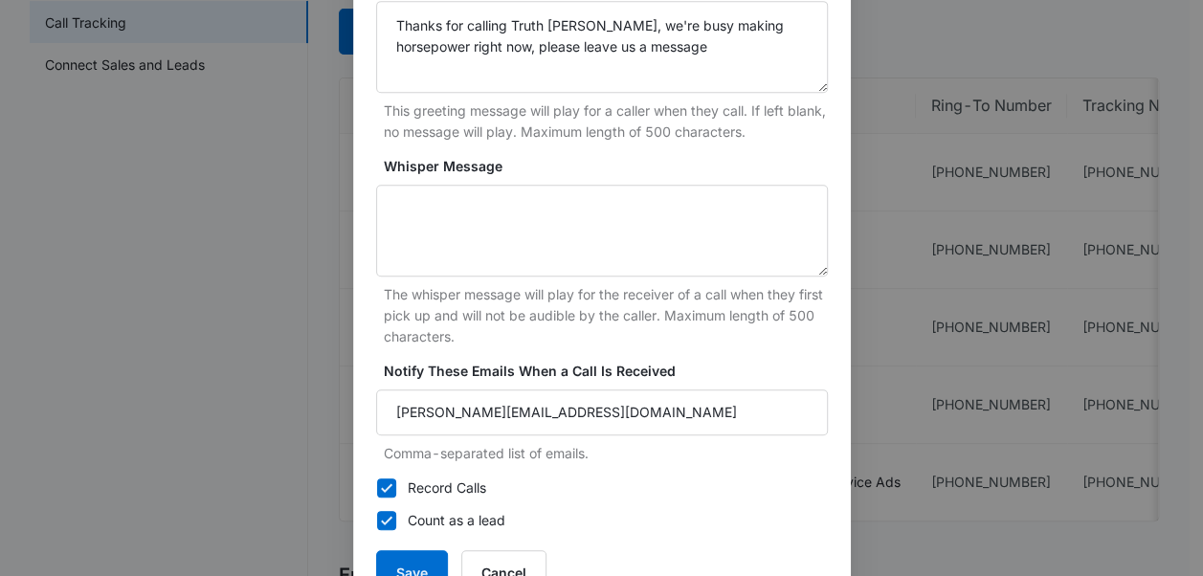
scroll to position [559, 0]
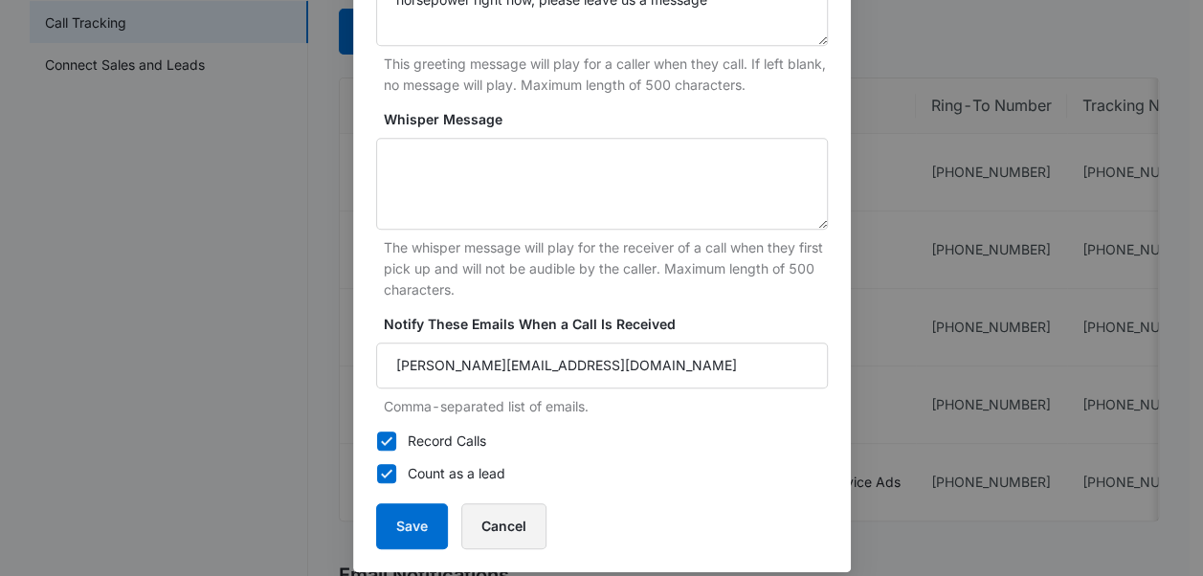
click at [506, 520] on button "Cancel" at bounding box center [503, 526] width 85 height 46
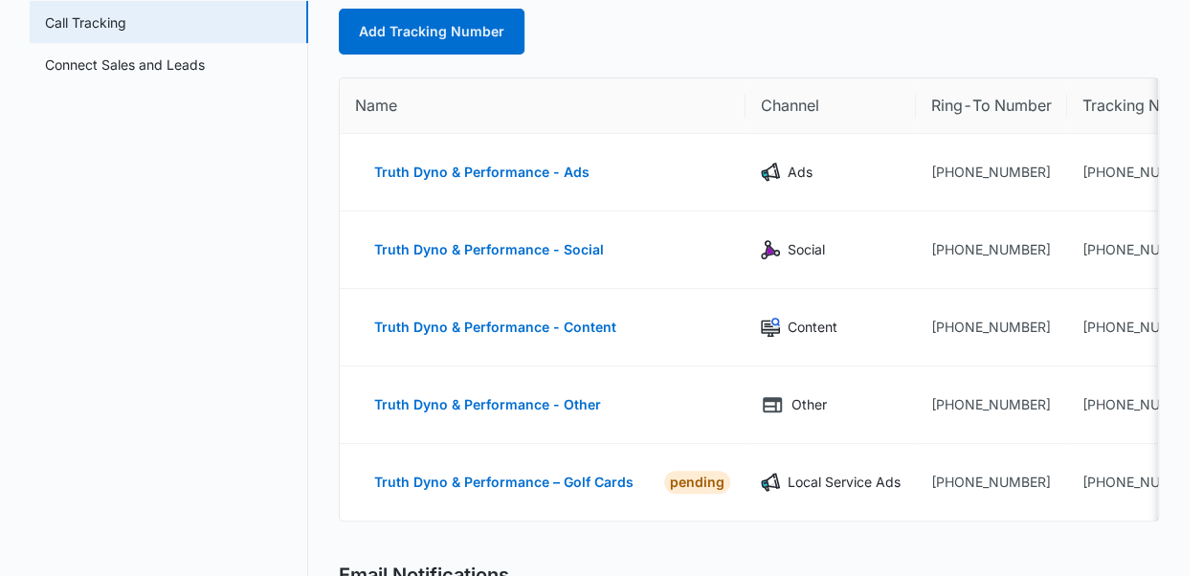
scroll to position [557, 0]
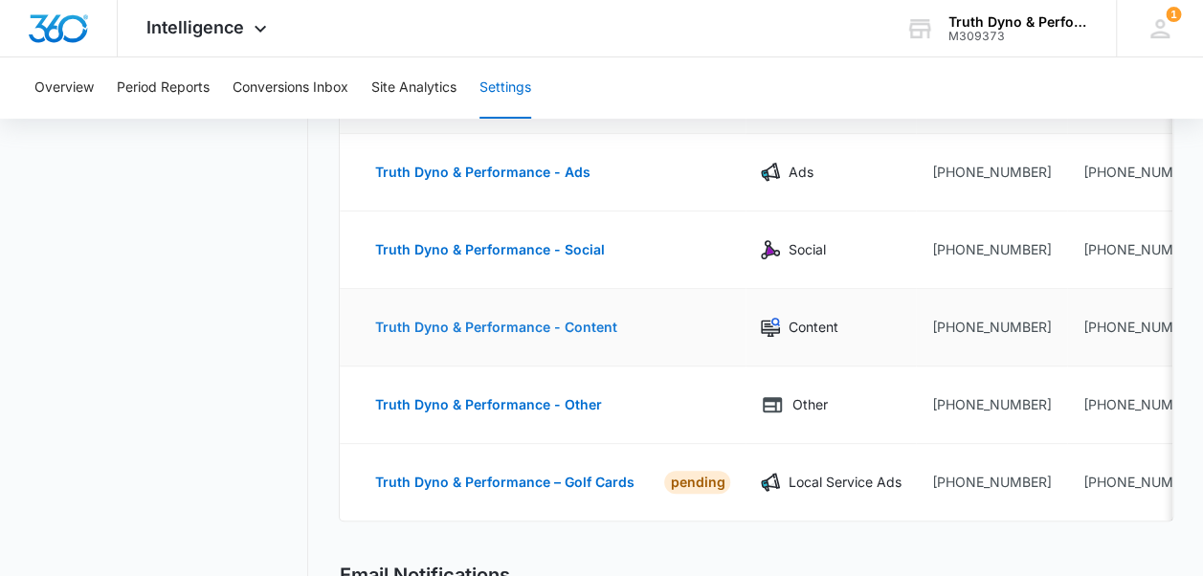
click at [549, 333] on button "Truth Dyno & Performance - Content" at bounding box center [495, 327] width 280 height 46
select select "CONTENT"
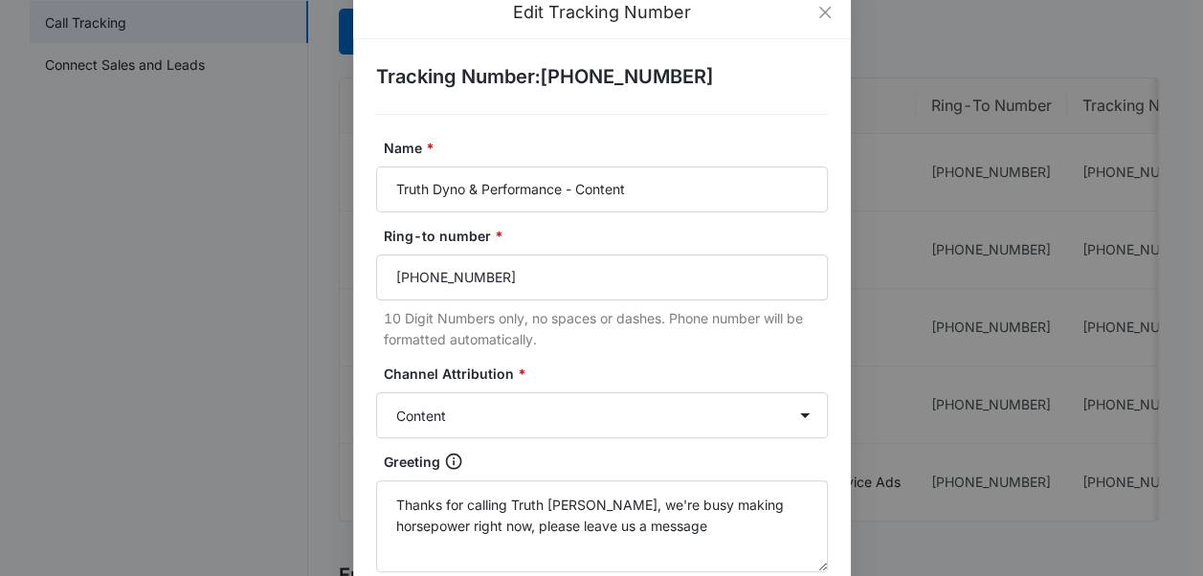
scroll to position [27, 0]
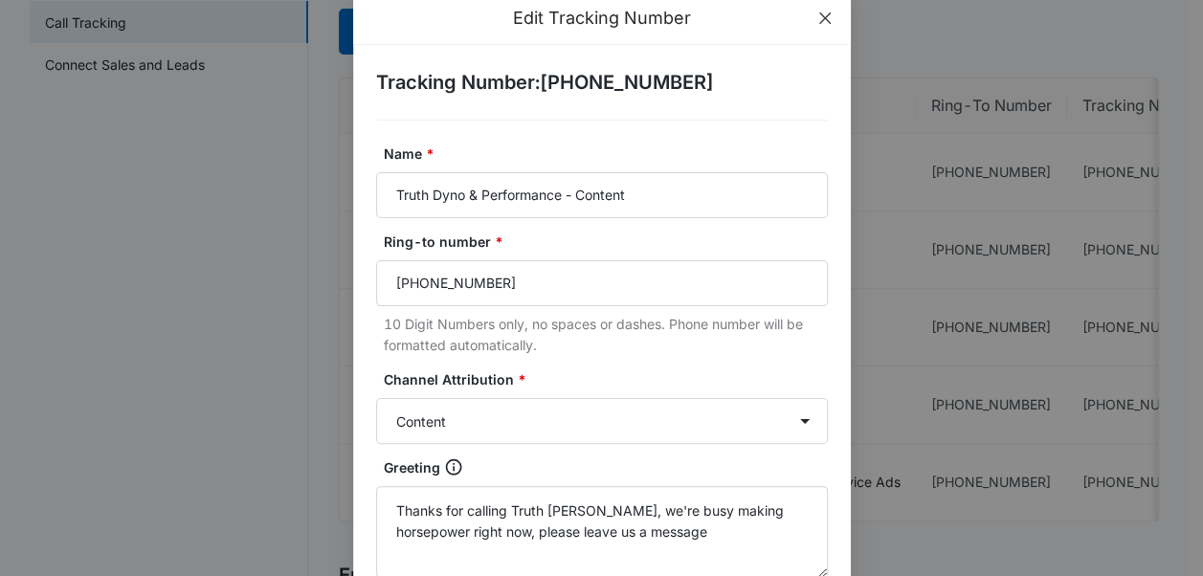
click at [800, 4] on span "Close" at bounding box center [825, 18] width 52 height 52
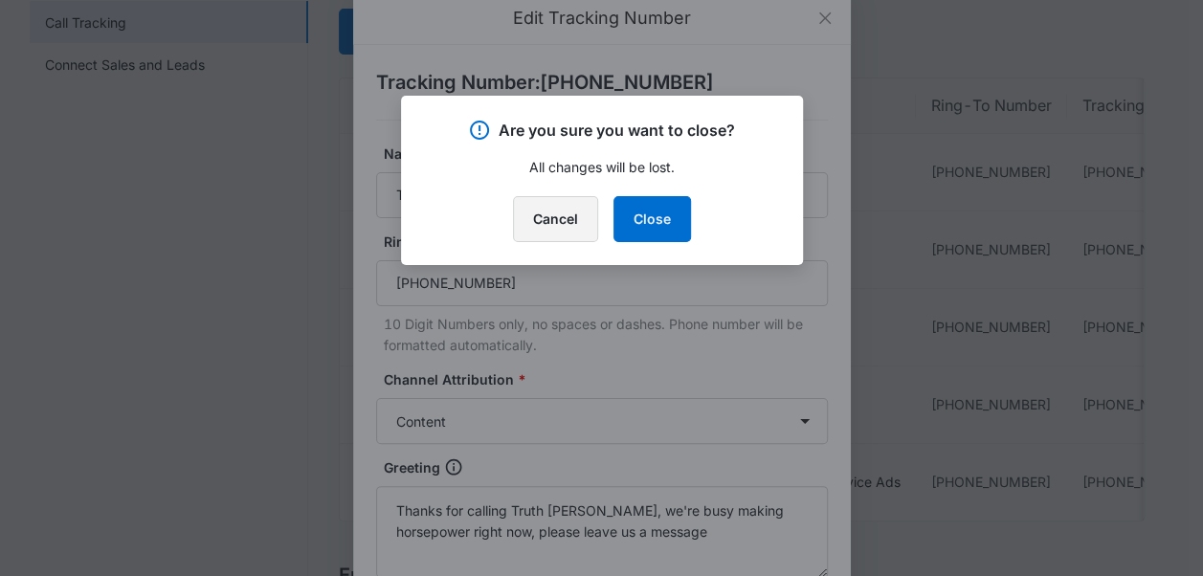
click at [567, 220] on button "Cancel" at bounding box center [555, 219] width 85 height 46
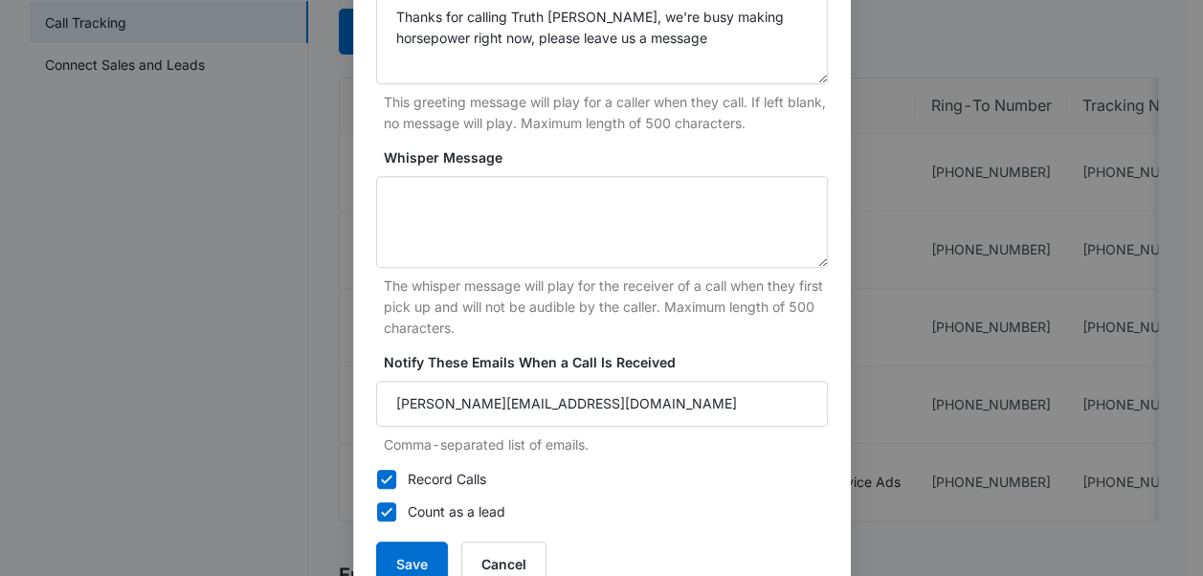
scroll to position [576, 0]
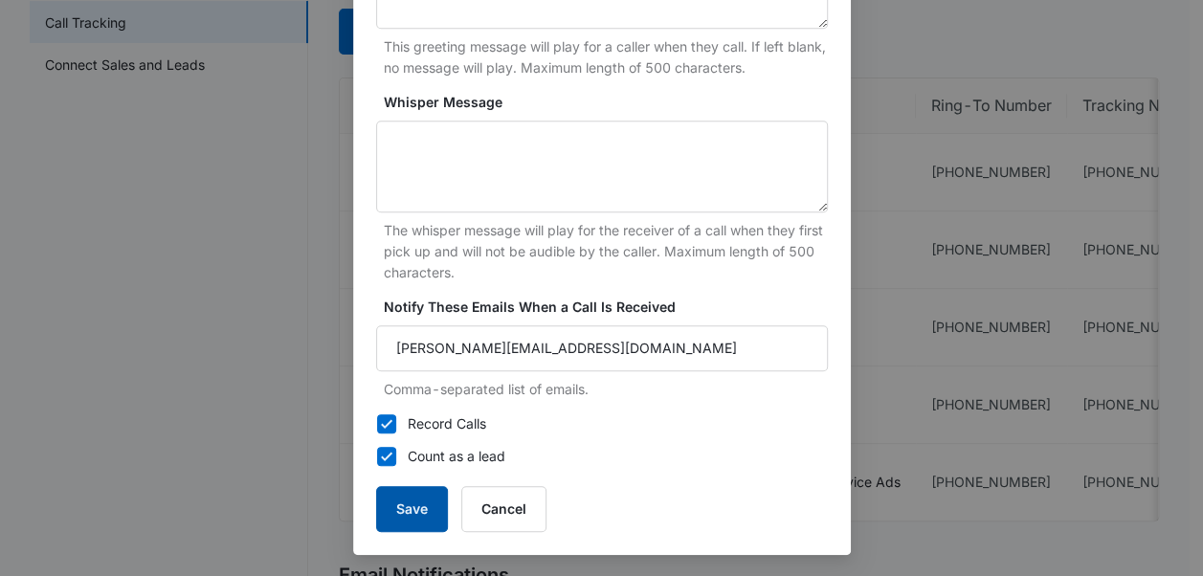
click at [413, 508] on button "Save" at bounding box center [412, 509] width 72 height 46
click at [1134, 362] on div "Edit Tracking Number Tracking Number : +17632509980 Name * Truth Dyno & Perform…" at bounding box center [601, 288] width 1203 height 576
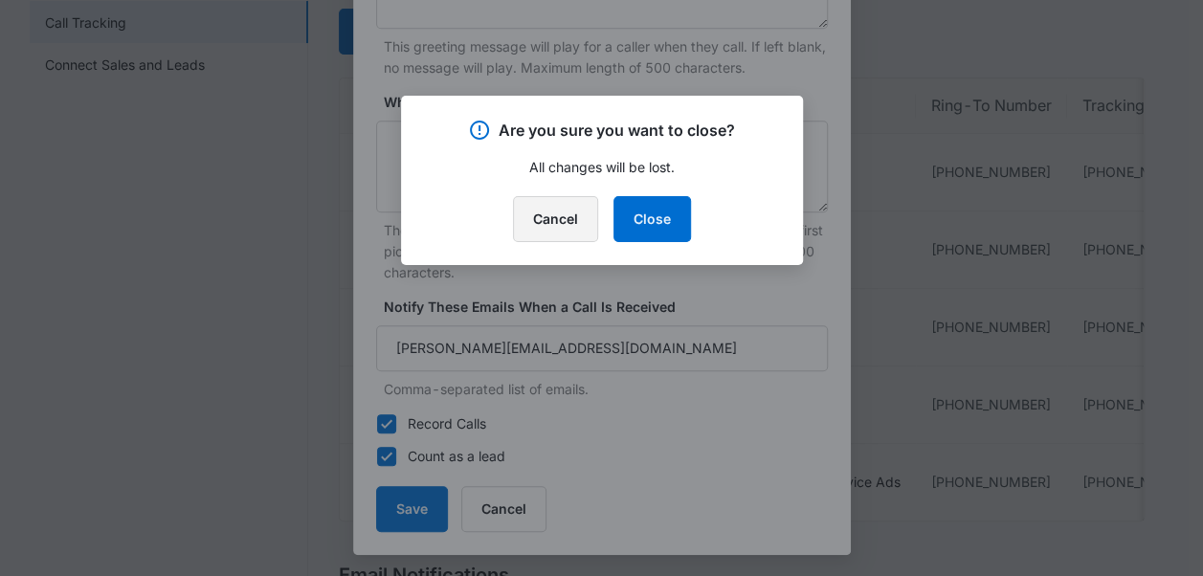
click at [521, 219] on button "Cancel" at bounding box center [555, 219] width 85 height 46
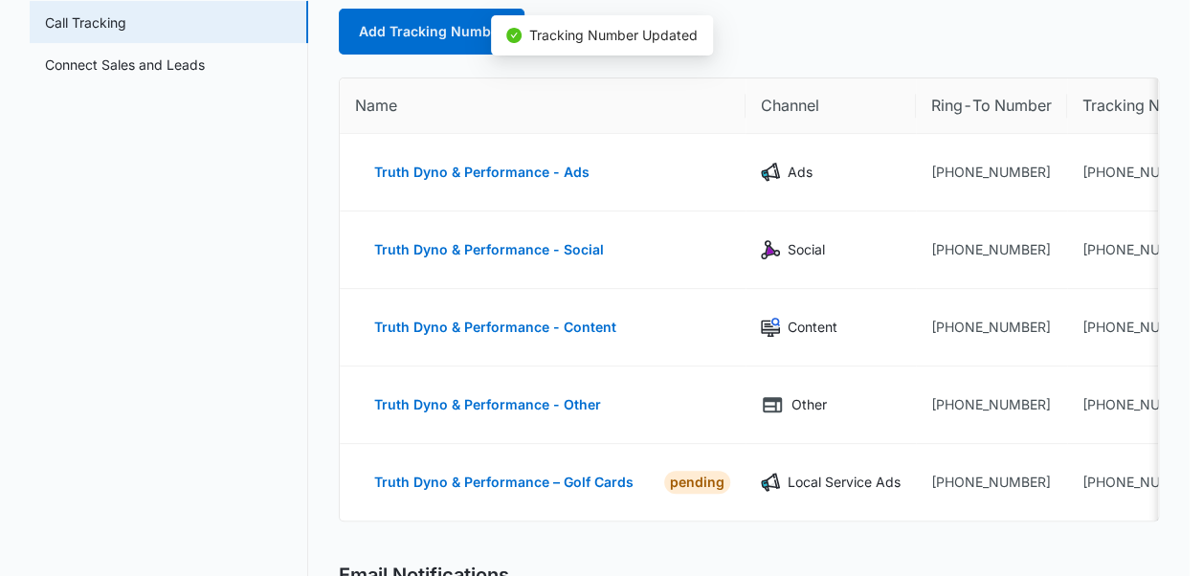
scroll to position [557, 0]
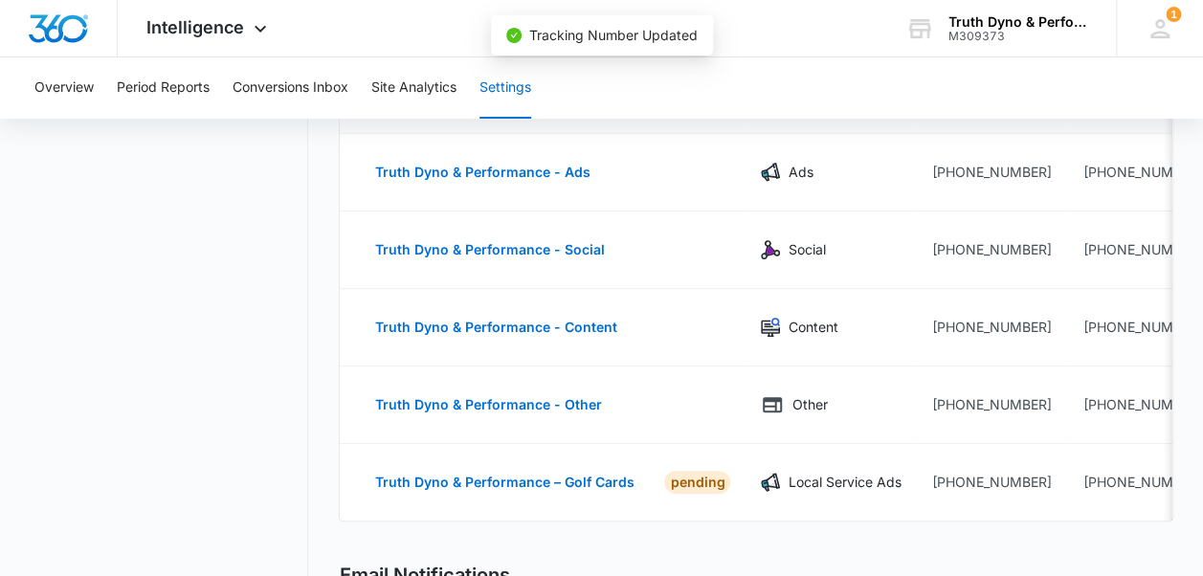
drag, startPoint x: 1196, startPoint y: 372, endPoint x: 1198, endPoint y: 360, distance: 12.6
click at [463, 403] on button "Truth Dyno & Performance - Other" at bounding box center [487, 405] width 265 height 46
select select "OTHER"
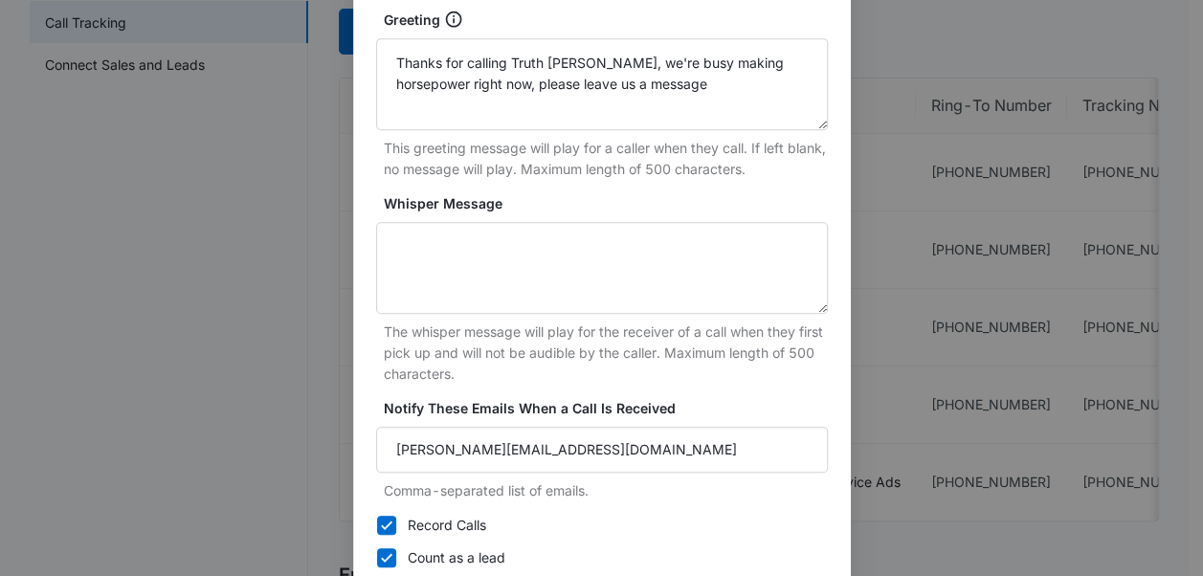
scroll to position [576, 0]
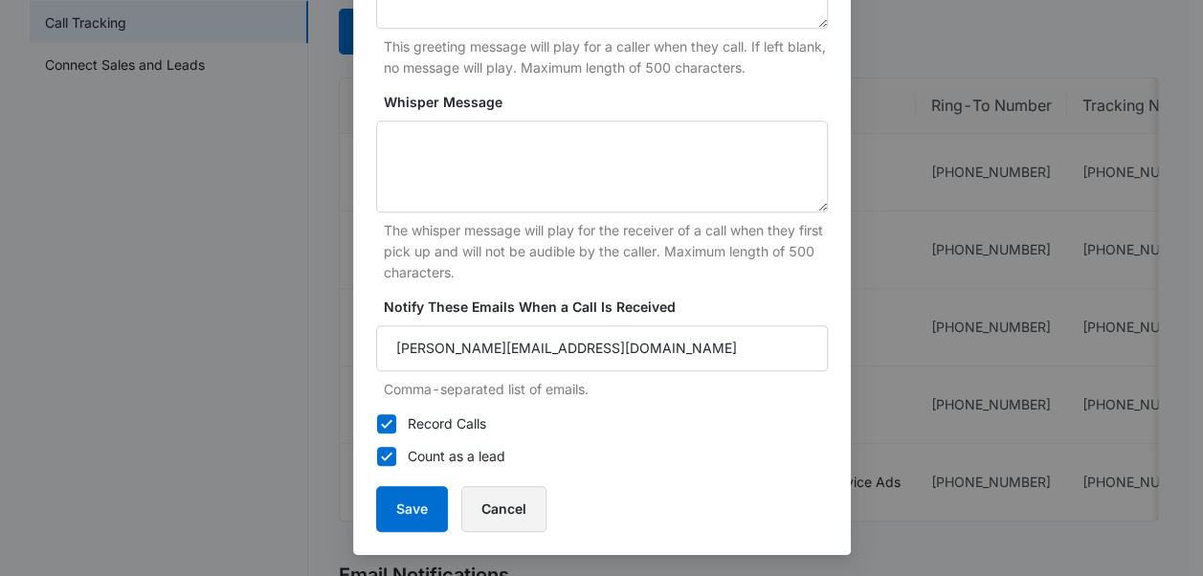
click at [502, 505] on button "Cancel" at bounding box center [503, 509] width 85 height 46
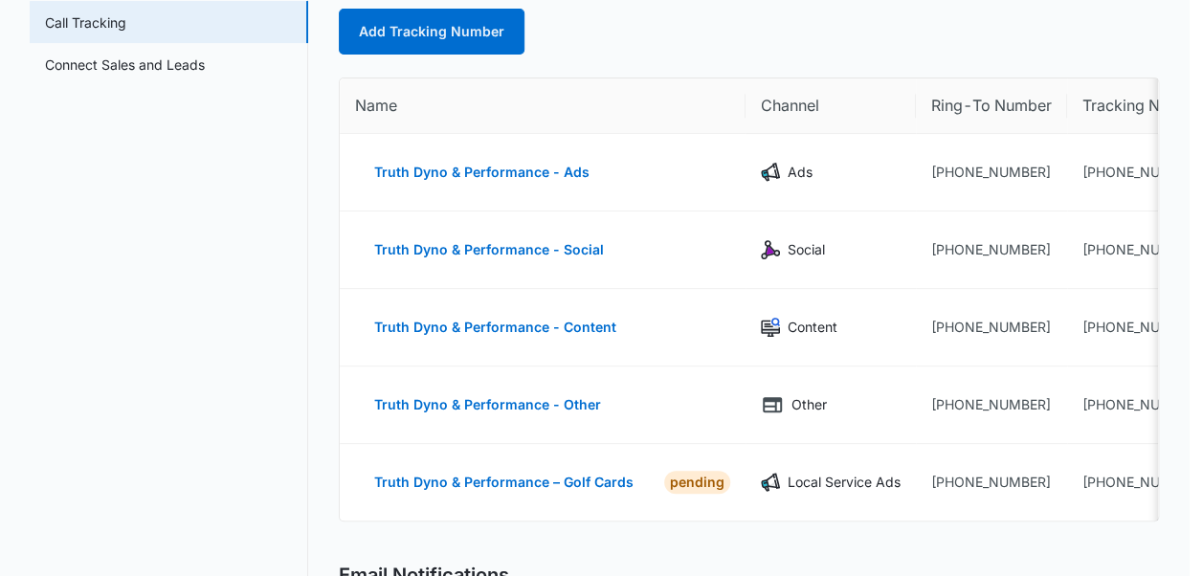
scroll to position [557, 0]
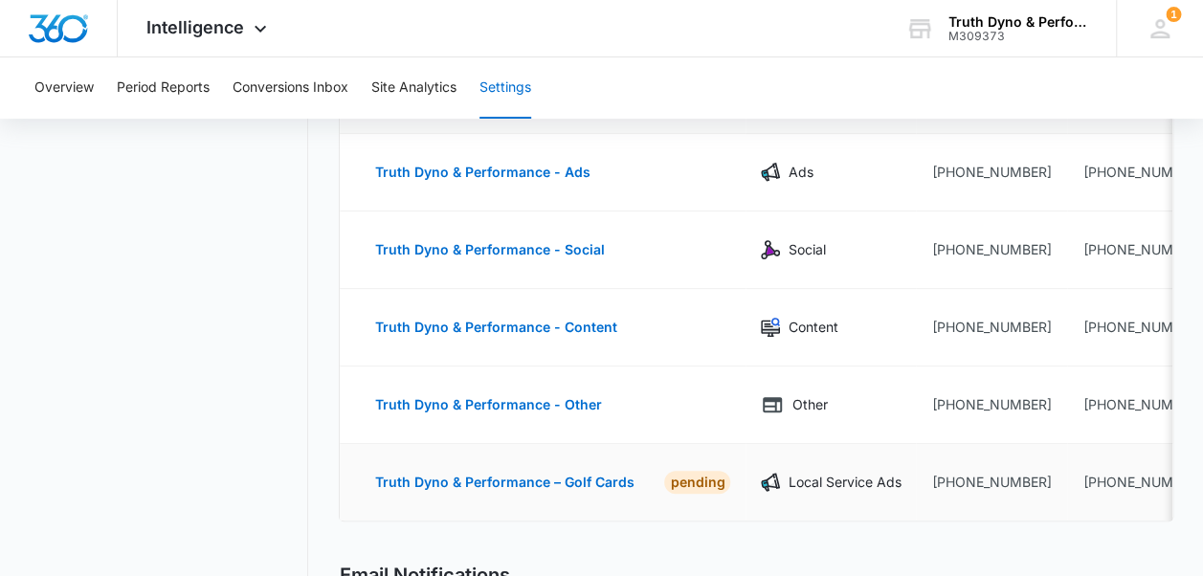
click at [502, 505] on td "Truth Dyno & Performance – Golf Cards PENDING" at bounding box center [543, 482] width 406 height 77
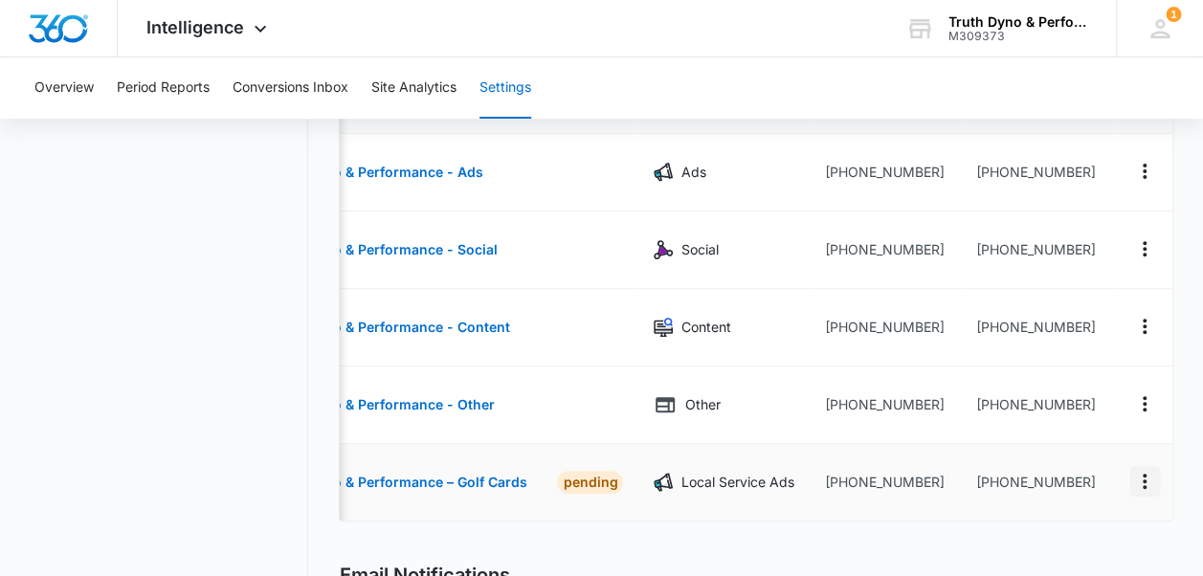
click at [1154, 478] on button "Actions" at bounding box center [1144, 481] width 31 height 31
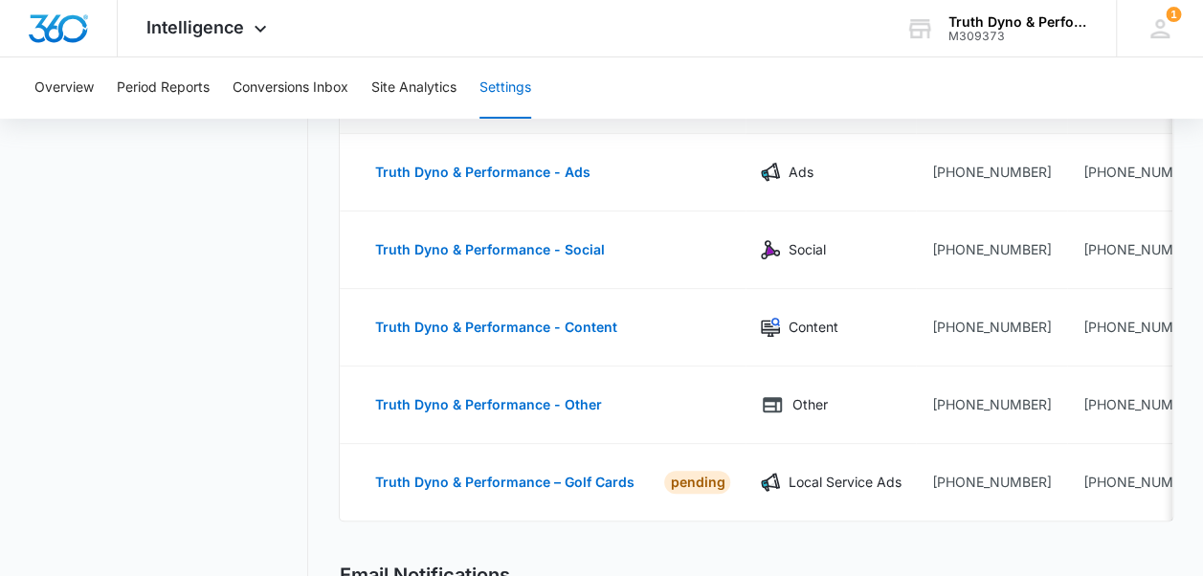
click at [176, 442] on nav "Settings Call Tracking Connect Sales and Leads" at bounding box center [169, 549] width 278 height 1184
click at [955, 36] on div "M309373" at bounding box center [1018, 36] width 140 height 13
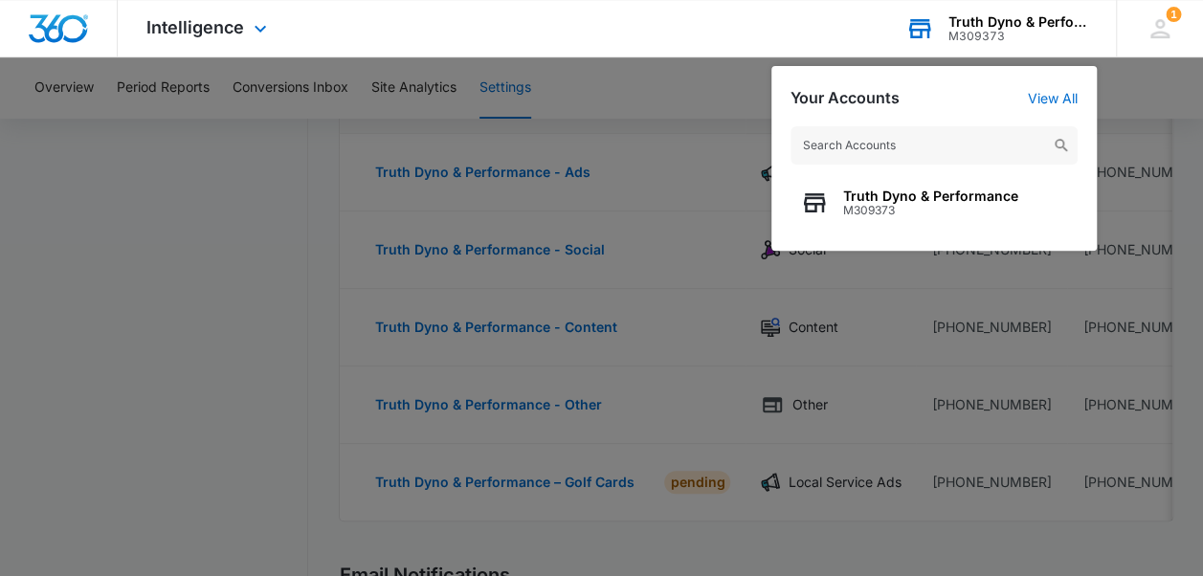
click at [955, 36] on div "M309373" at bounding box center [1018, 36] width 140 height 13
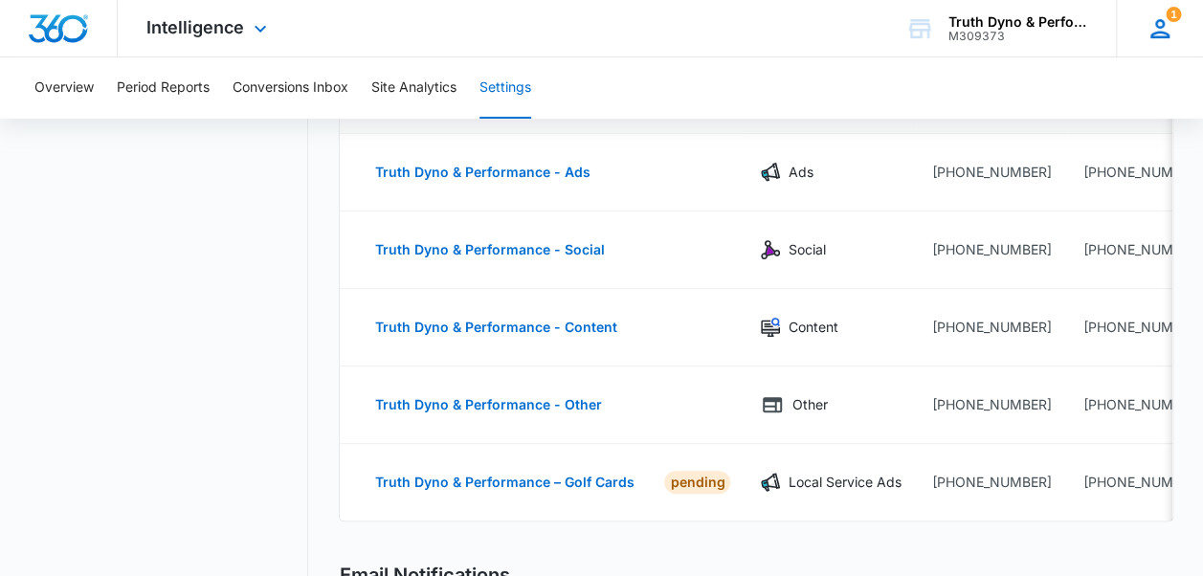
drag, startPoint x: 963, startPoint y: 34, endPoint x: 1169, endPoint y: 11, distance: 208.0
click at [1169, 11] on span "1" at bounding box center [1173, 14] width 15 height 15
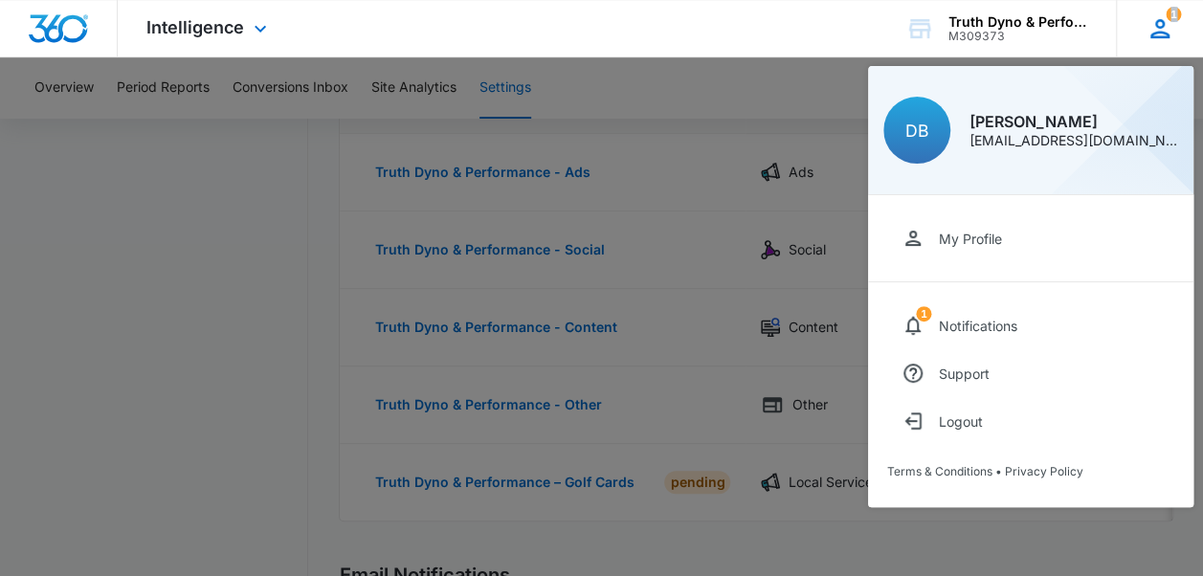
click at [1169, 11] on span "1" at bounding box center [1173, 14] width 15 height 15
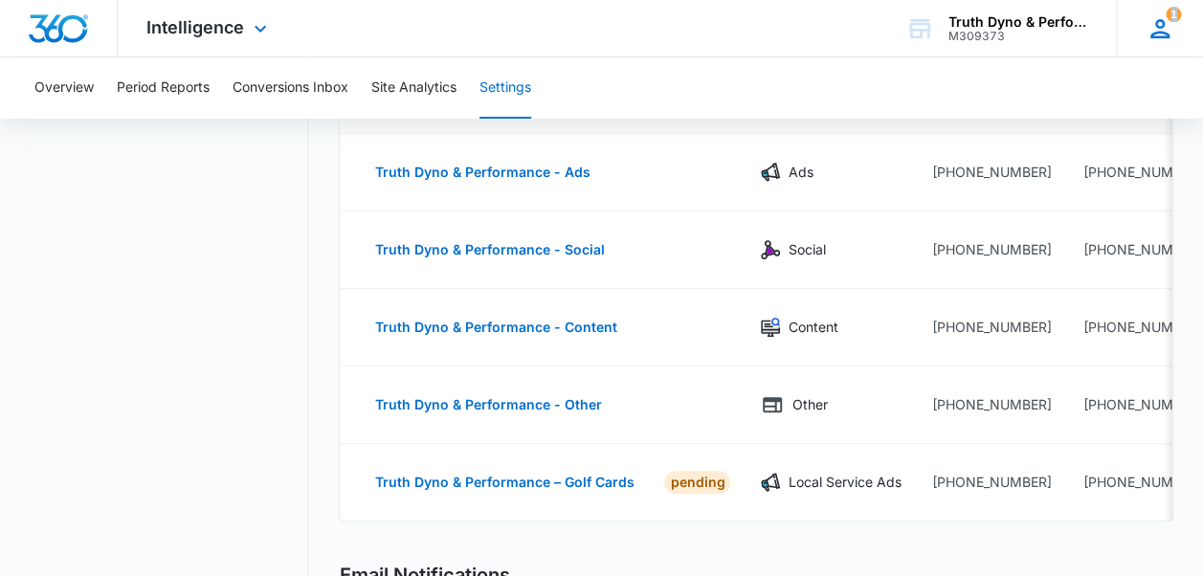
click at [1169, 11] on span "1" at bounding box center [1173, 14] width 15 height 15
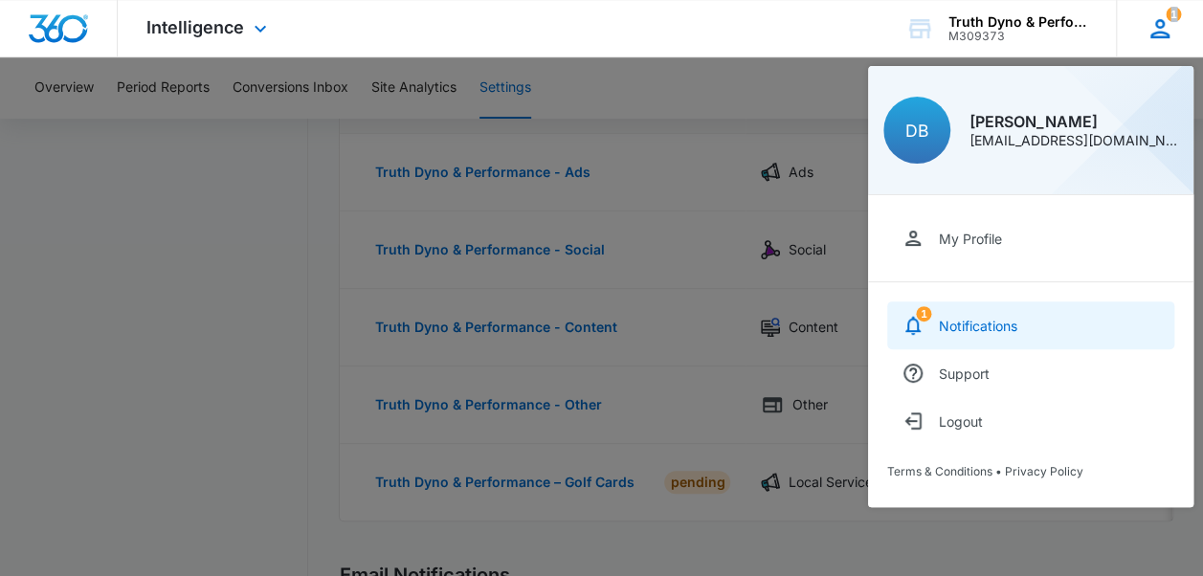
click at [967, 314] on link "1 Notifications" at bounding box center [1030, 325] width 287 height 48
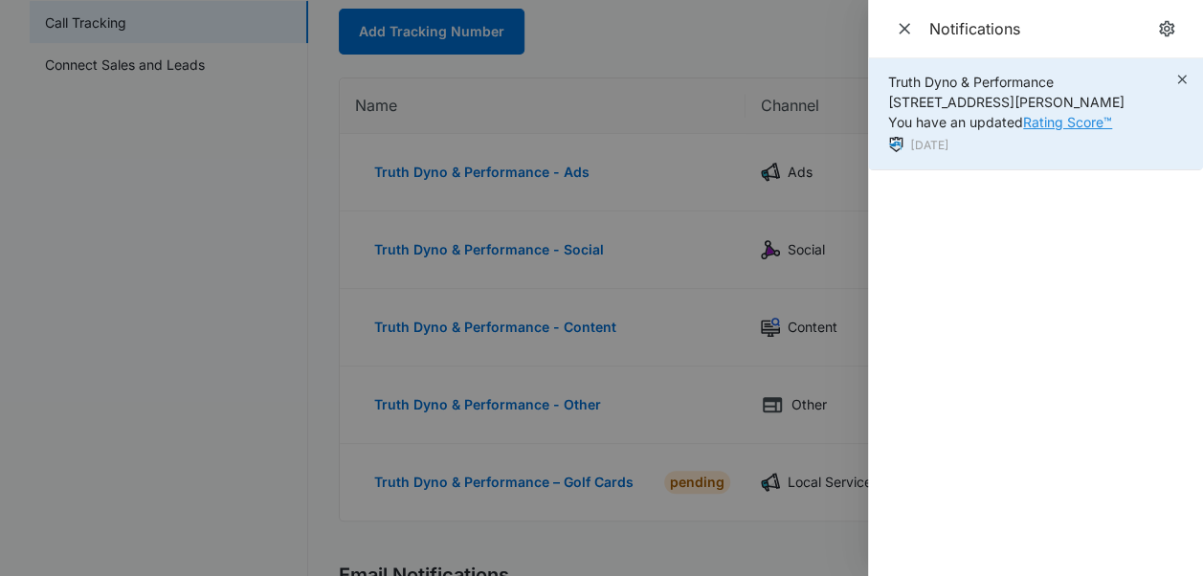
click at [1061, 122] on link "Rating Score™" at bounding box center [1067, 122] width 89 height 16
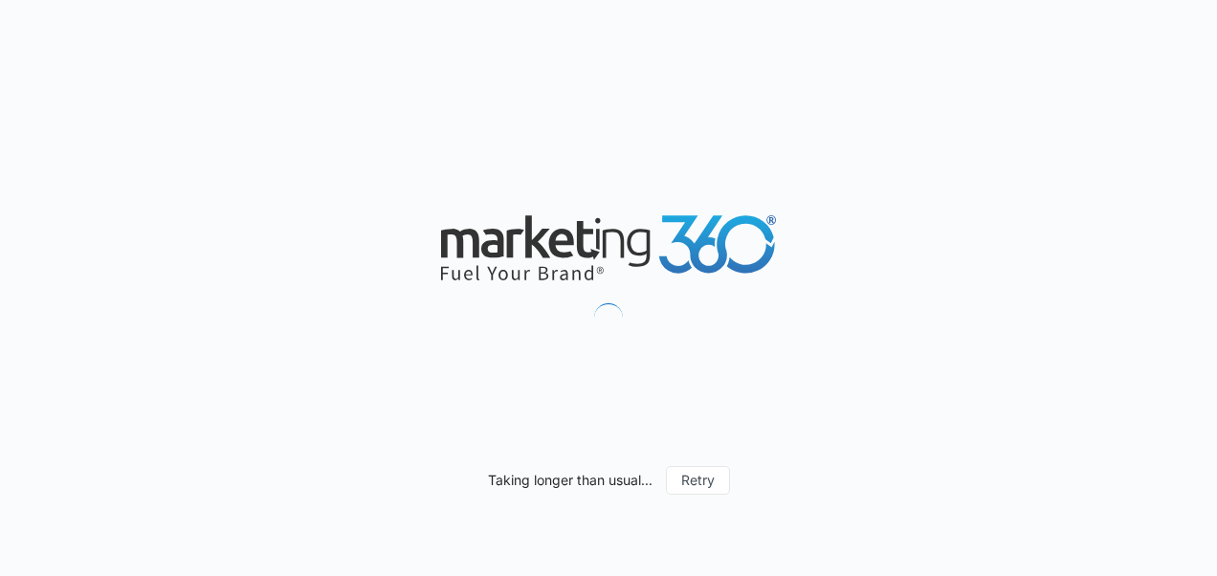
select select "by_area_code"
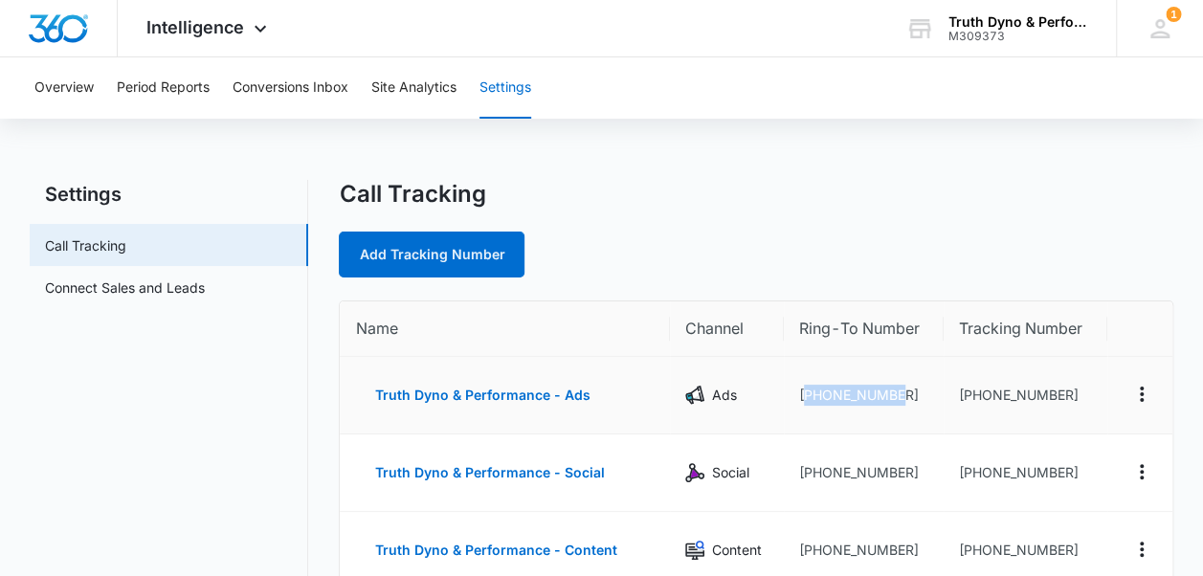
drag, startPoint x: 903, startPoint y: 396, endPoint x: 805, endPoint y: 399, distance: 98.6
click at [805, 399] on td "+17632005110" at bounding box center [864, 396] width 160 height 78
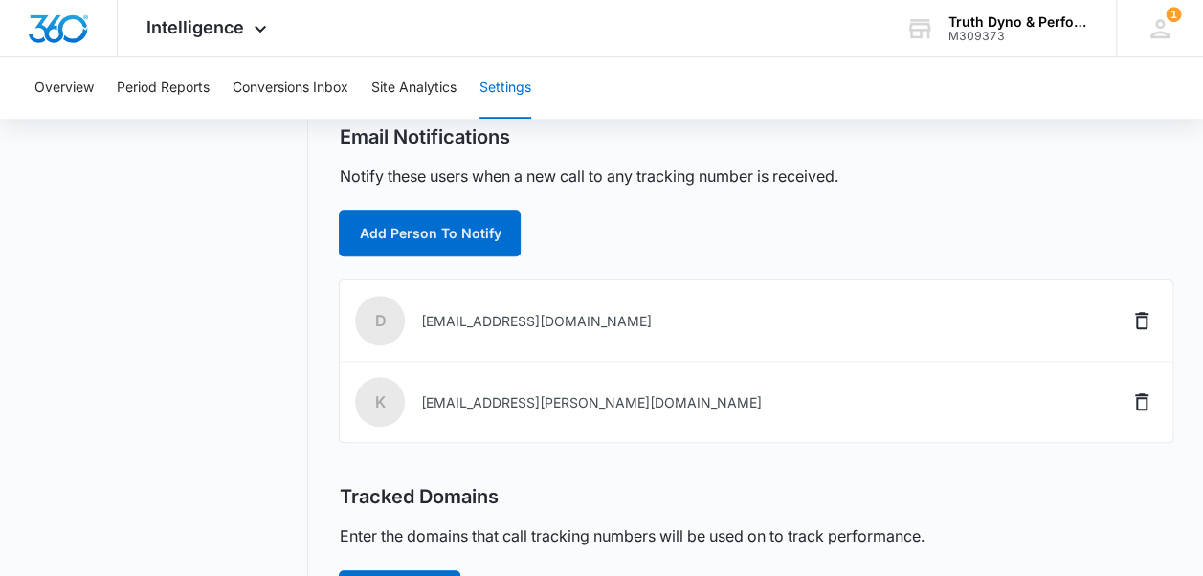
scroll to position [581, 0]
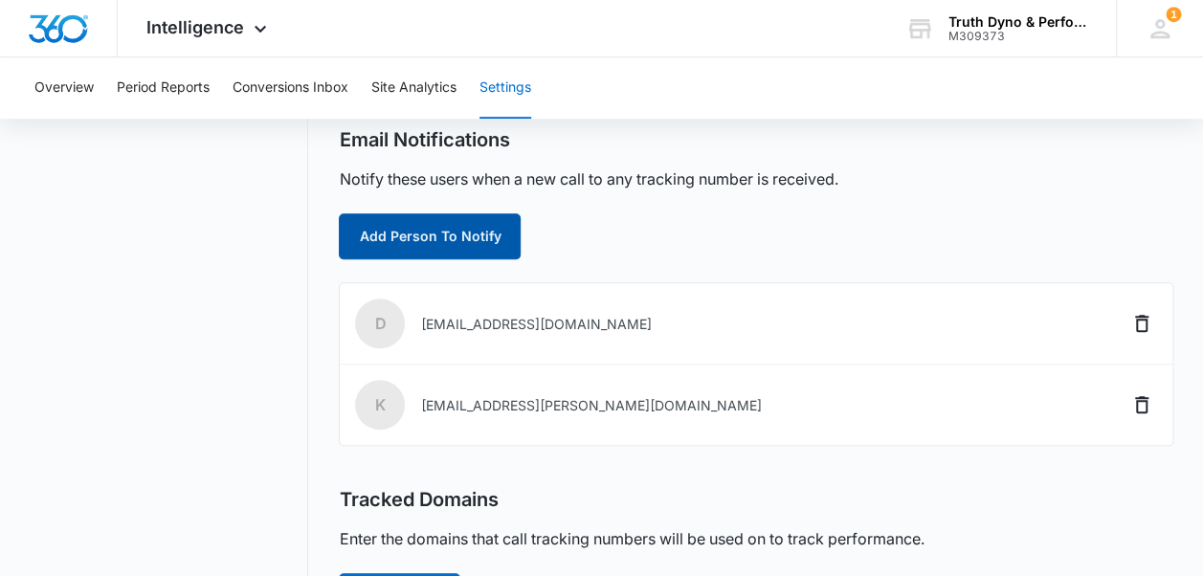
click at [461, 229] on button "Add Person To Notify" at bounding box center [430, 236] width 182 height 46
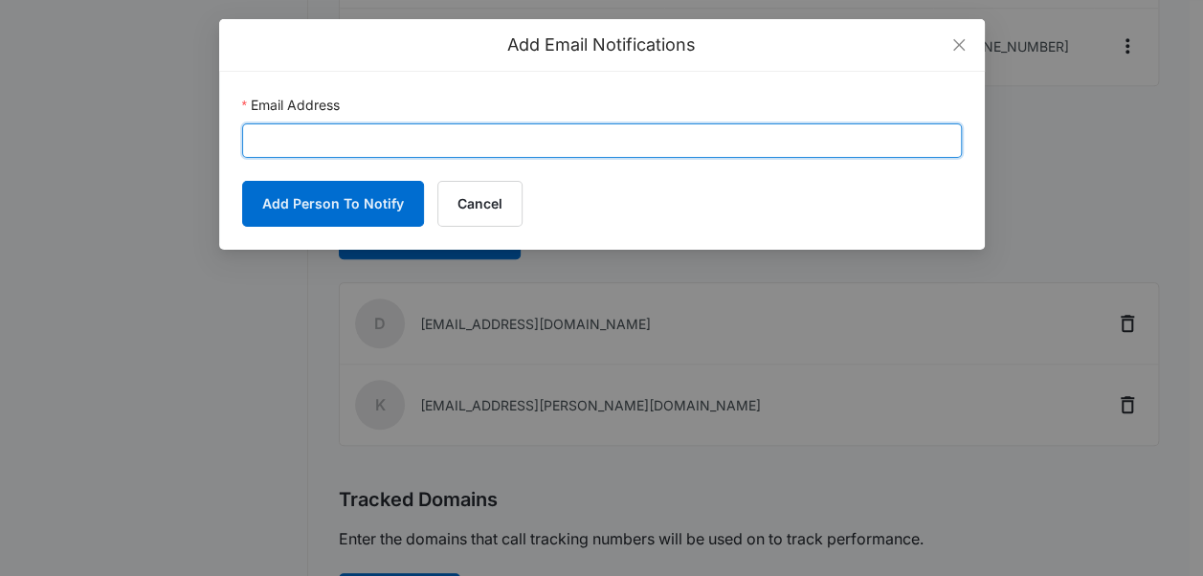
click at [461, 133] on input "Email Address" at bounding box center [602, 140] width 720 height 34
type input "doug@truthdyno.com"
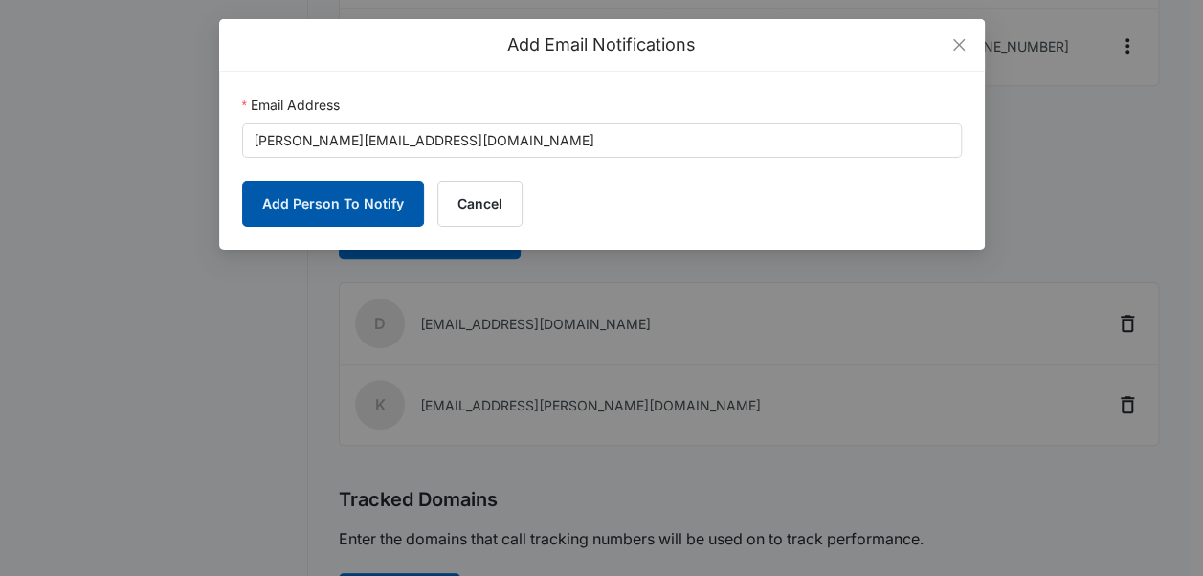
click at [331, 197] on button "Add Person To Notify" at bounding box center [333, 204] width 182 height 46
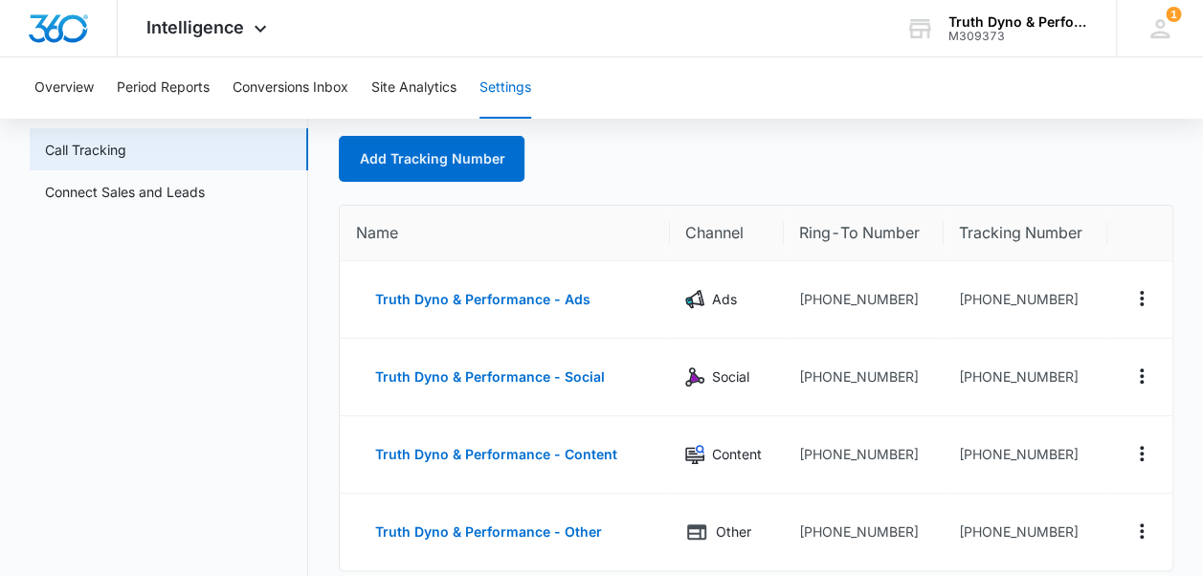
scroll to position [100, 0]
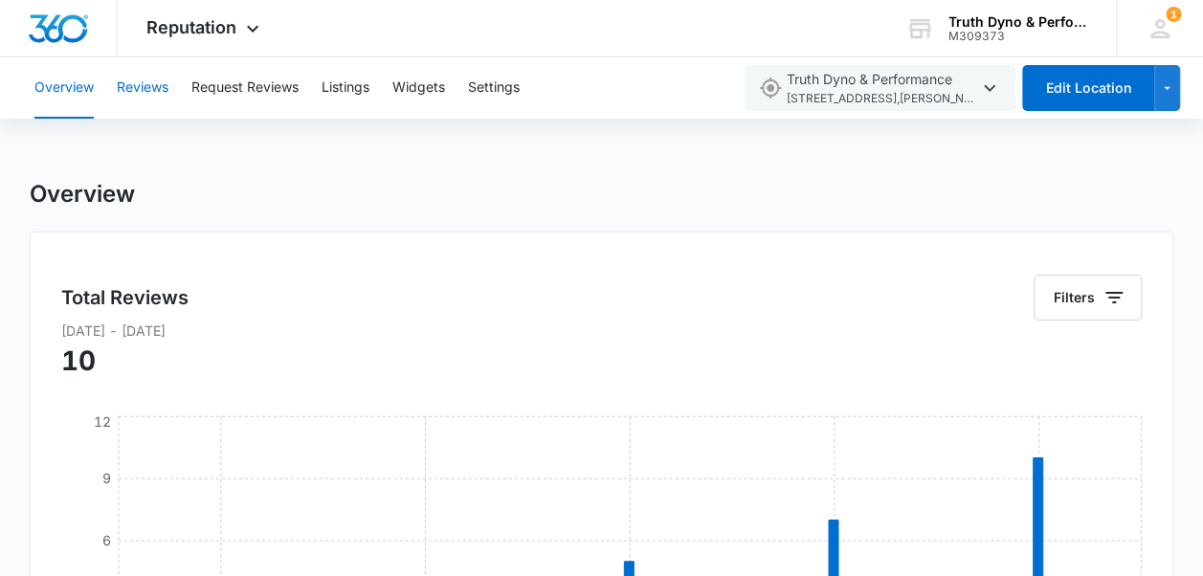
click at [146, 88] on button "Reviews" at bounding box center [143, 87] width 52 height 61
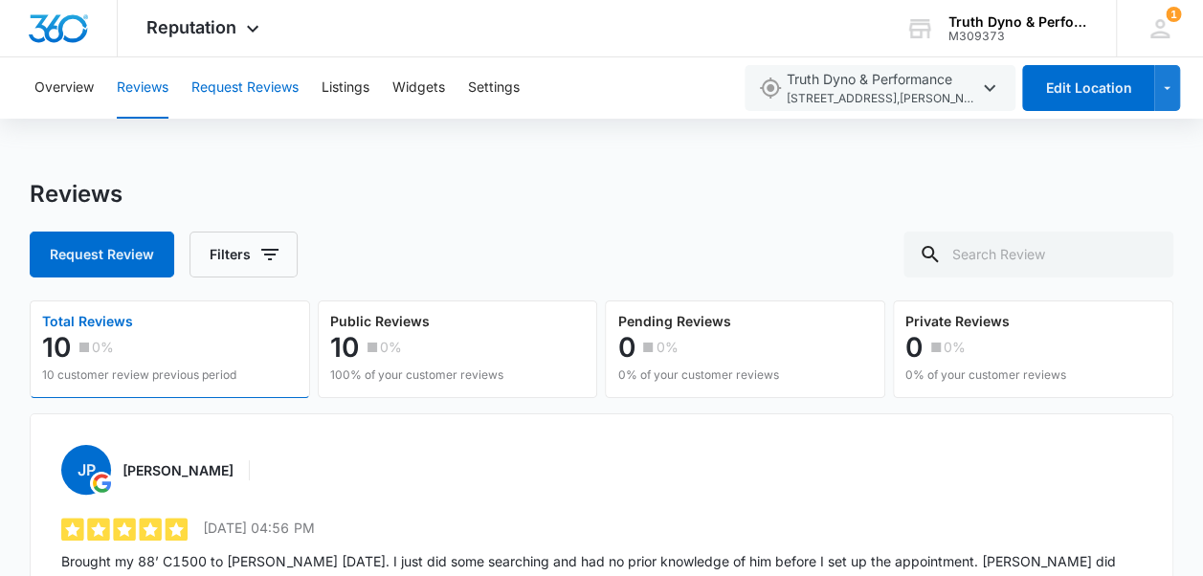
click at [291, 90] on button "Request Reviews" at bounding box center [244, 87] width 107 height 61
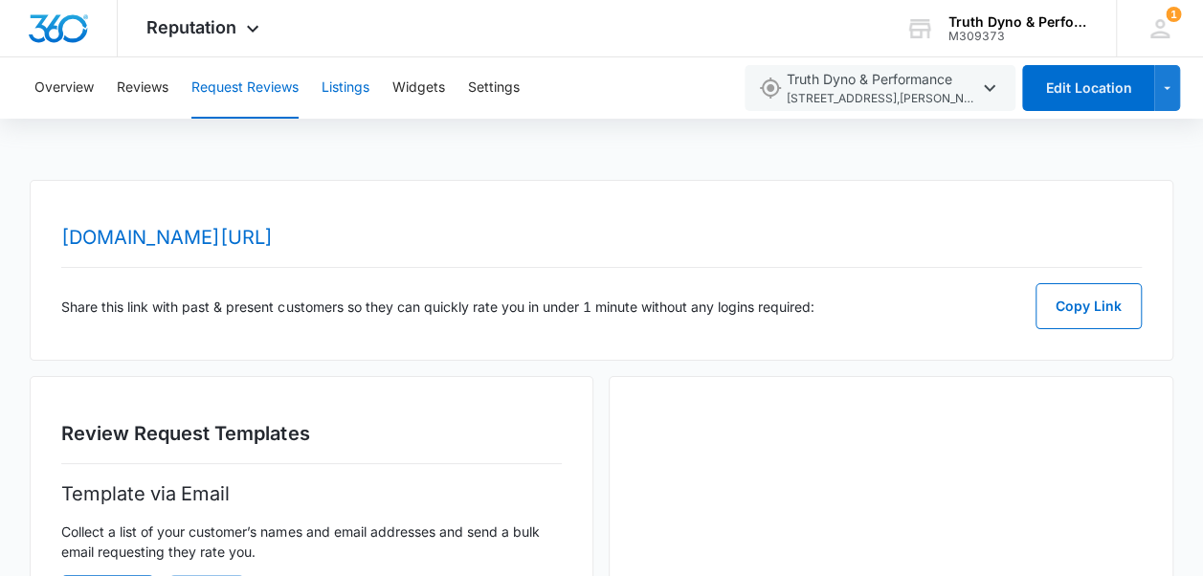
click at [346, 89] on button "Listings" at bounding box center [346, 87] width 48 height 61
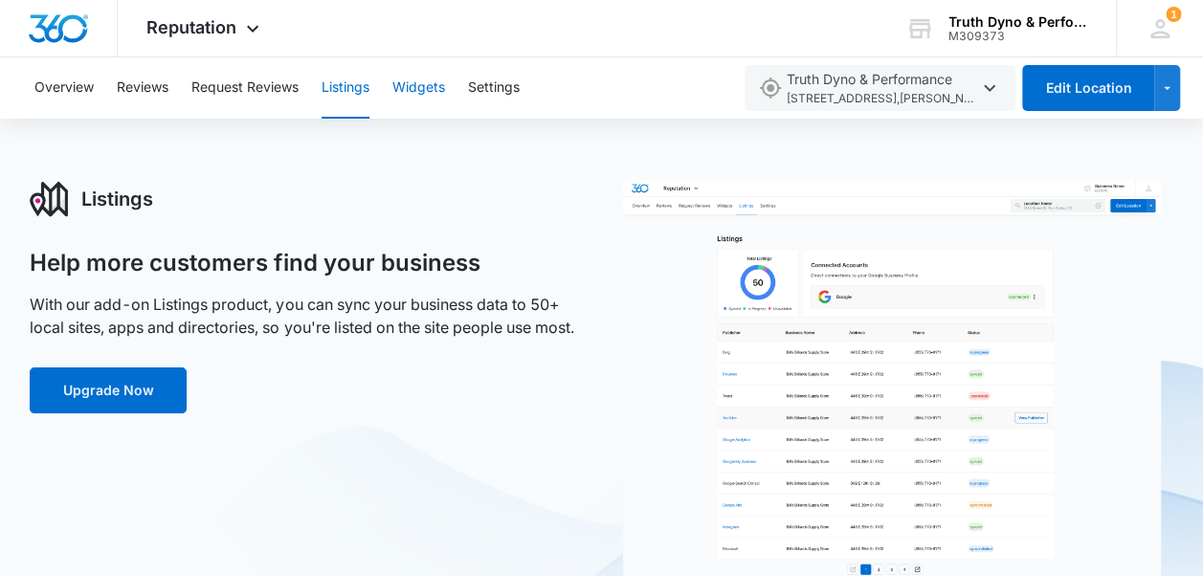
click at [428, 82] on button "Widgets" at bounding box center [418, 87] width 53 height 61
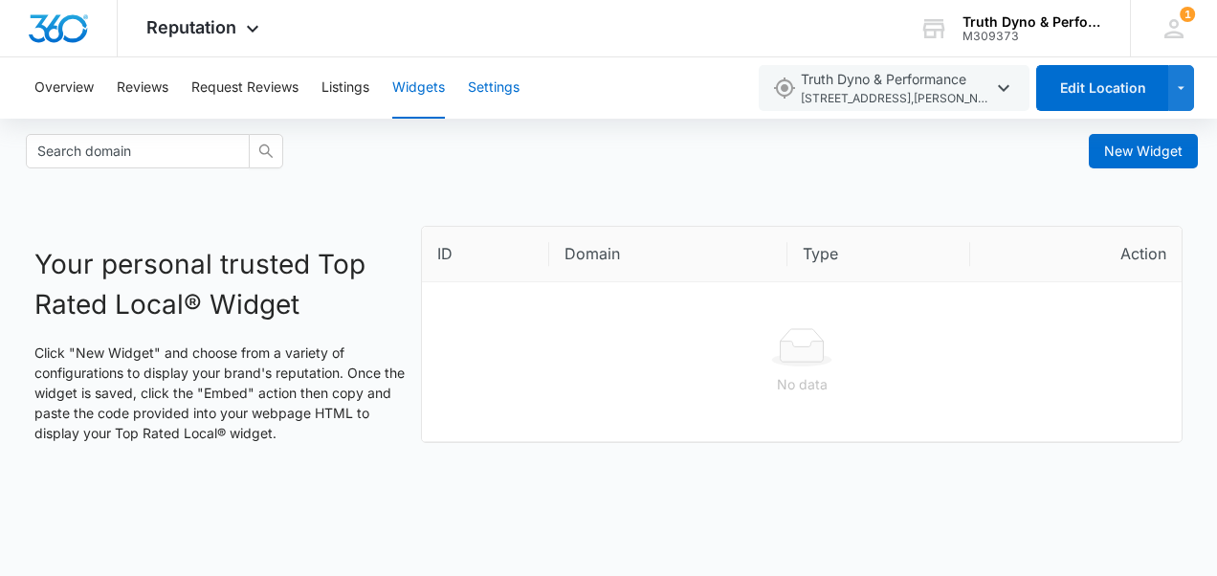
click at [513, 88] on button "Settings" at bounding box center [494, 87] width 52 height 61
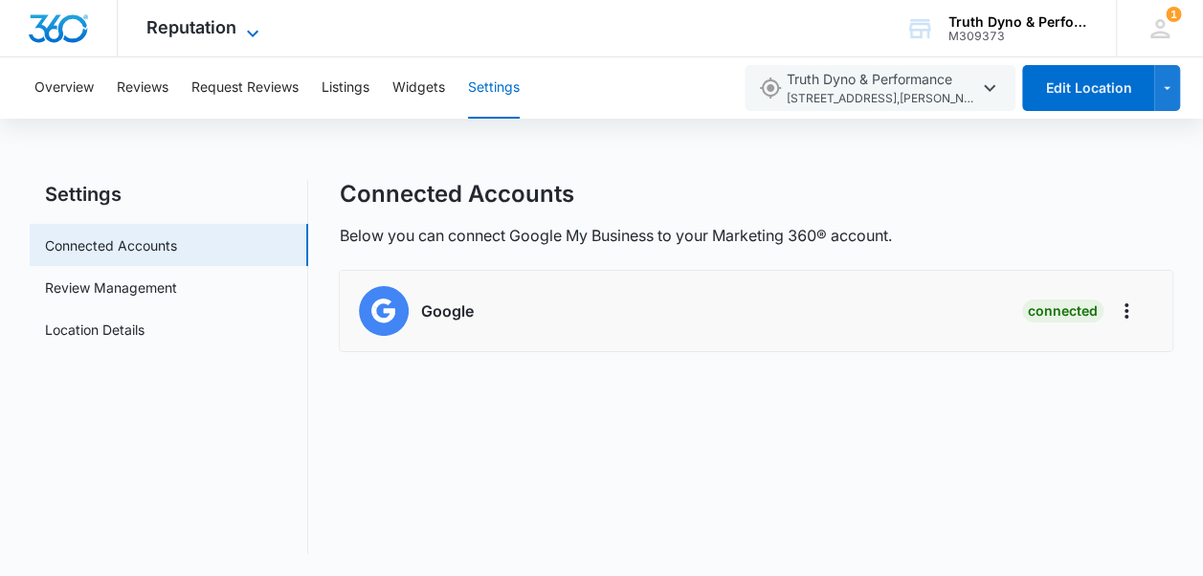
click at [192, 27] on span "Reputation" at bounding box center [191, 27] width 90 height 20
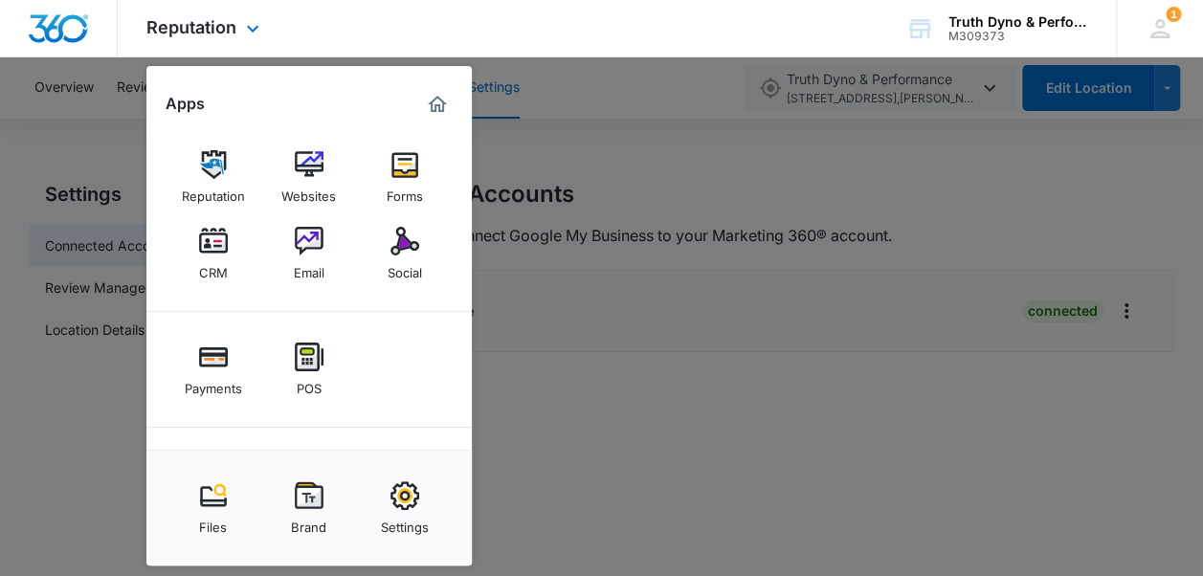
scroll to position [92, 0]
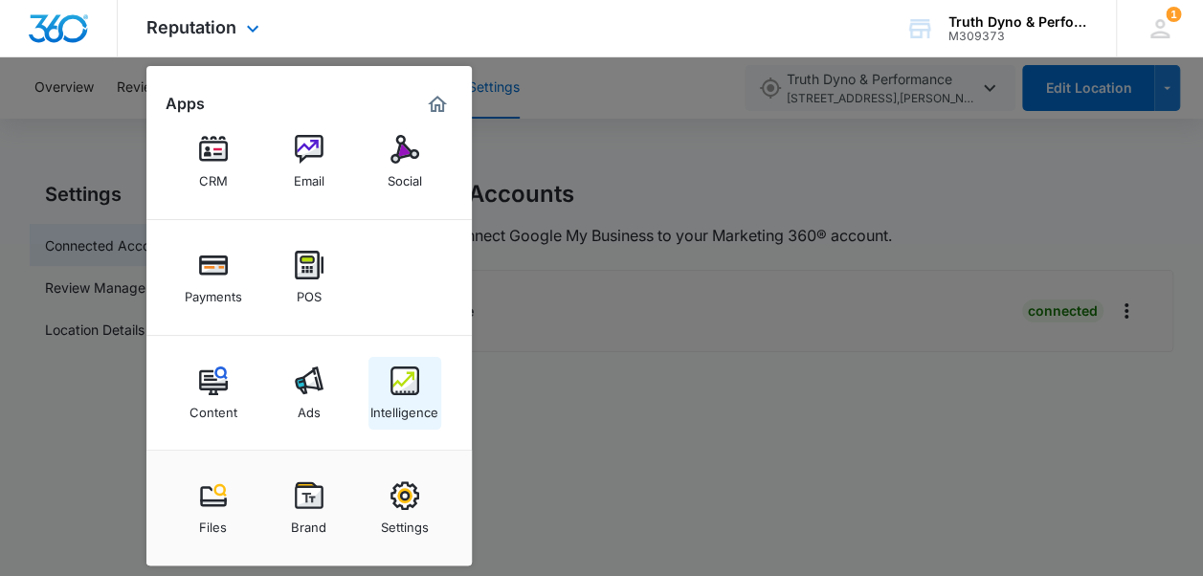
click at [410, 385] on img at bounding box center [404, 381] width 29 height 29
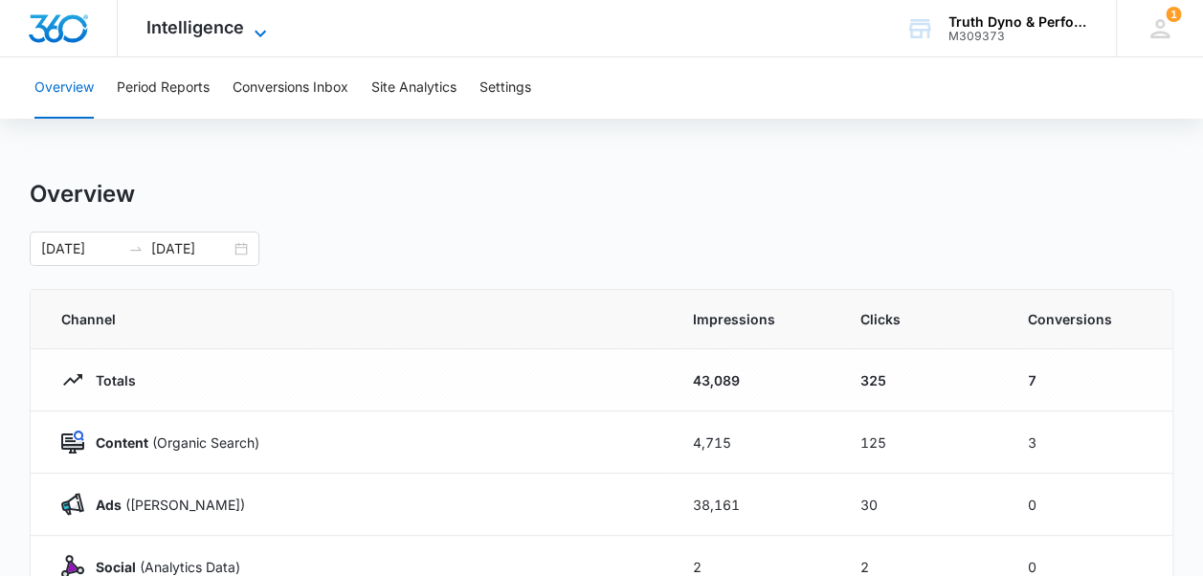
click at [199, 32] on span "Intelligence" at bounding box center [195, 27] width 98 height 20
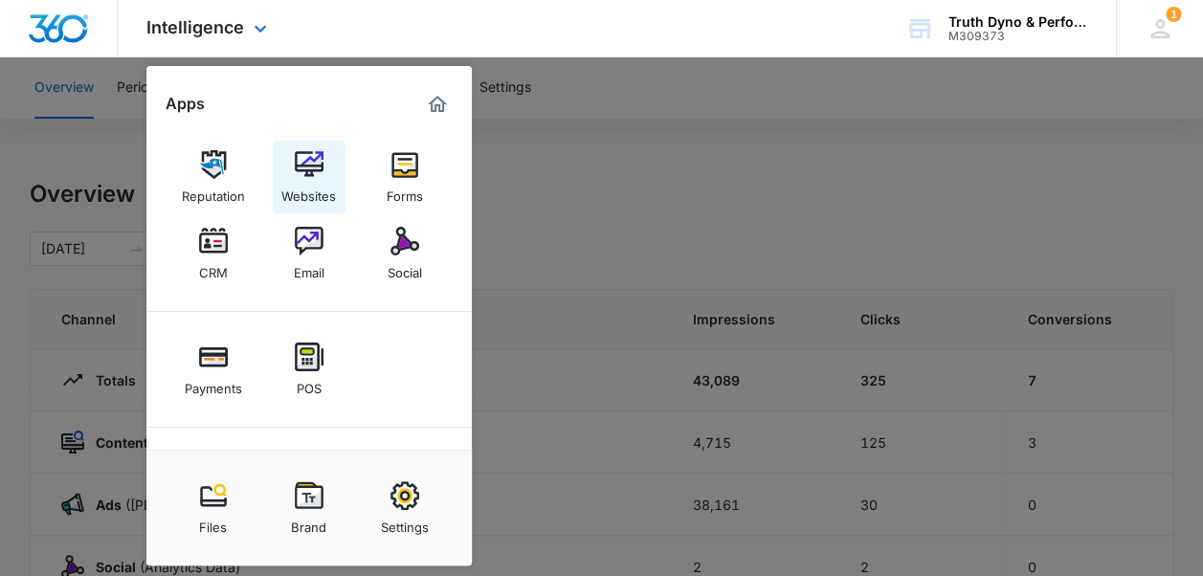
click at [305, 182] on div "Websites" at bounding box center [308, 191] width 55 height 25
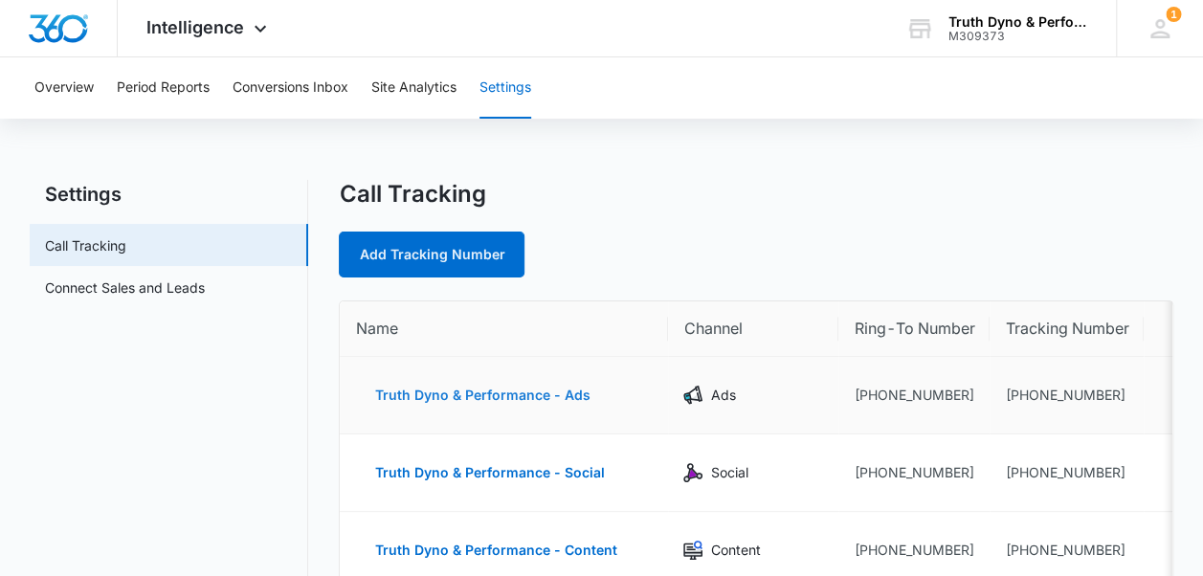
click at [555, 398] on button "Truth Dyno & Performance - Ads" at bounding box center [482, 395] width 254 height 46
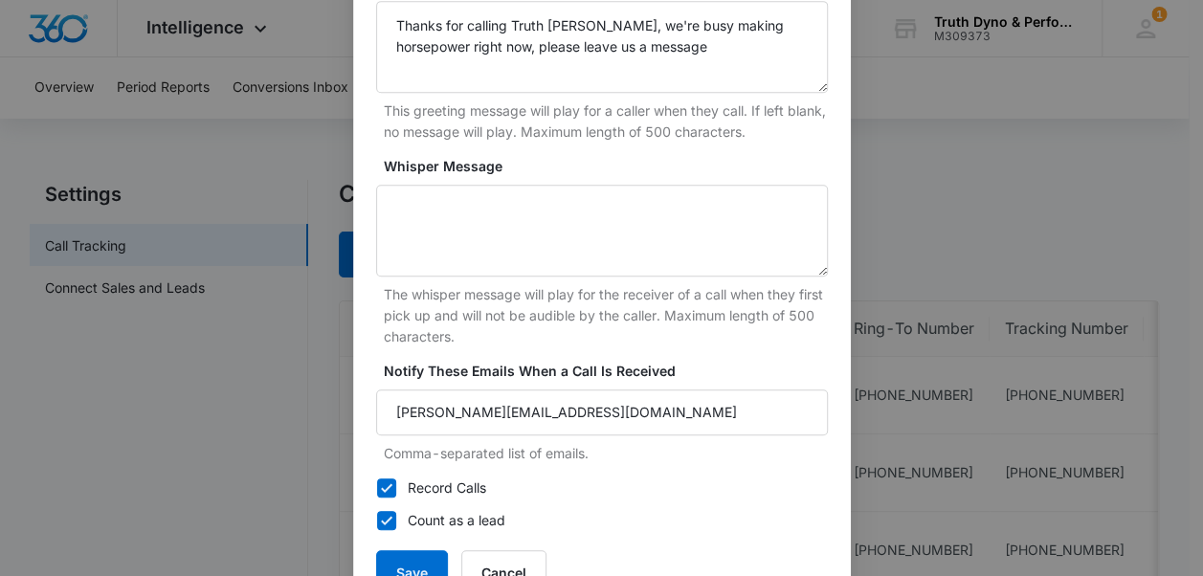
scroll to position [576, 0]
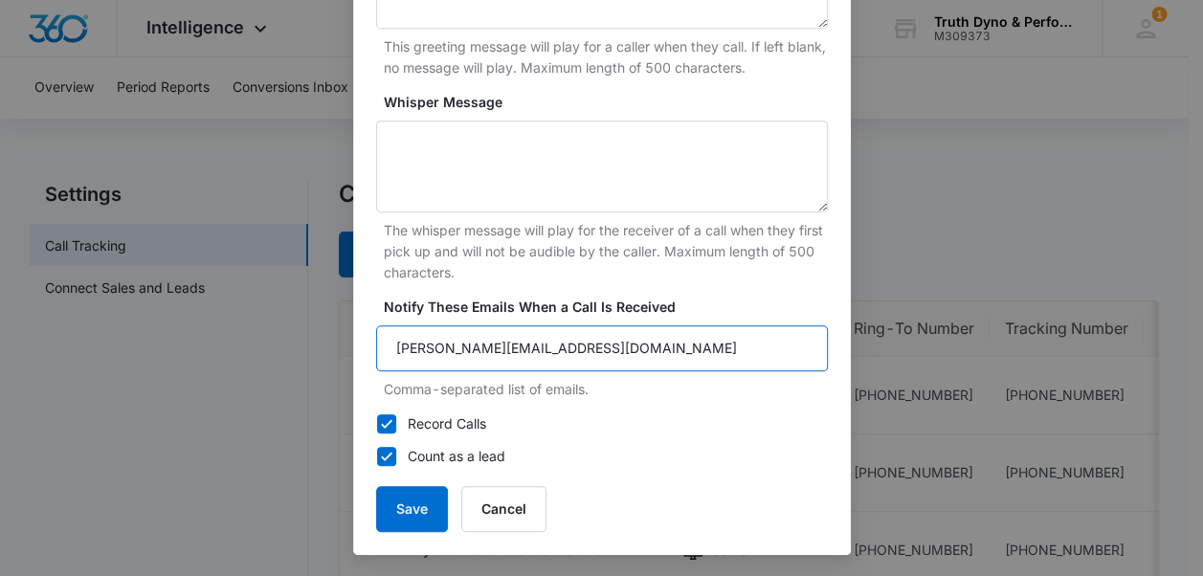
drag, startPoint x: 542, startPoint y: 356, endPoint x: 46, endPoint y: 320, distance: 497.1
click at [46, 320] on div "Edit Tracking Number Tracking Number : +17632509957 Name * Truth Dyno & Perform…" at bounding box center [601, 288] width 1203 height 576
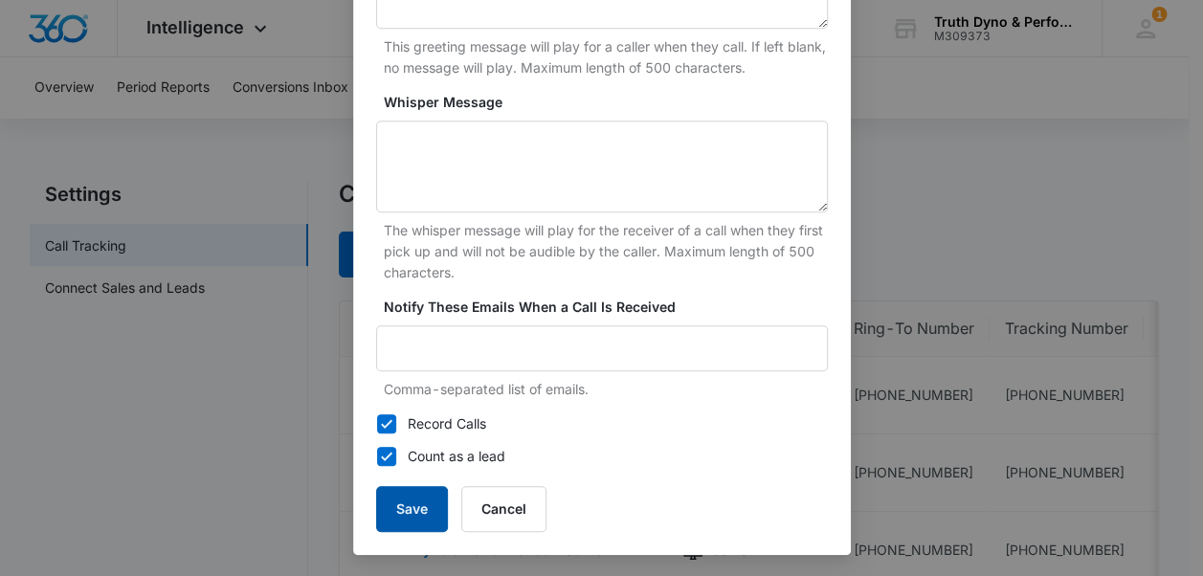
click at [412, 519] on button "Save" at bounding box center [412, 509] width 72 height 46
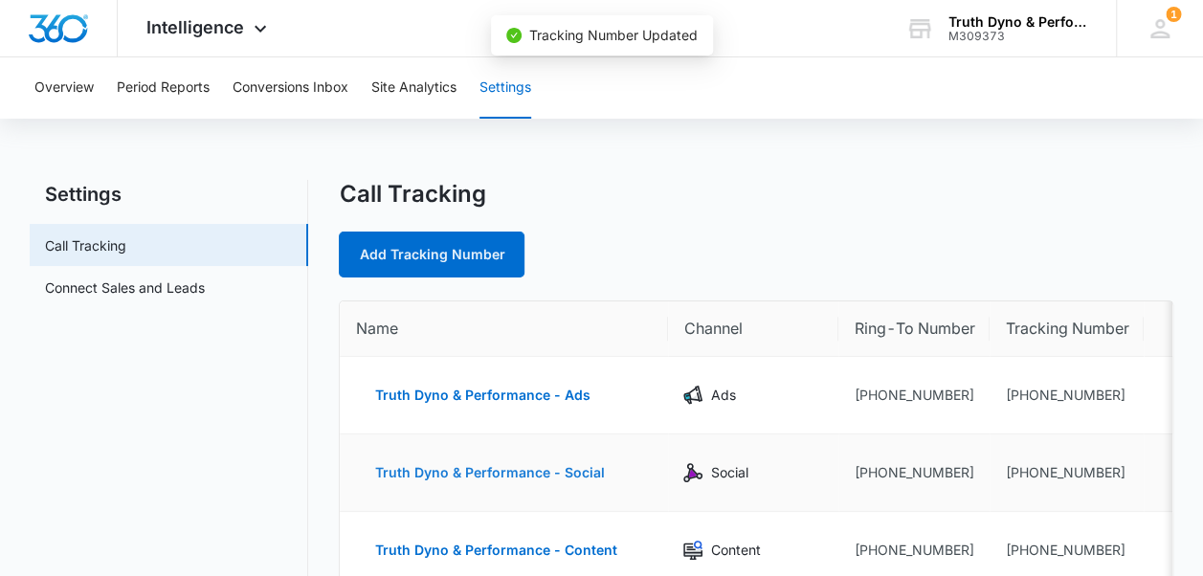
click at [484, 470] on button "Truth Dyno & Performance - Social" at bounding box center [489, 473] width 268 height 46
select select "SOCIAL"
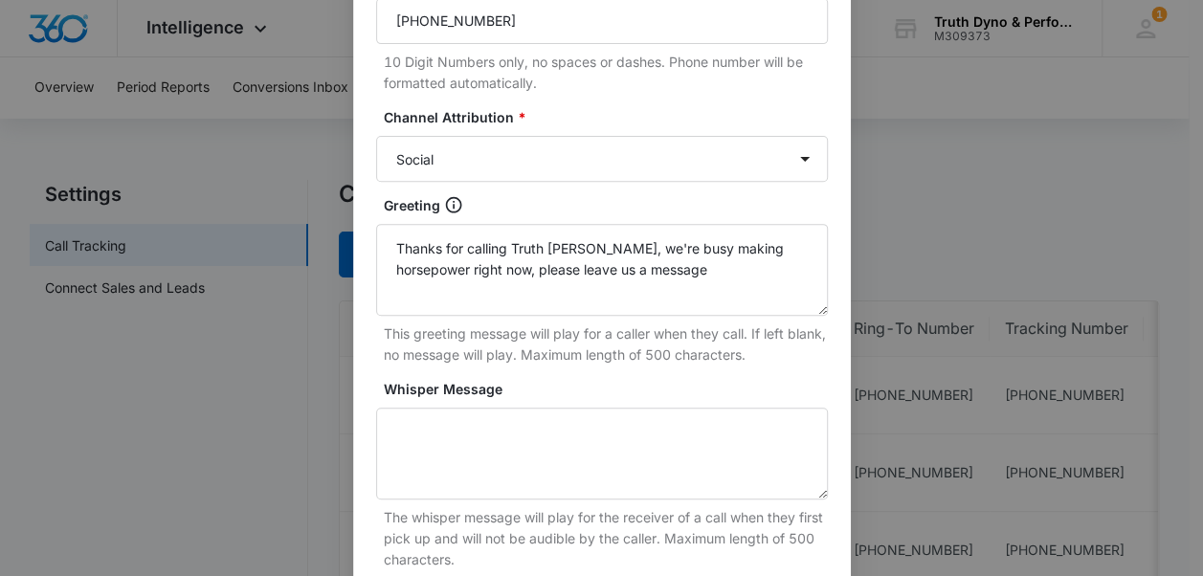
scroll to position [576, 0]
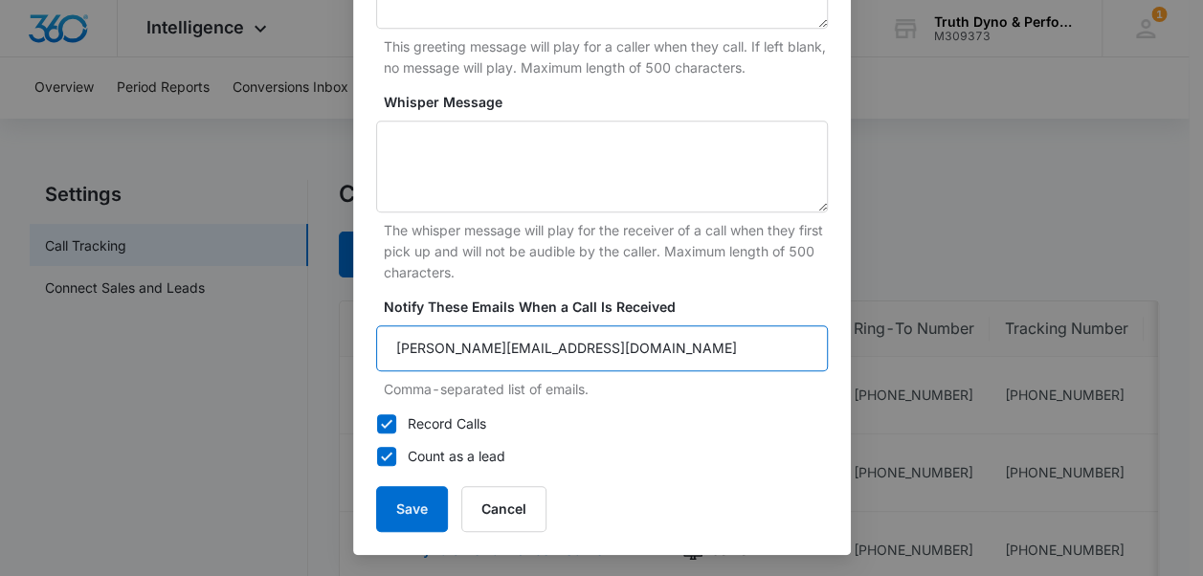
drag, startPoint x: 568, startPoint y: 351, endPoint x: 188, endPoint y: 337, distance: 381.2
click at [188, 337] on div "Edit Tracking Number Tracking Number : +17632509970 Name * Truth Dyno & Perform…" at bounding box center [601, 288] width 1203 height 576
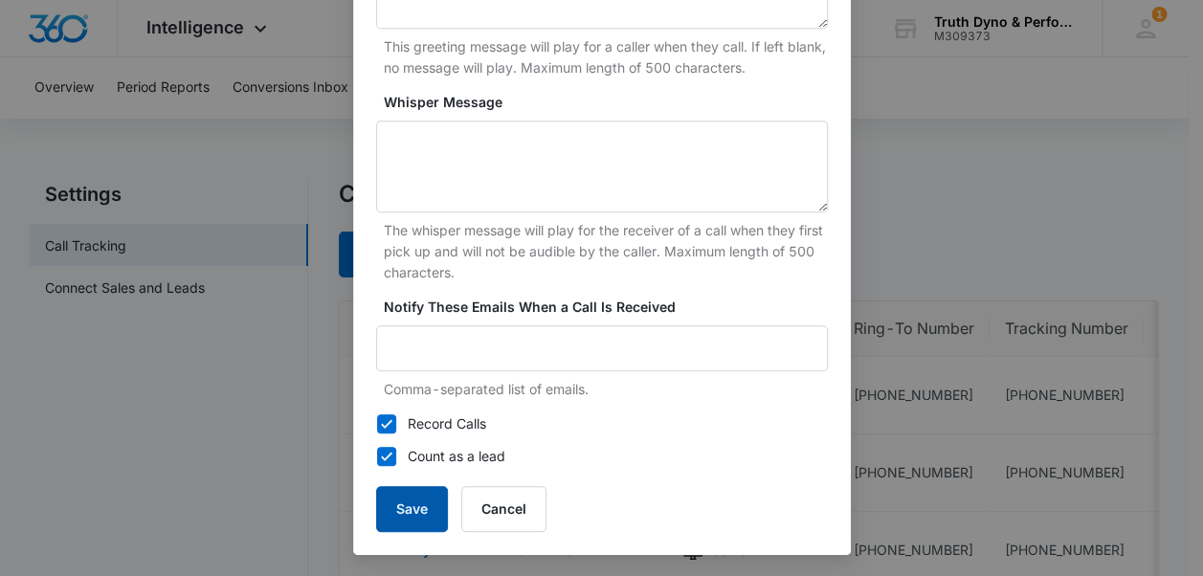
click at [409, 511] on button "Save" at bounding box center [412, 509] width 72 height 46
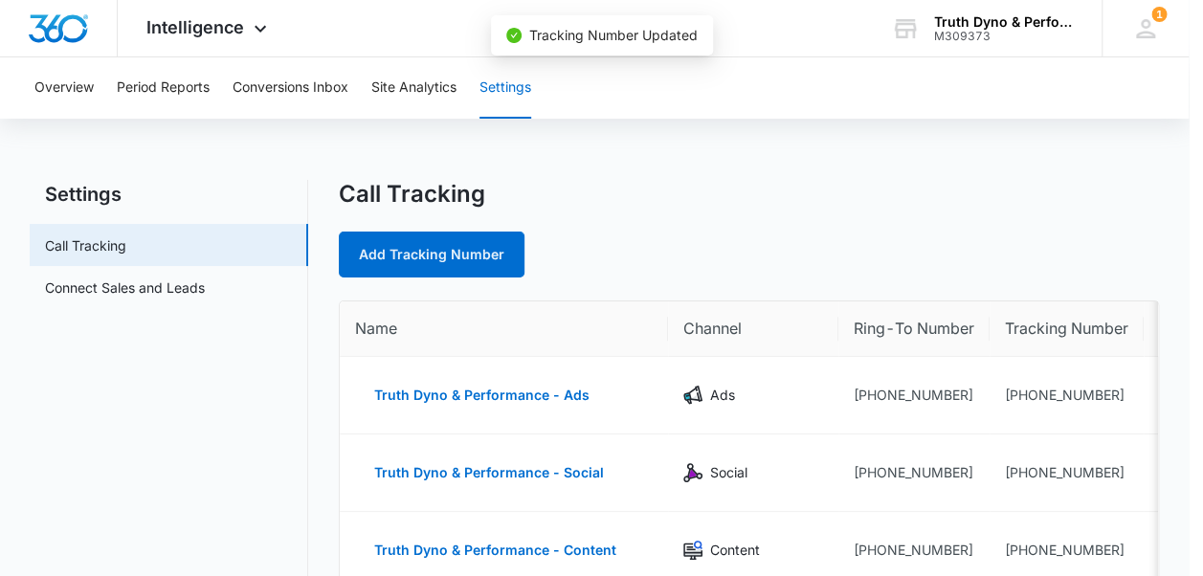
scroll to position [557, 0]
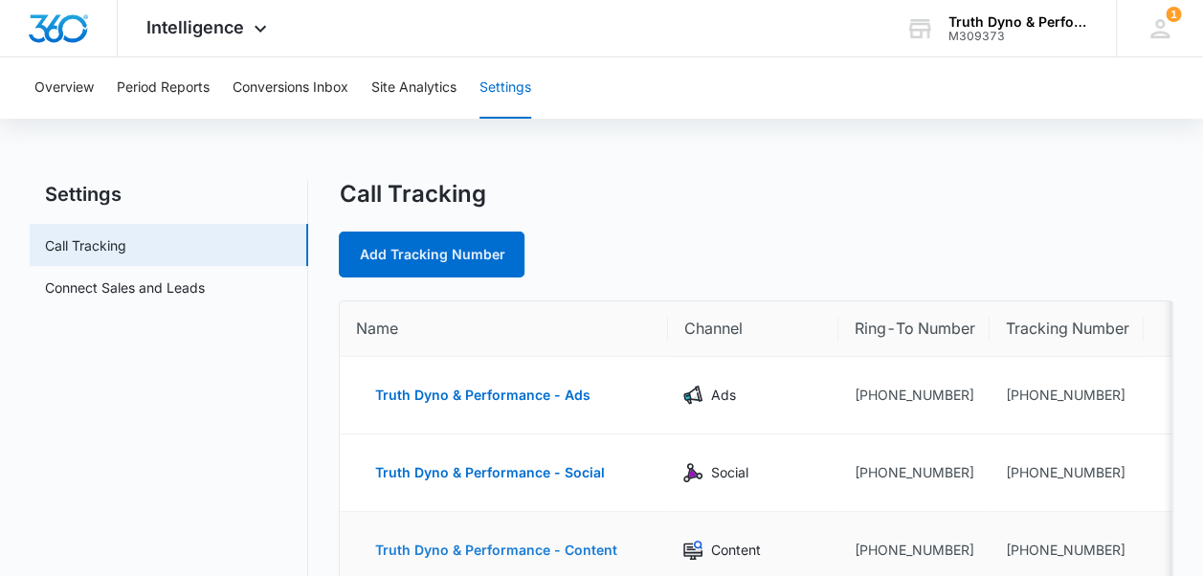
click at [492, 549] on button "Truth Dyno & Performance - Content" at bounding box center [495, 550] width 280 height 46
select select "CONTENT"
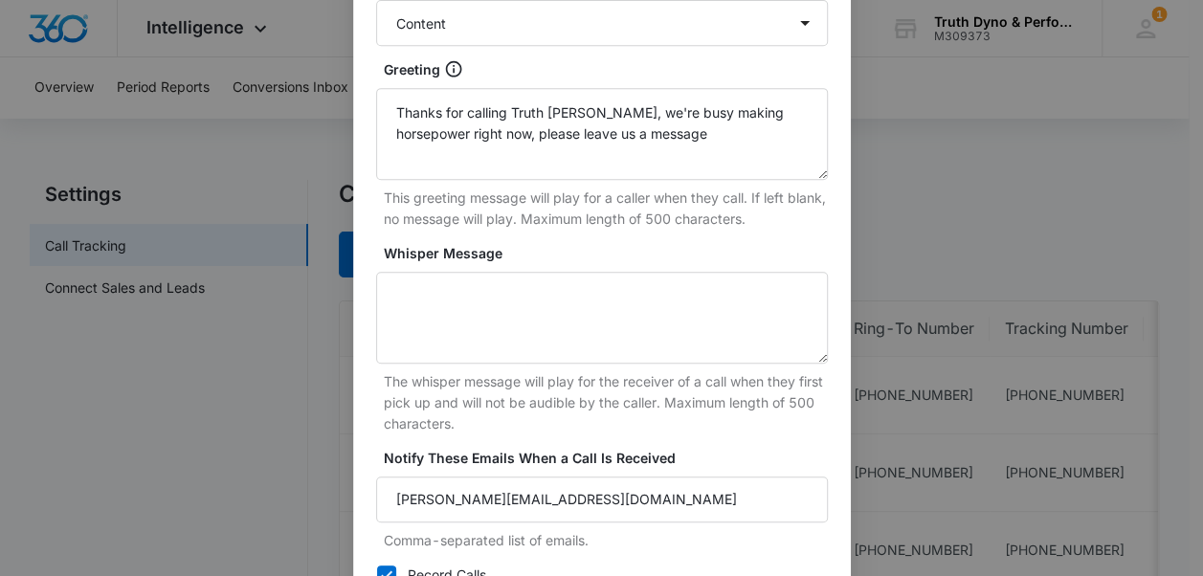
scroll to position [576, 0]
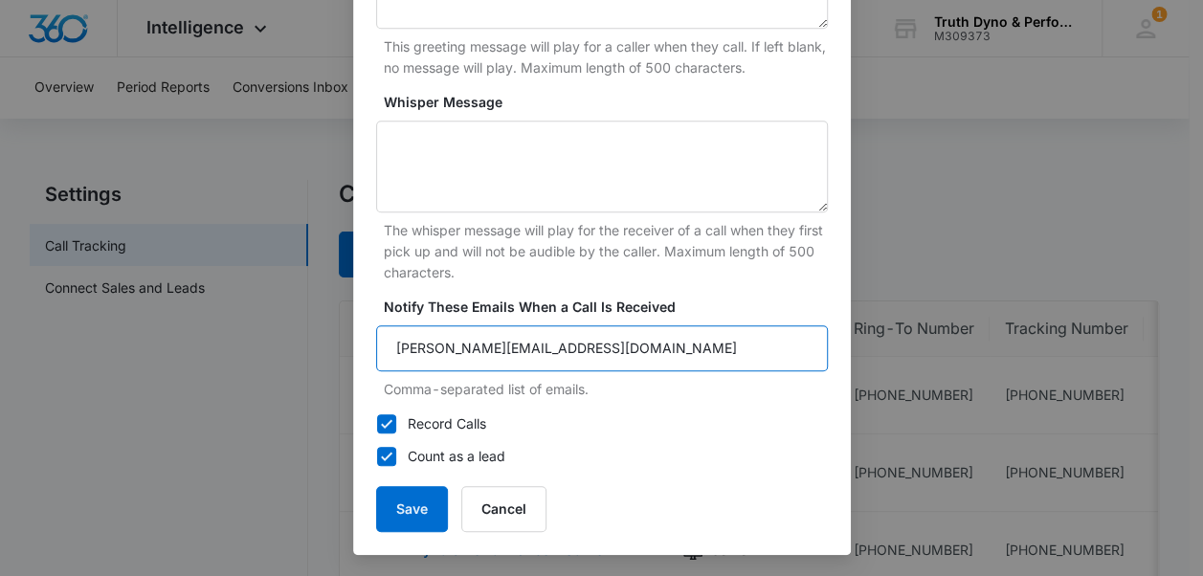
drag, startPoint x: 578, startPoint y: 344, endPoint x: 133, endPoint y: 359, distance: 445.3
click at [133, 359] on div "Edit Tracking Number Tracking Number : +17632509980 Name * Truth Dyno & Perform…" at bounding box center [601, 288] width 1203 height 576
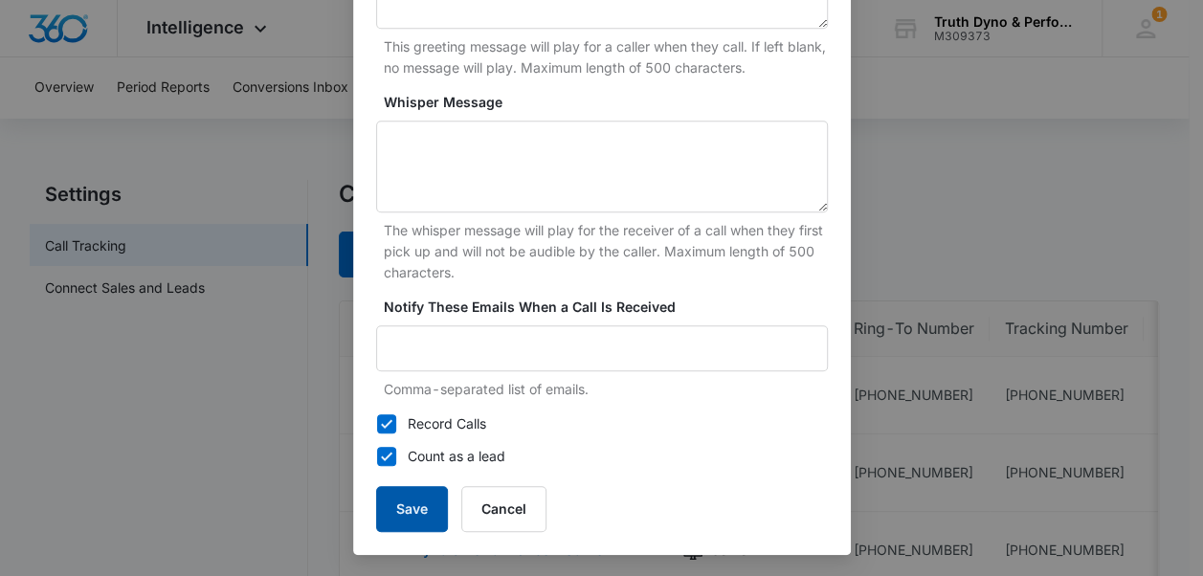
click at [410, 519] on button "Save" at bounding box center [412, 509] width 72 height 46
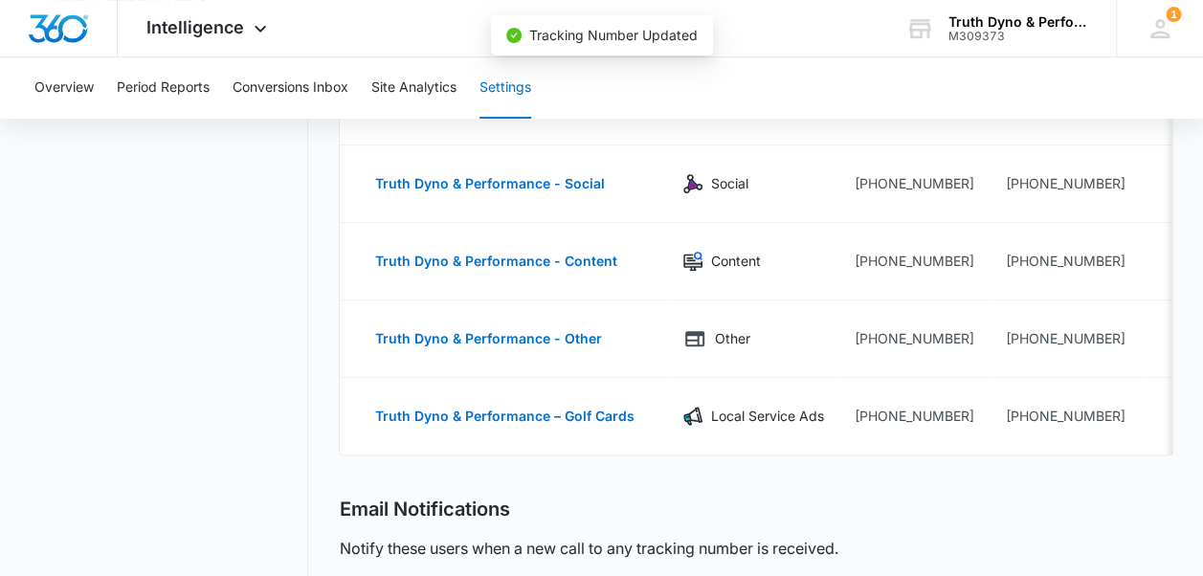
scroll to position [287, 0]
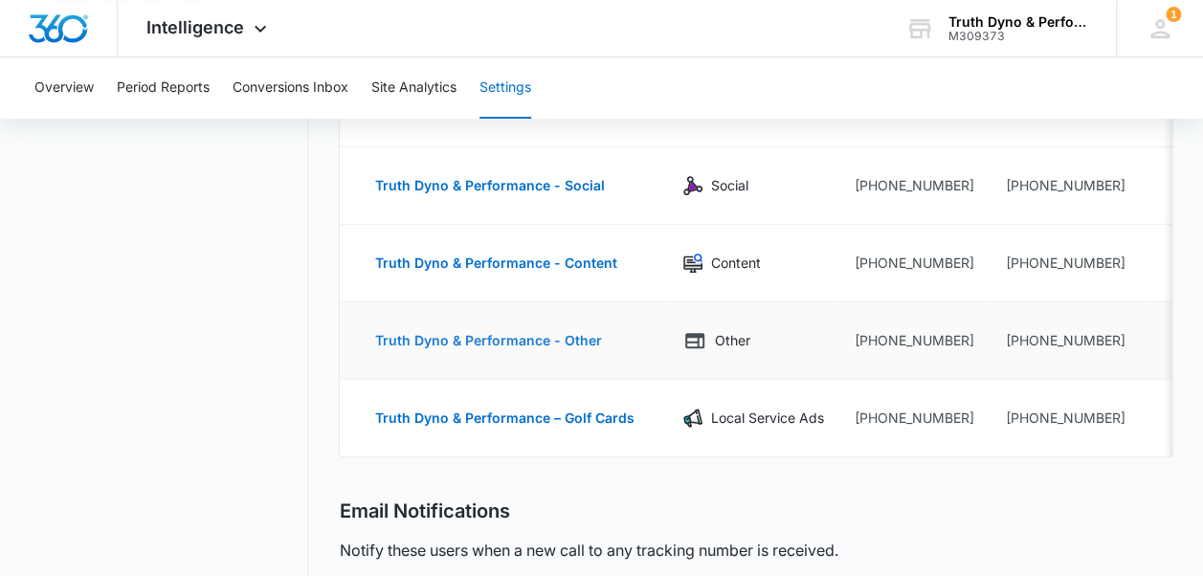
click at [422, 332] on button "Truth Dyno & Performance - Other" at bounding box center [487, 341] width 265 height 46
select select "OTHER"
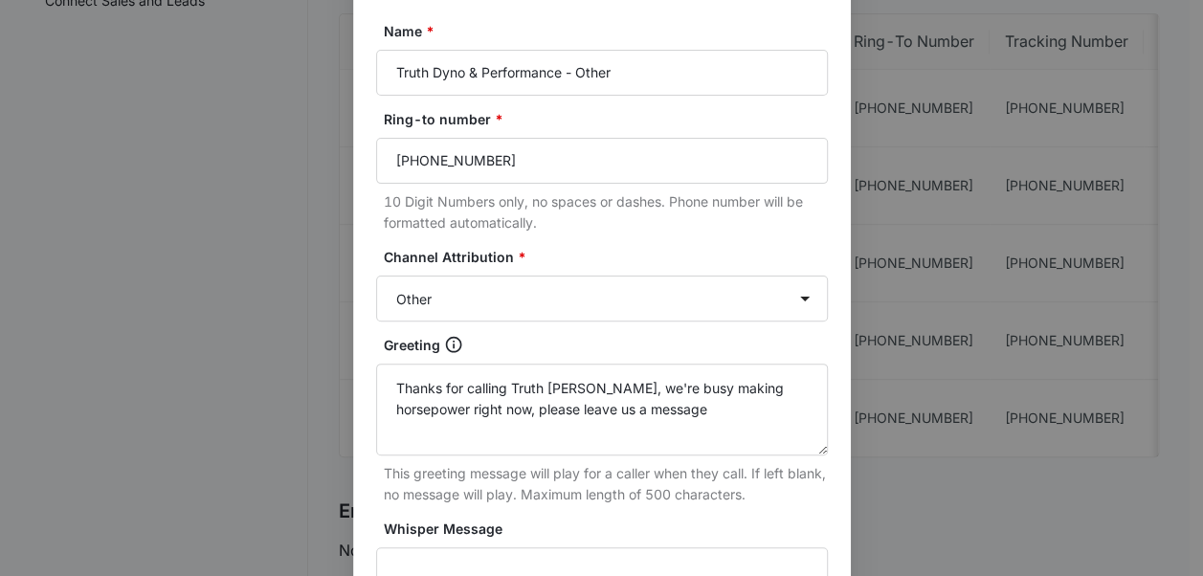
scroll to position [236, 0]
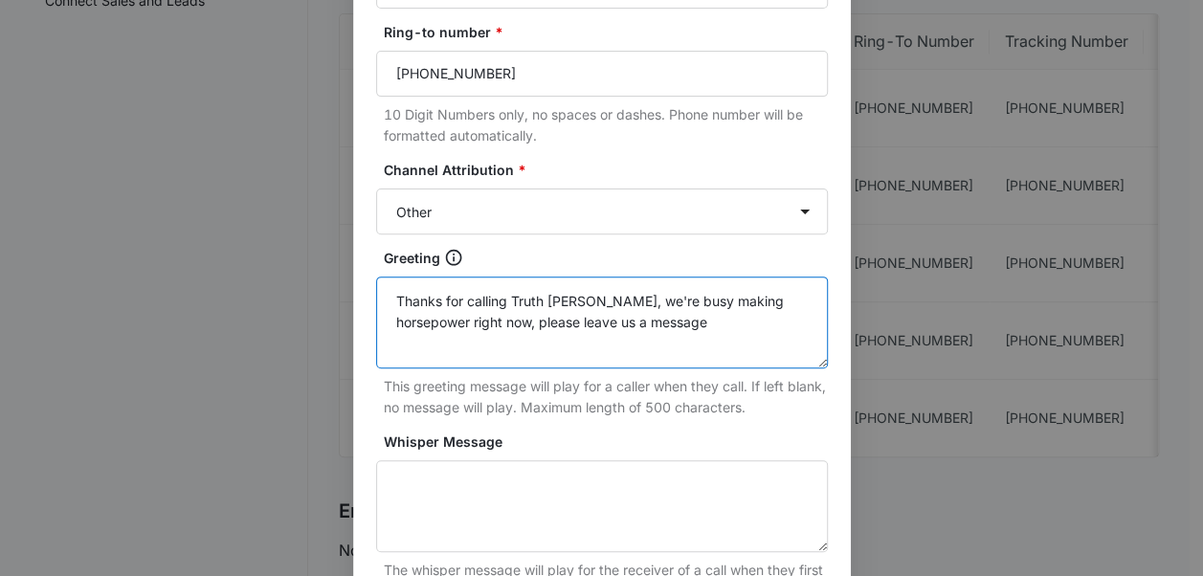
drag, startPoint x: 583, startPoint y: 302, endPoint x: 659, endPoint y: 331, distance: 81.8
click at [659, 331] on textarea "Thanks for calling Truth Dyno, we're busy making horsepower right now, please l…" at bounding box center [602, 323] width 452 height 92
drag, startPoint x: 584, startPoint y: 299, endPoint x: 825, endPoint y: 340, distance: 244.6
click at [825, 340] on div "Tracking Number : +17632509985 Name * Truth Dyno & Performance - Other Ring-to …" at bounding box center [602, 364] width 498 height 1059
click at [777, 329] on textarea "Thanks for calling Truth Dyno, your call is important to us so if we can't pick…" at bounding box center [602, 323] width 452 height 92
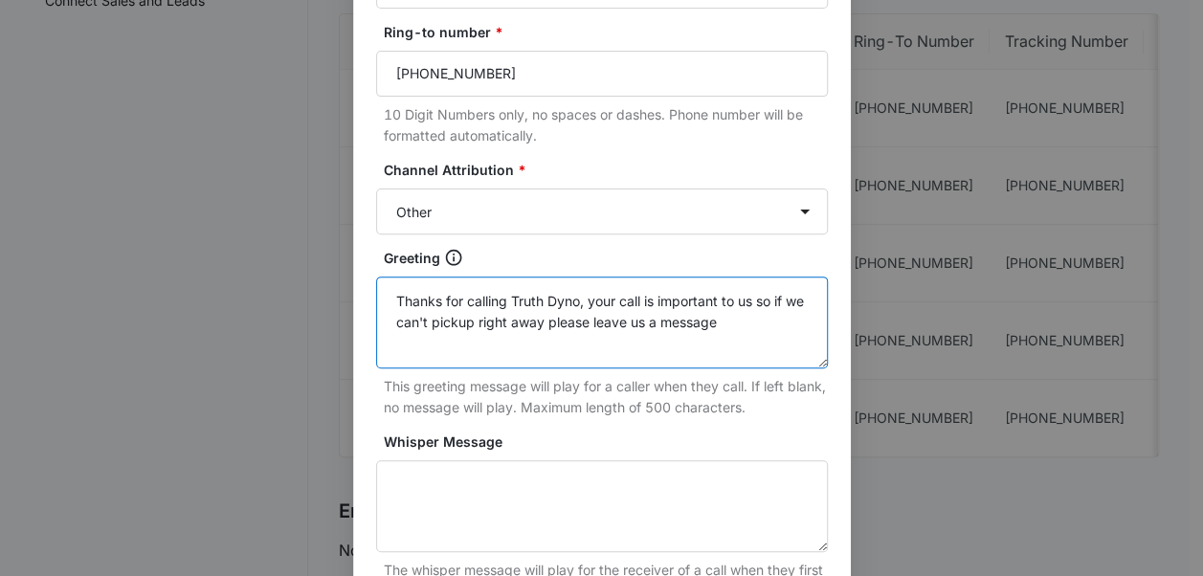
click at [739, 321] on textarea "Thanks for calling Truth Dyno, your call is important to us so if we can't pick…" at bounding box center [602, 323] width 452 height 92
drag, startPoint x: 739, startPoint y: 321, endPoint x: 313, endPoint y: 289, distance: 427.0
click at [313, 289] on div "Edit Tracking Number Tracking Number : +17632509985 Name * Truth Dyno & Perform…" at bounding box center [601, 288] width 1203 height 576
type textarea "Thanks for calling Truth Dyno, your call is important to us so if we can't pick…"
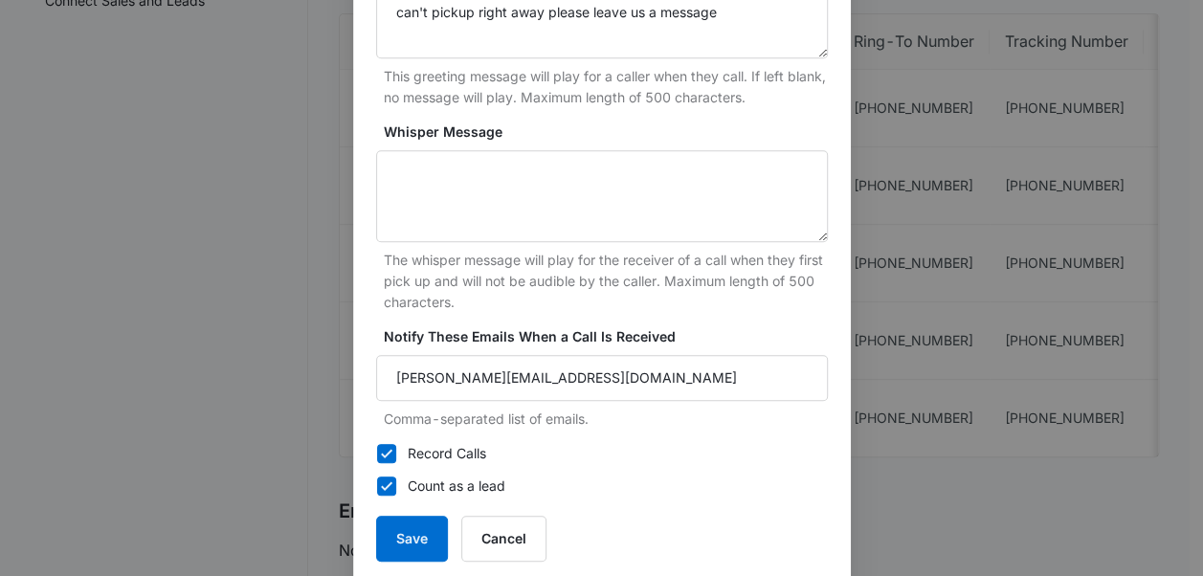
scroll to position [576, 0]
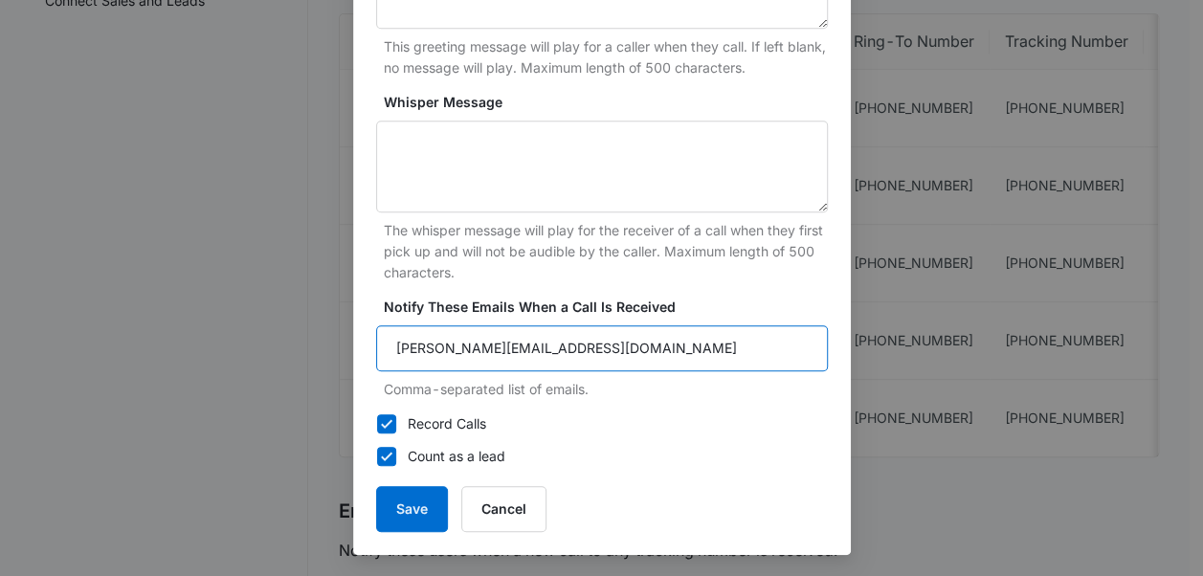
drag, startPoint x: 563, startPoint y: 345, endPoint x: 209, endPoint y: 369, distance: 355.0
click at [209, 369] on div "Edit Tracking Number Tracking Number : +17632509985 Name * Truth Dyno & Perform…" at bounding box center [601, 288] width 1203 height 576
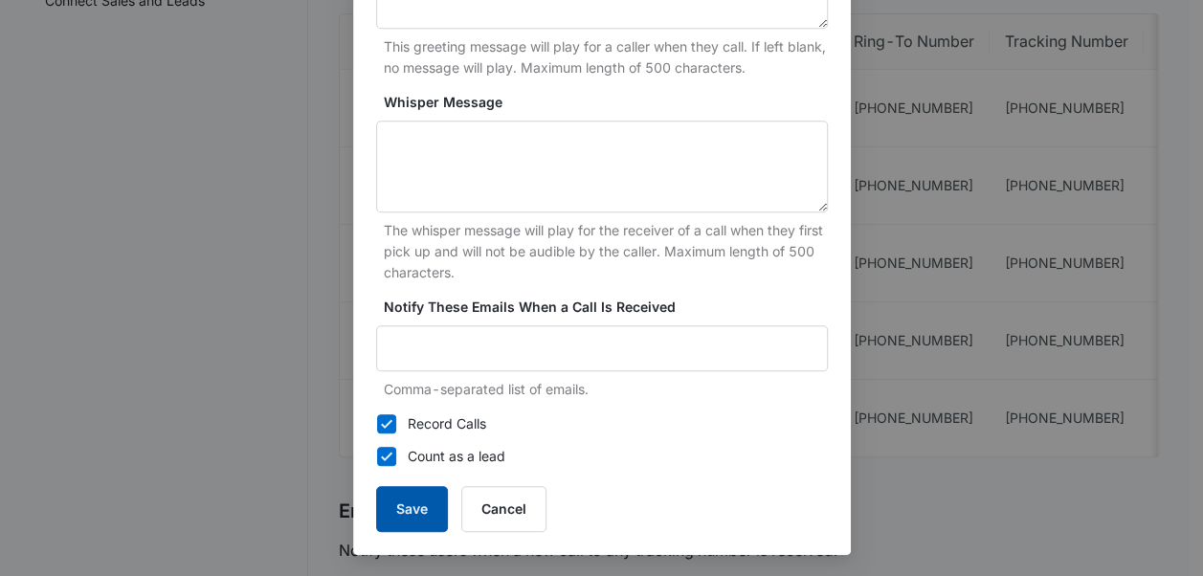
click at [410, 509] on button "Save" at bounding box center [412, 509] width 72 height 46
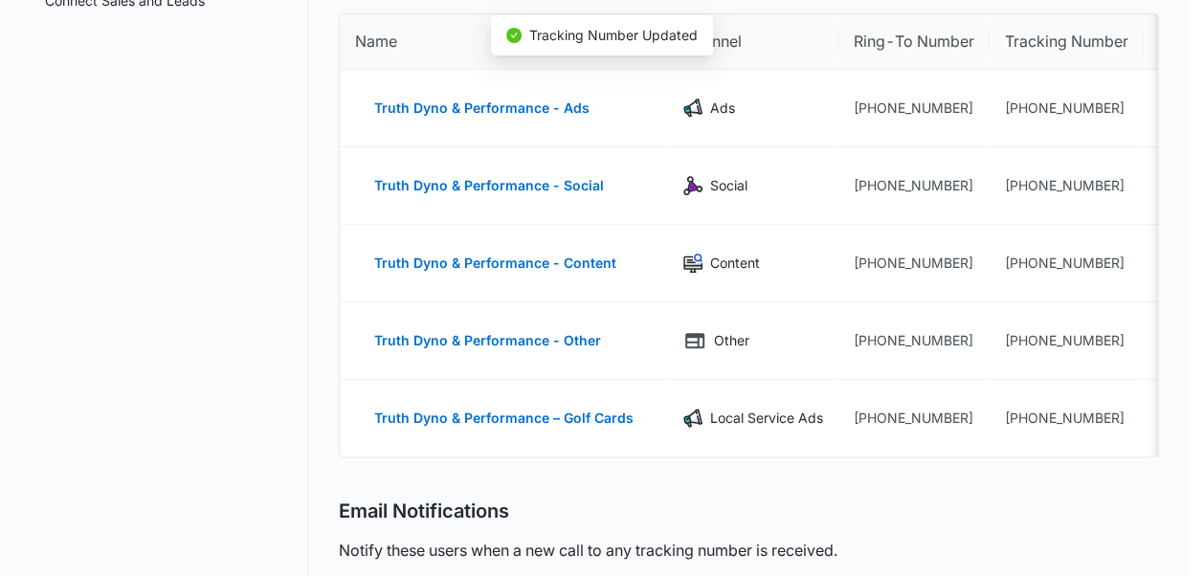
scroll to position [557, 0]
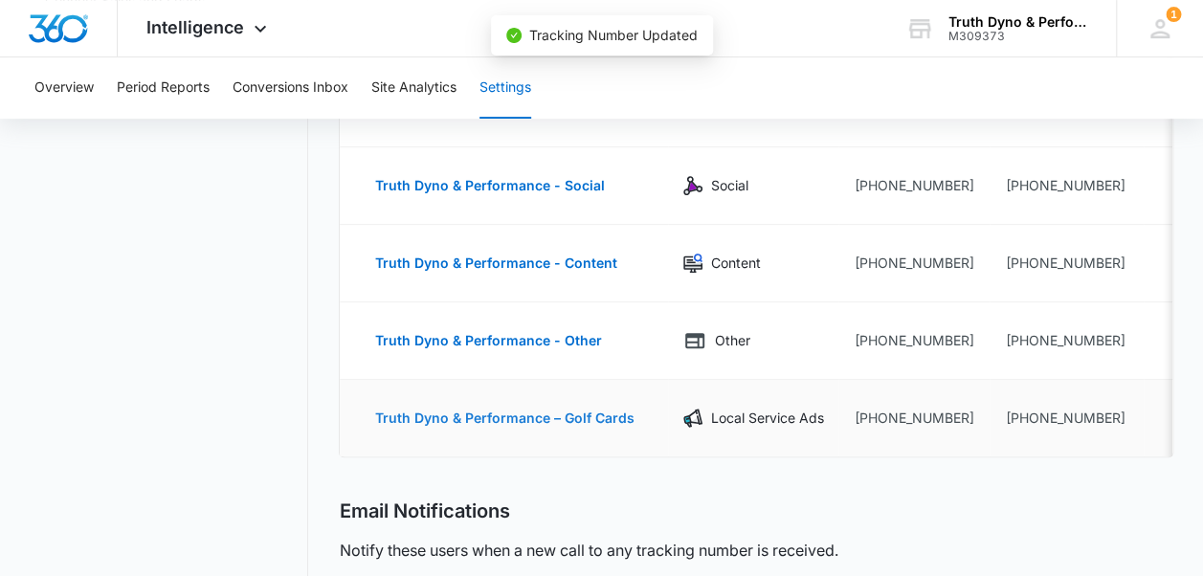
click at [586, 417] on button "Truth Dyno & Performance – Golf Cards" at bounding box center [504, 418] width 298 height 46
select select "LSA"
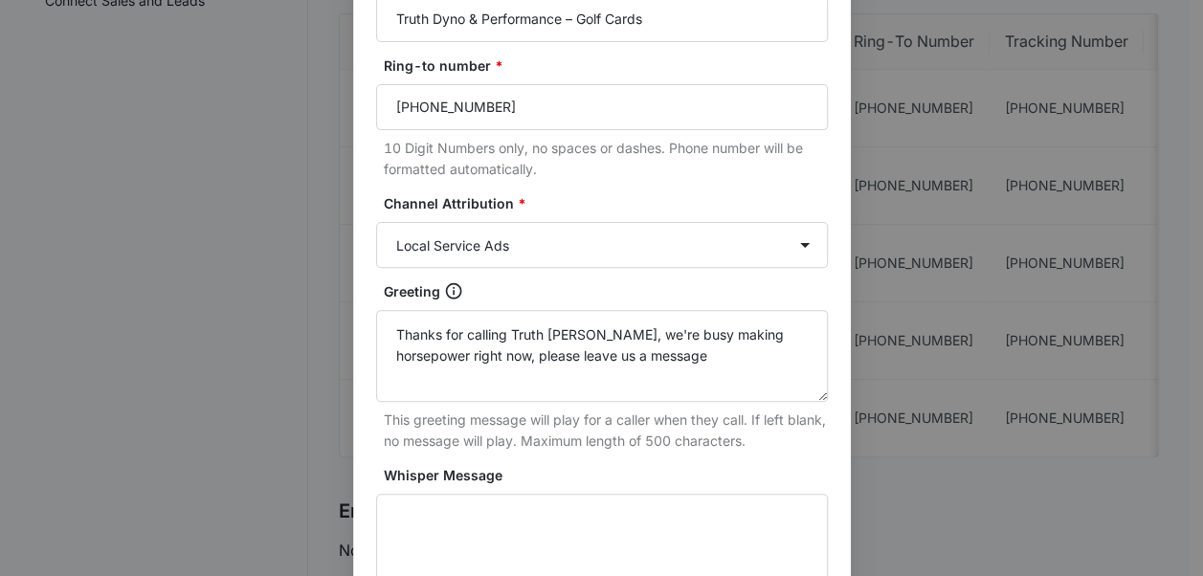
scroll to position [220, 0]
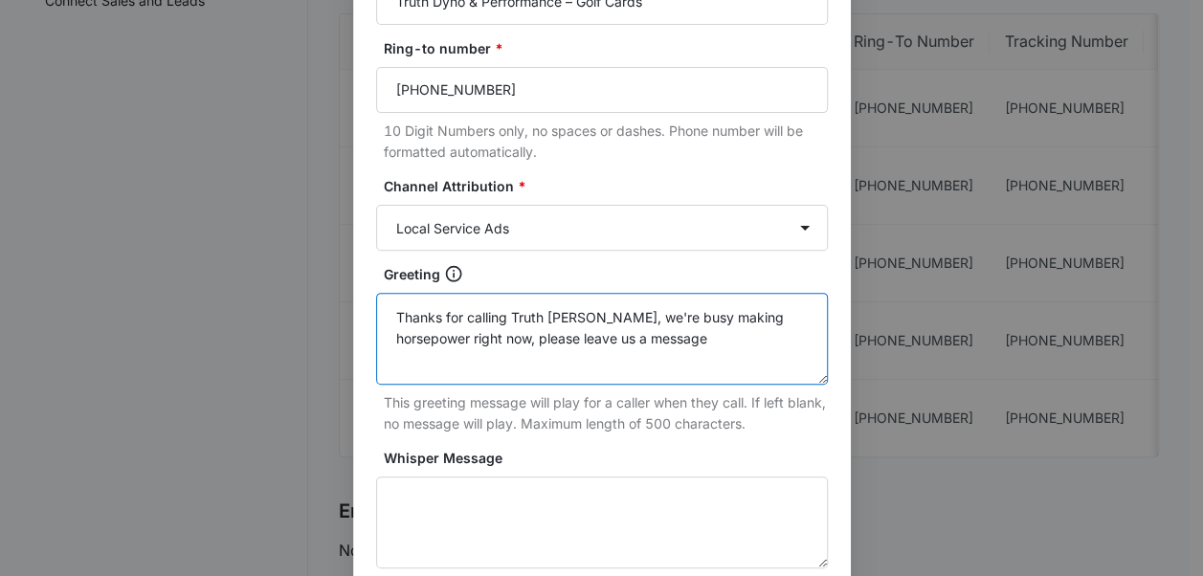
drag, startPoint x: 639, startPoint y: 345, endPoint x: 356, endPoint y: 304, distance: 286.1
click at [356, 304] on div "Tracking Number : +17632604602 Name * Truth Dyno & Performance – Golf Cards Rin…" at bounding box center [602, 381] width 498 height 1059
paste textarea "your call is important to us so if we can't pickup right away"
type textarea "Thanks for calling Truth Dyno, your call is important to us so if we can't pick…"
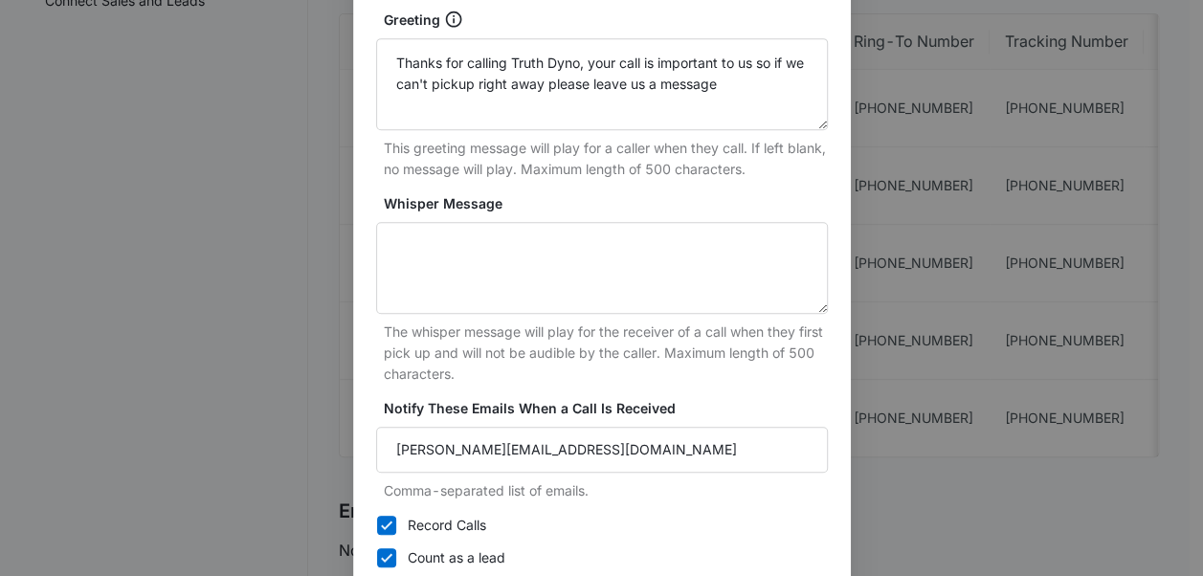
scroll to position [478, 0]
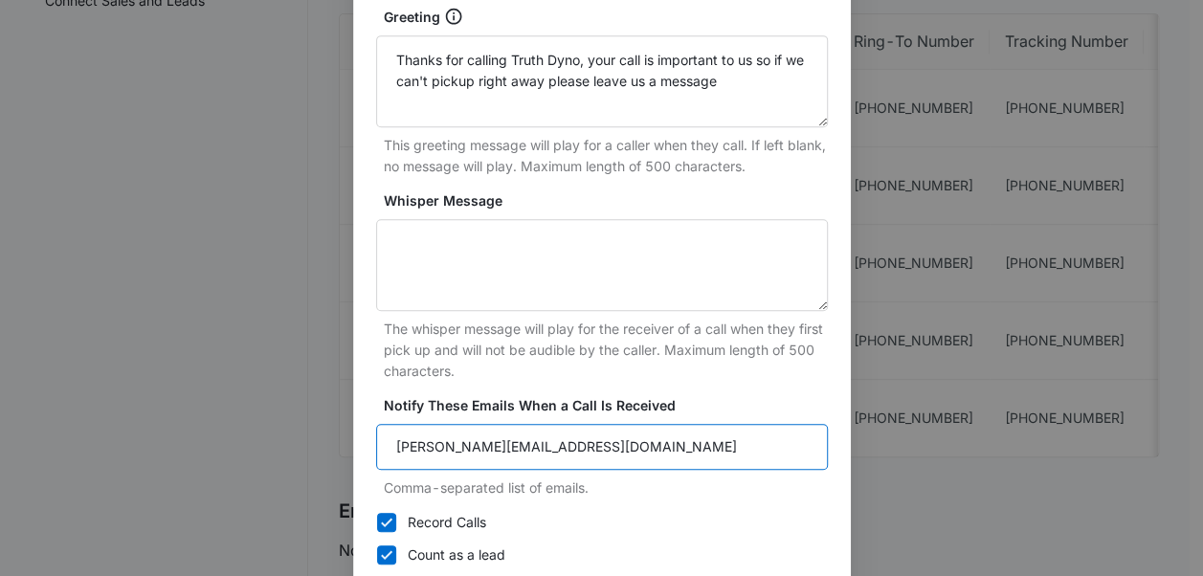
drag, startPoint x: 551, startPoint y: 435, endPoint x: 207, endPoint y: 471, distance: 346.3
click at [207, 471] on div "Edit Tracking Number Tracking Number : +17632604602 Name * Truth Dyno & Perform…" at bounding box center [601, 288] width 1203 height 576
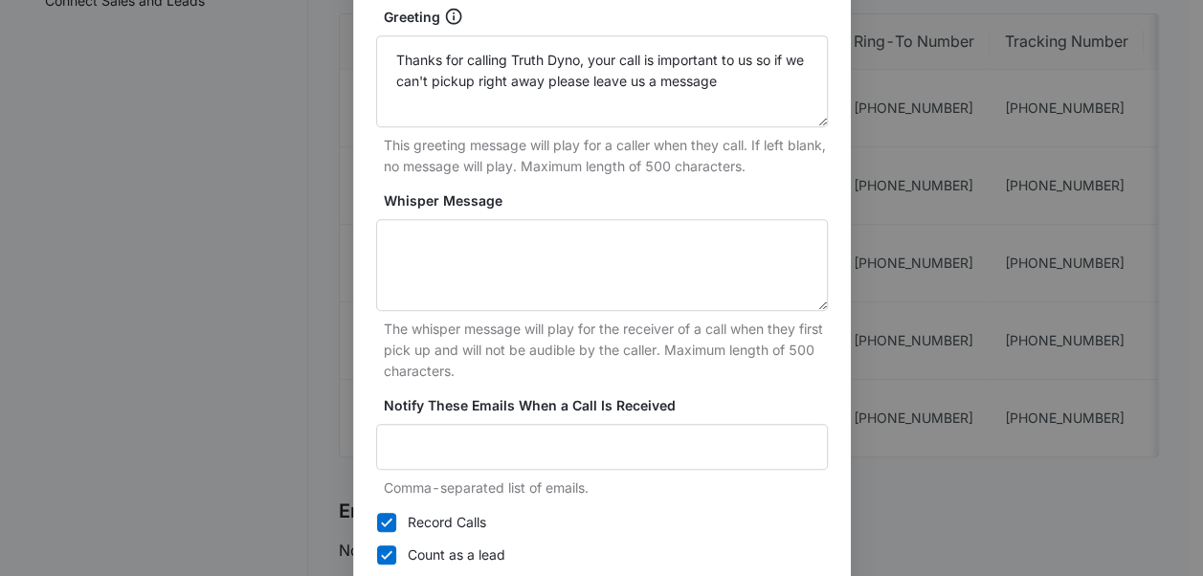
scroll to position [576, 0]
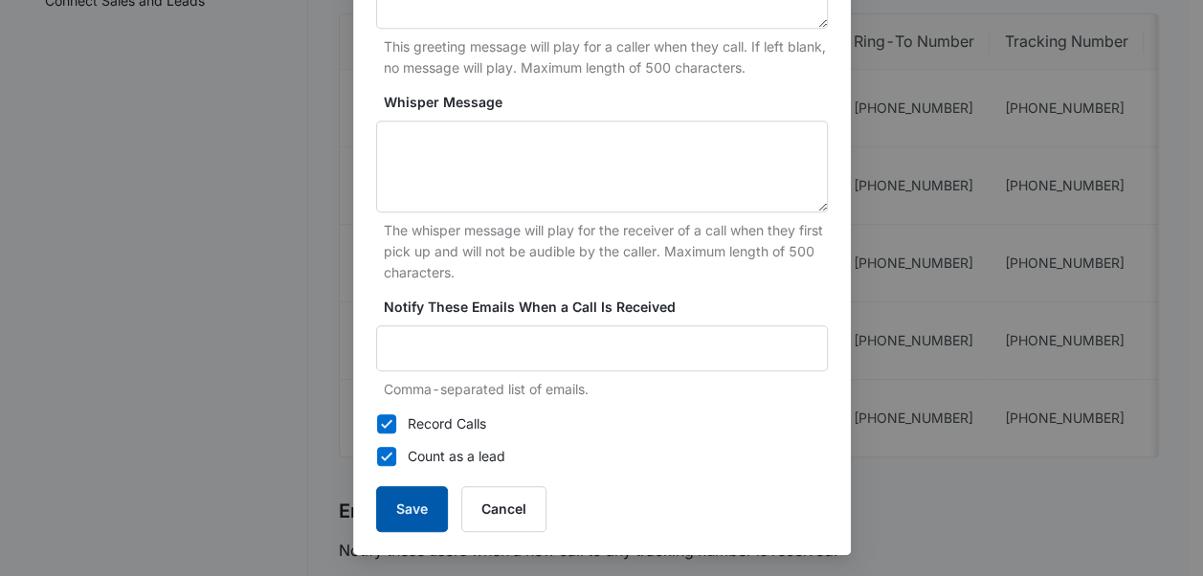
click at [397, 517] on button "Save" at bounding box center [412, 509] width 72 height 46
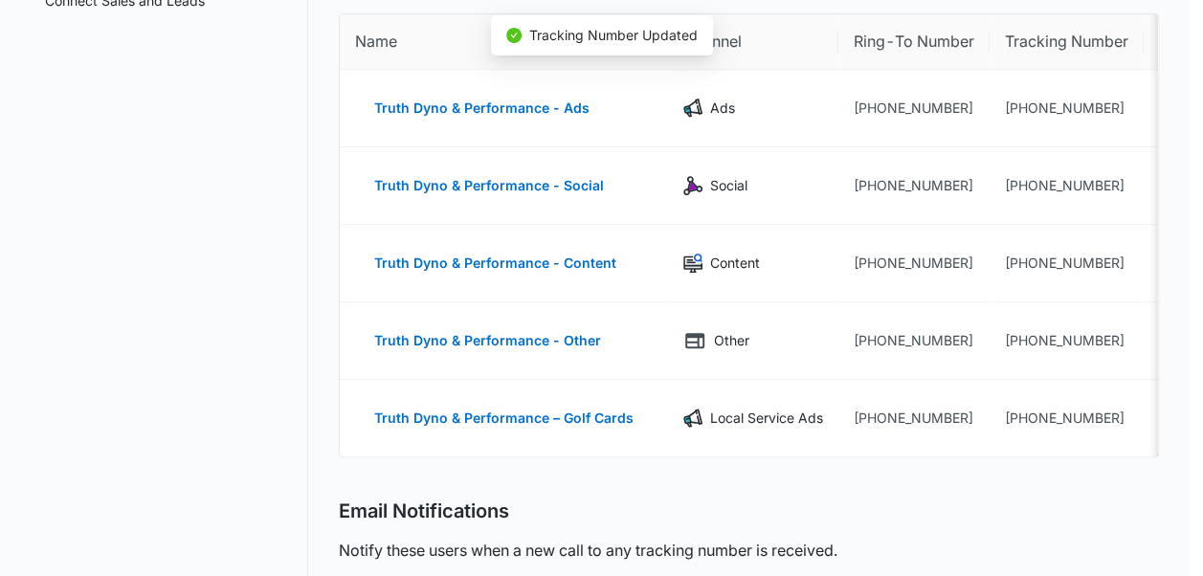
scroll to position [557, 0]
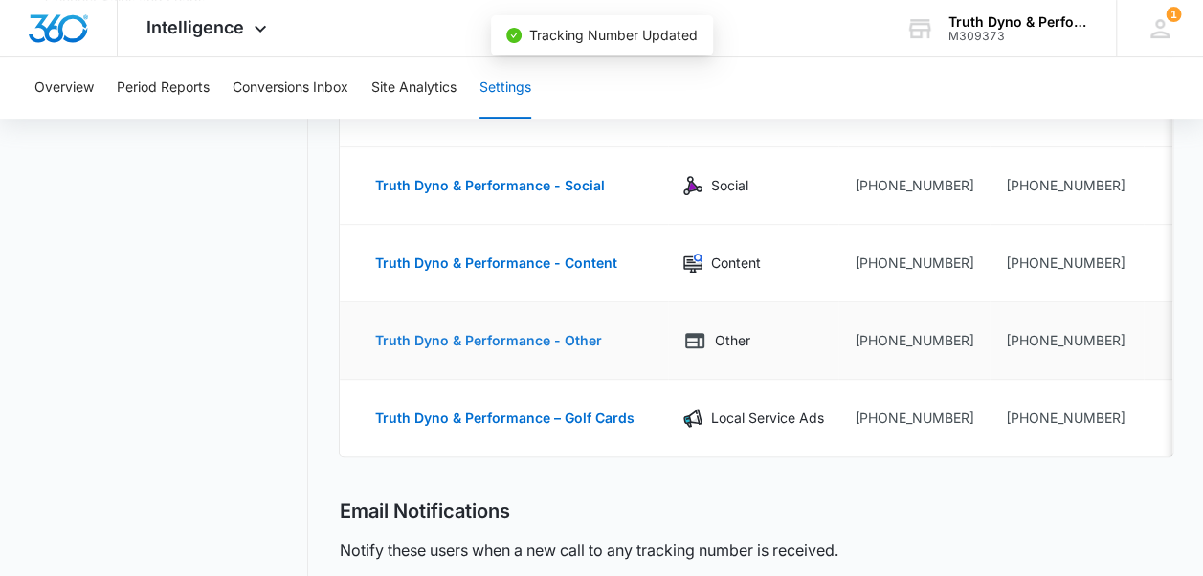
click at [575, 342] on button "Truth Dyno & Performance - Other" at bounding box center [487, 341] width 265 height 46
select select "OTHER"
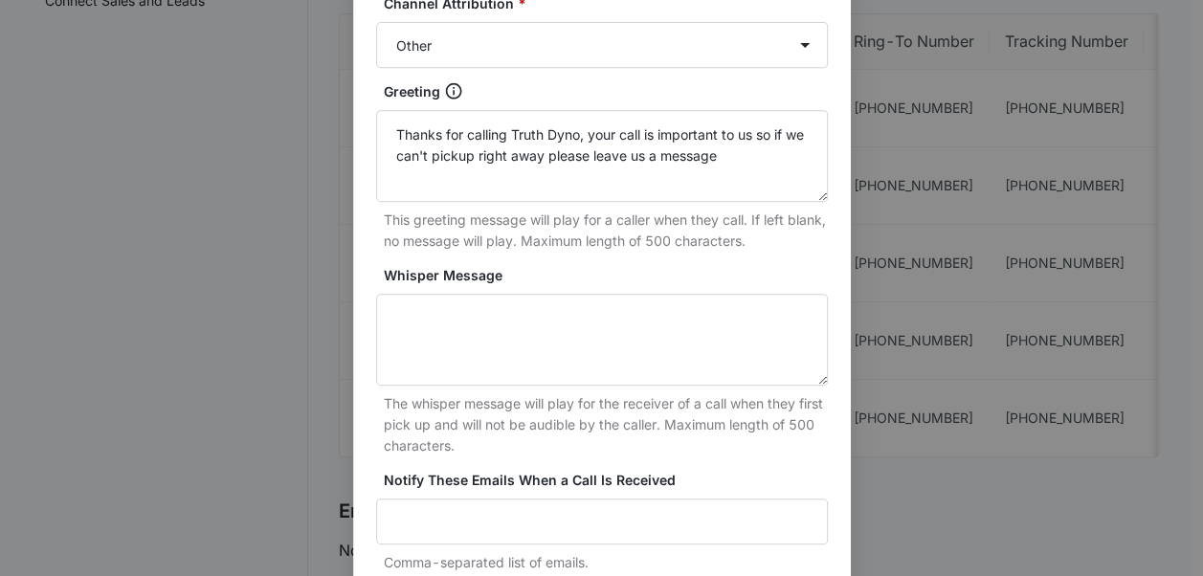
scroll to position [0, 0]
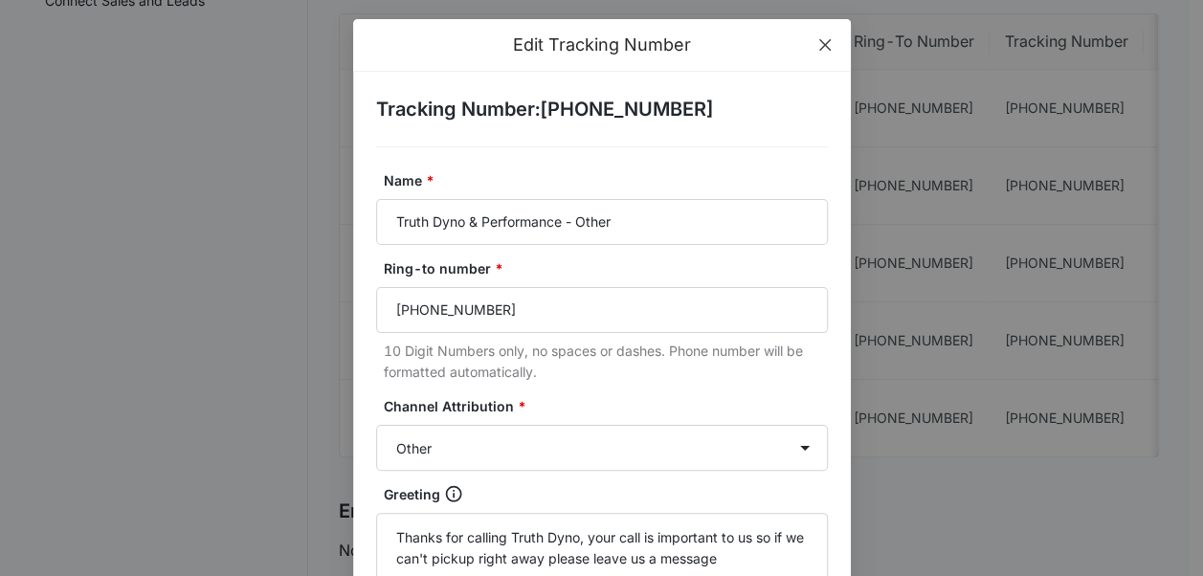
click at [832, 33] on span "Close" at bounding box center [825, 45] width 52 height 52
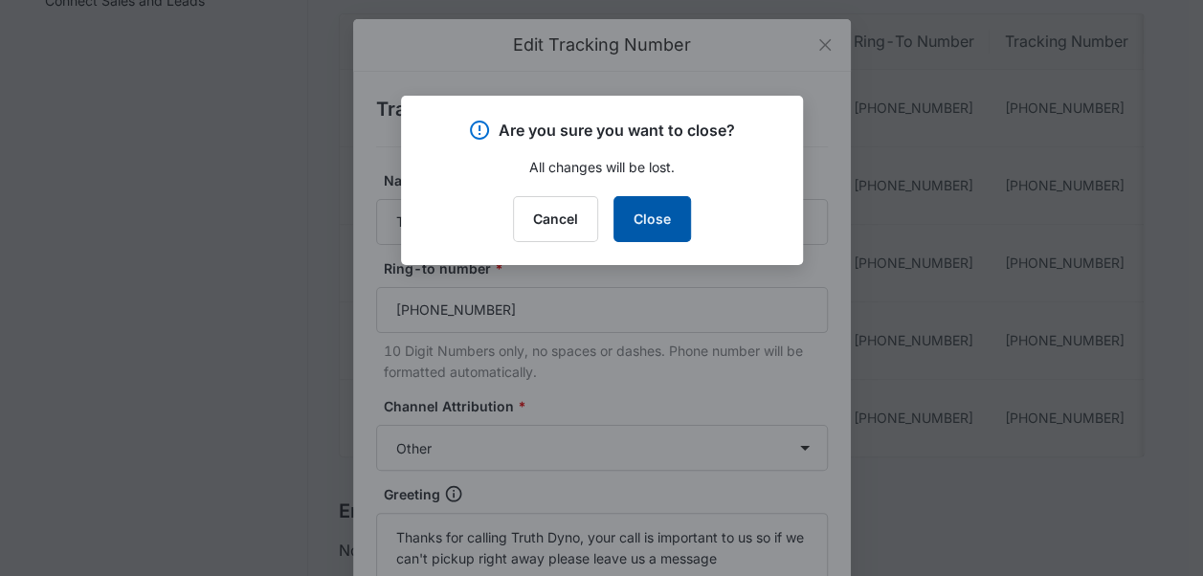
click at [641, 211] on button "Close" at bounding box center [652, 219] width 78 height 46
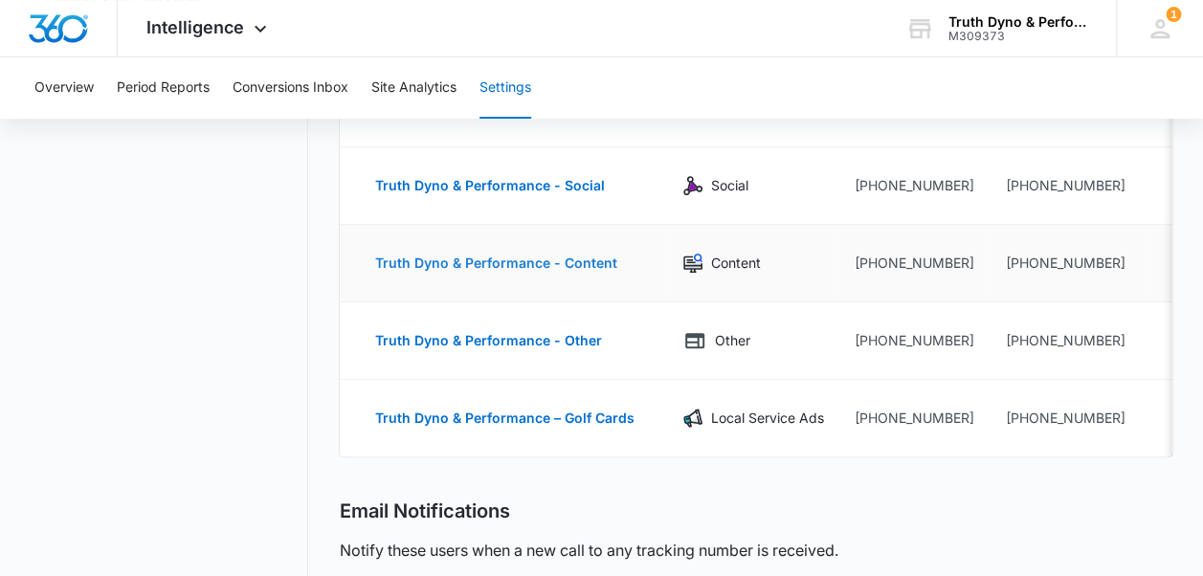
click at [532, 270] on button "Truth Dyno & Performance - Content" at bounding box center [495, 263] width 280 height 46
select select "CONTENT"
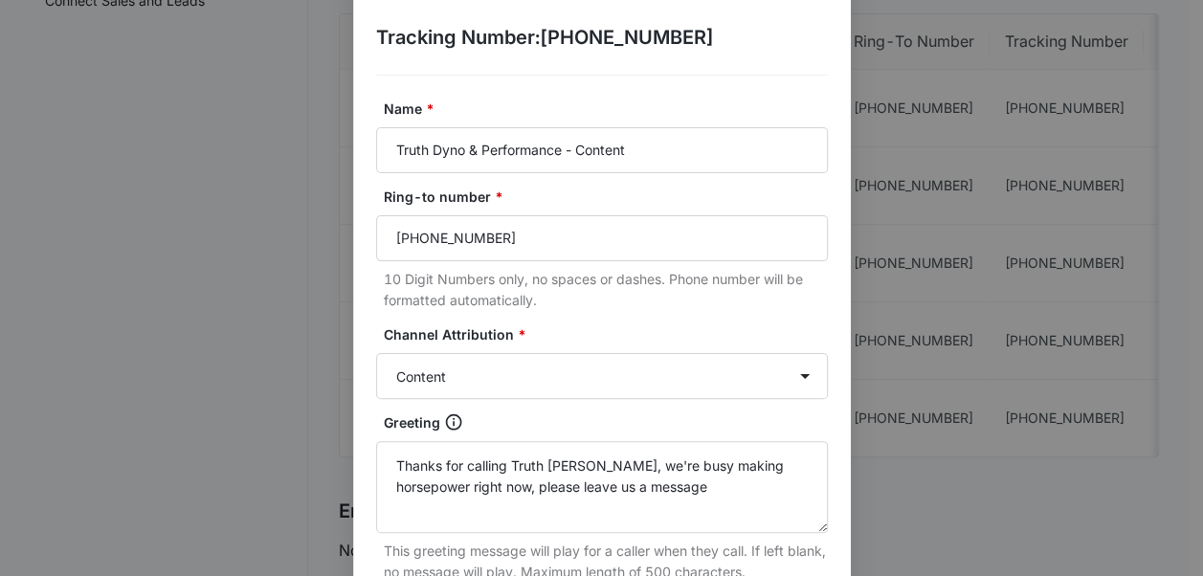
scroll to position [78, 0]
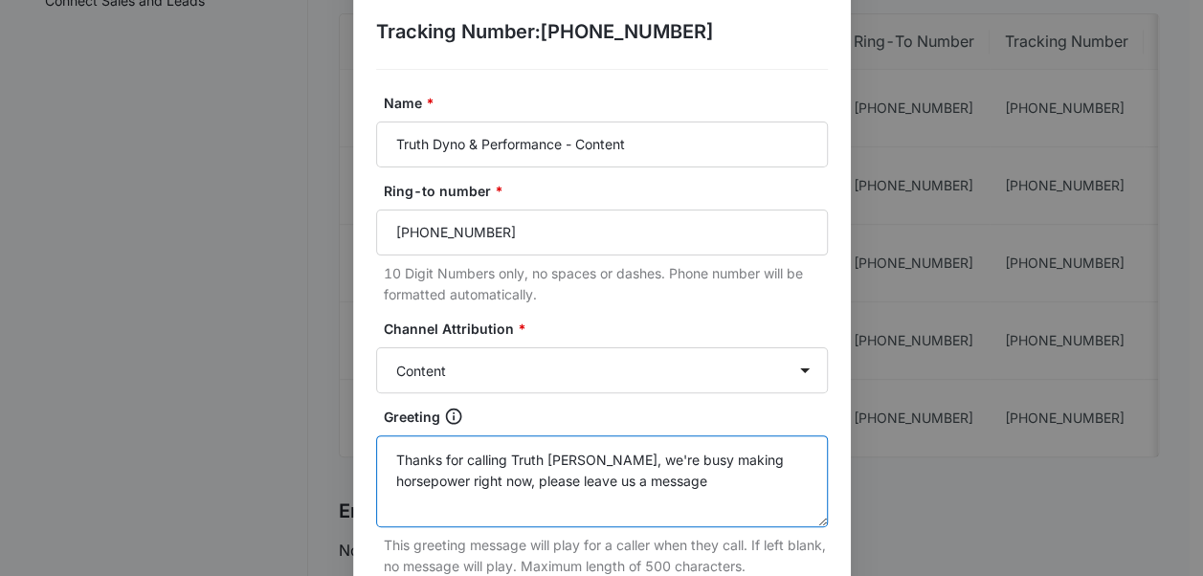
drag, startPoint x: 653, startPoint y: 502, endPoint x: 255, endPoint y: 434, distance: 403.9
click at [255, 434] on div "Edit Tracking Number Tracking Number : +17632509980 Name * Truth Dyno & Perform…" at bounding box center [601, 288] width 1203 height 576
paste textarea "your call is important to us so if we can't pickup right away"
type textarea "Thanks for calling Truth Dyno, your call is important to us so if we can't pick…"
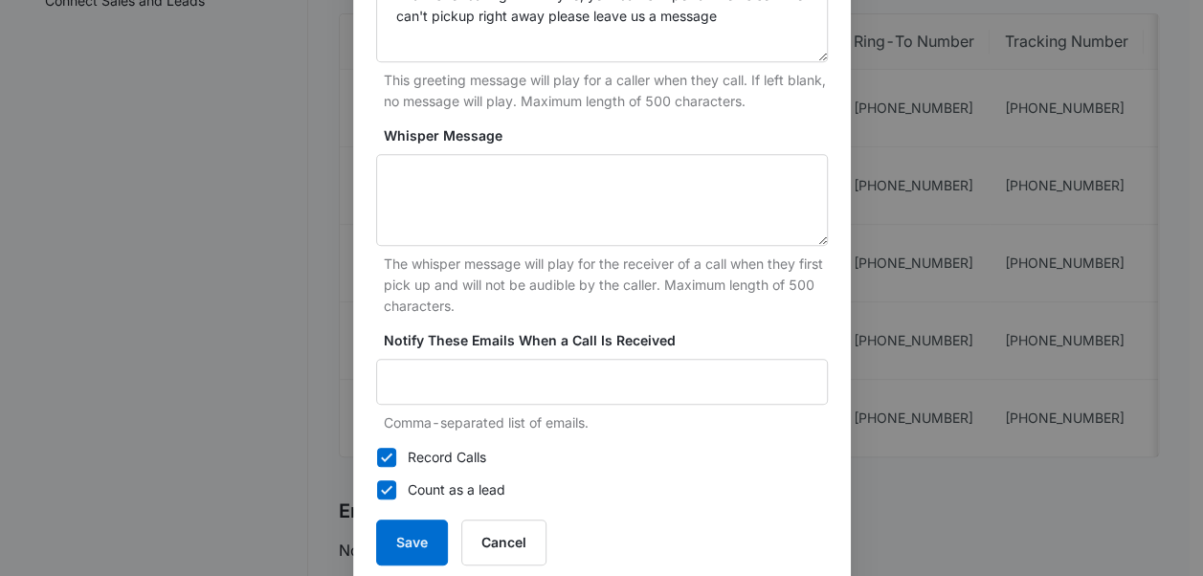
scroll to position [576, 0]
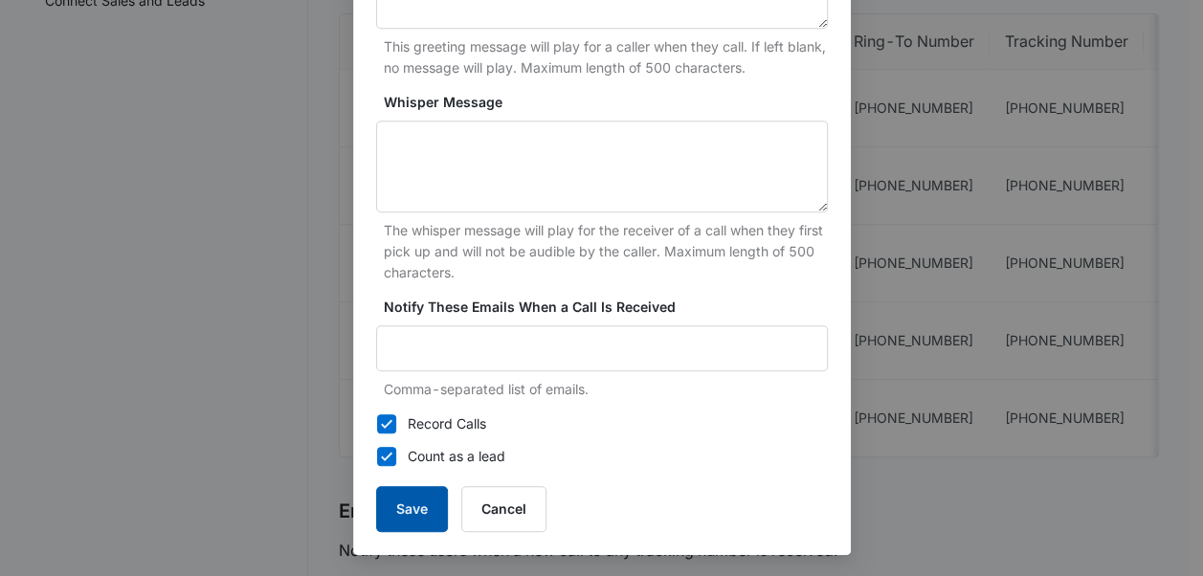
click at [389, 501] on button "Save" at bounding box center [412, 509] width 72 height 46
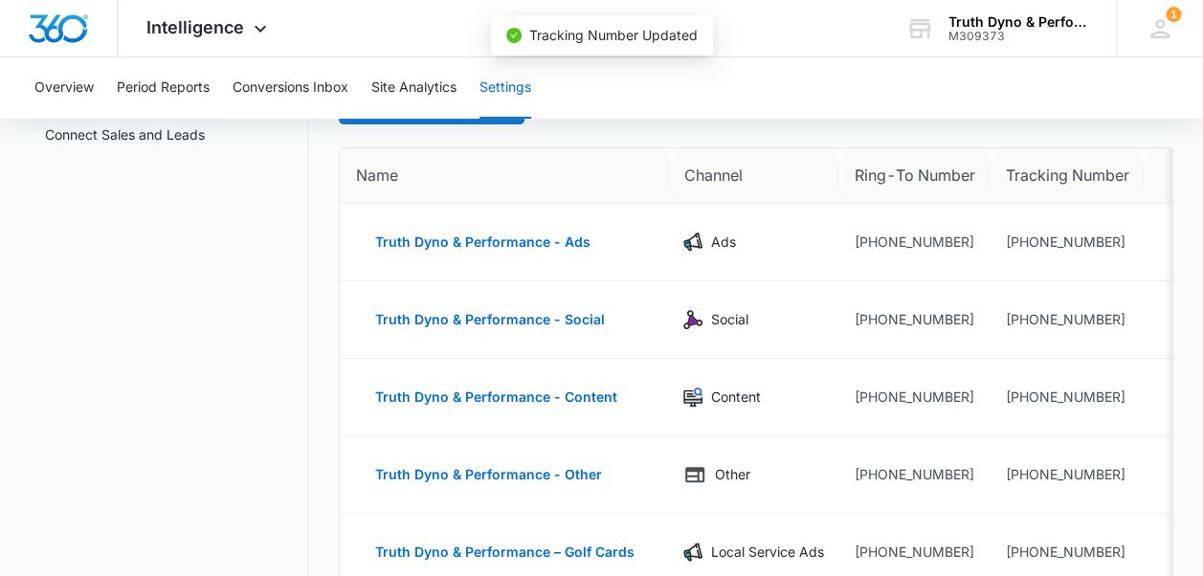
scroll to position [136, 0]
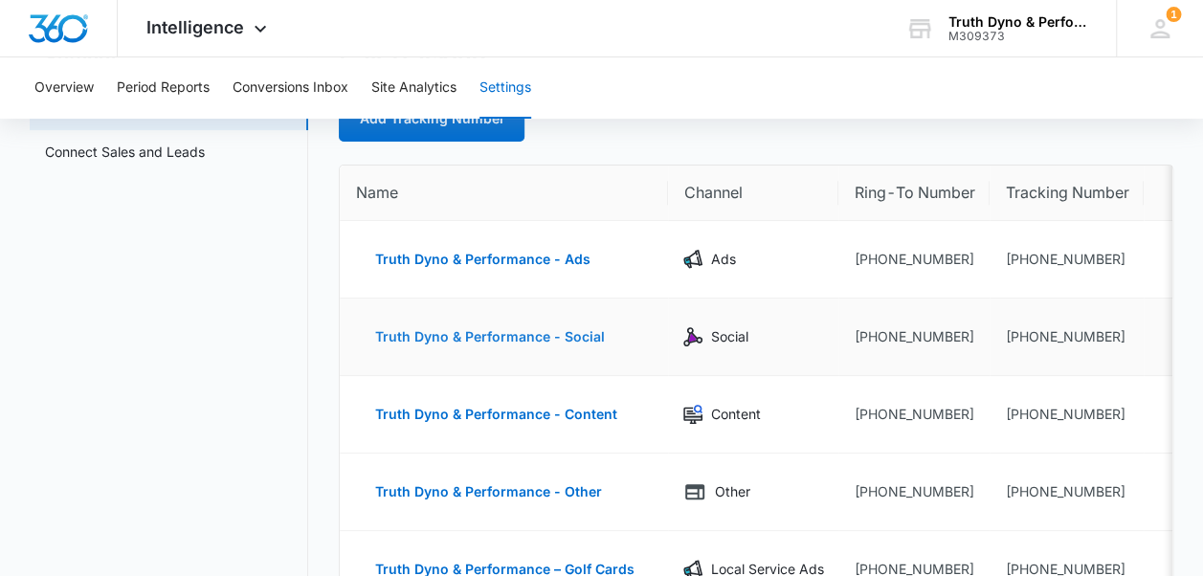
click at [532, 333] on button "Truth Dyno & Performance - Social" at bounding box center [489, 337] width 268 height 46
select select "SOCIAL"
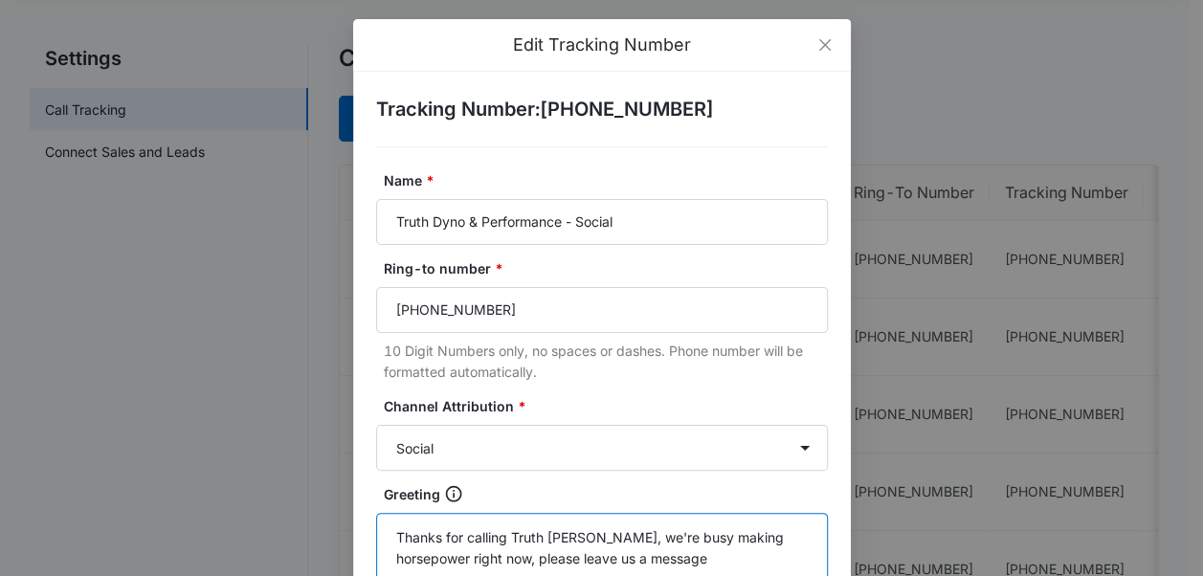
drag, startPoint x: 642, startPoint y: 561, endPoint x: 246, endPoint y: 477, distance: 405.0
click at [246, 477] on div "Edit Tracking Number Tracking Number : +17632509970 Name * Truth Dyno & Perform…" at bounding box center [601, 288] width 1203 height 576
paste textarea "your call is important to us so if we can't pickup right away"
type textarea "Thanks for calling Truth Dyno, your call is important to us so if we can't pick…"
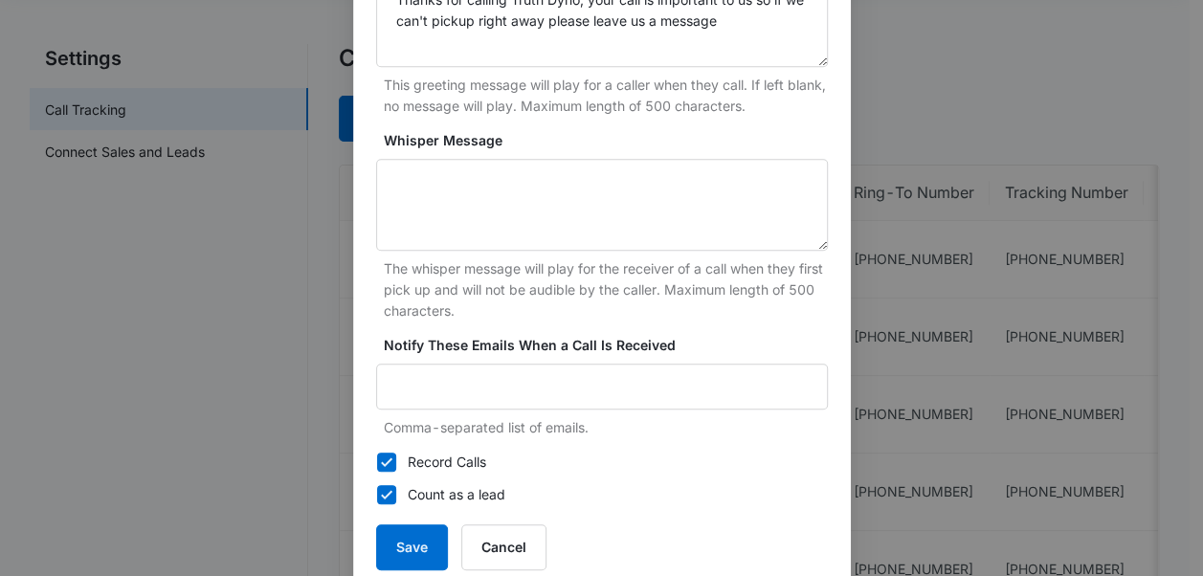
scroll to position [543, 0]
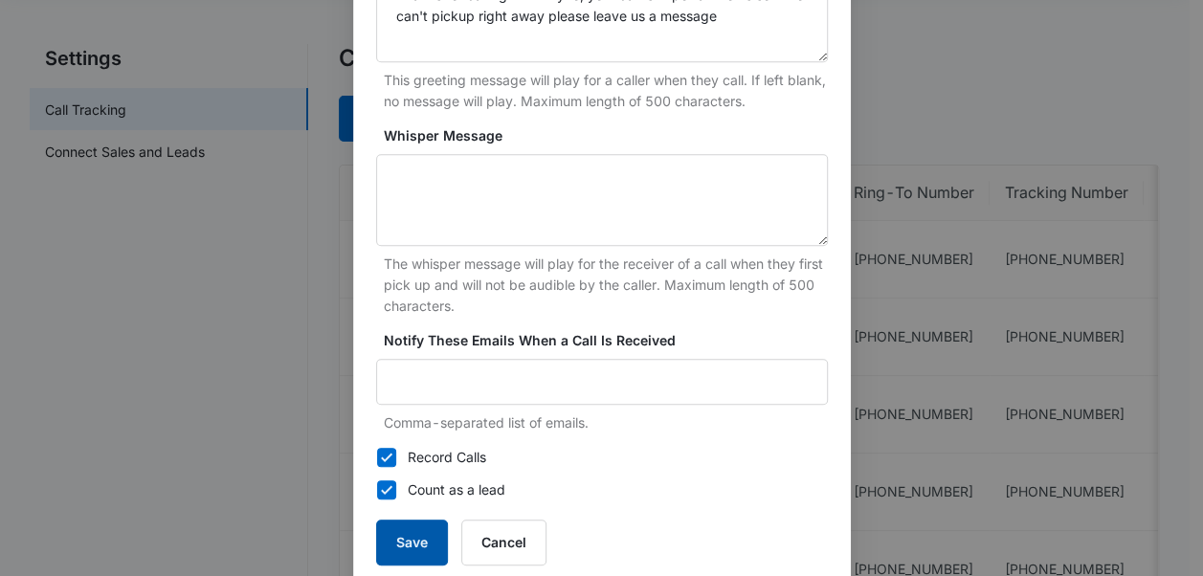
click at [402, 548] on button "Save" at bounding box center [412, 543] width 72 height 46
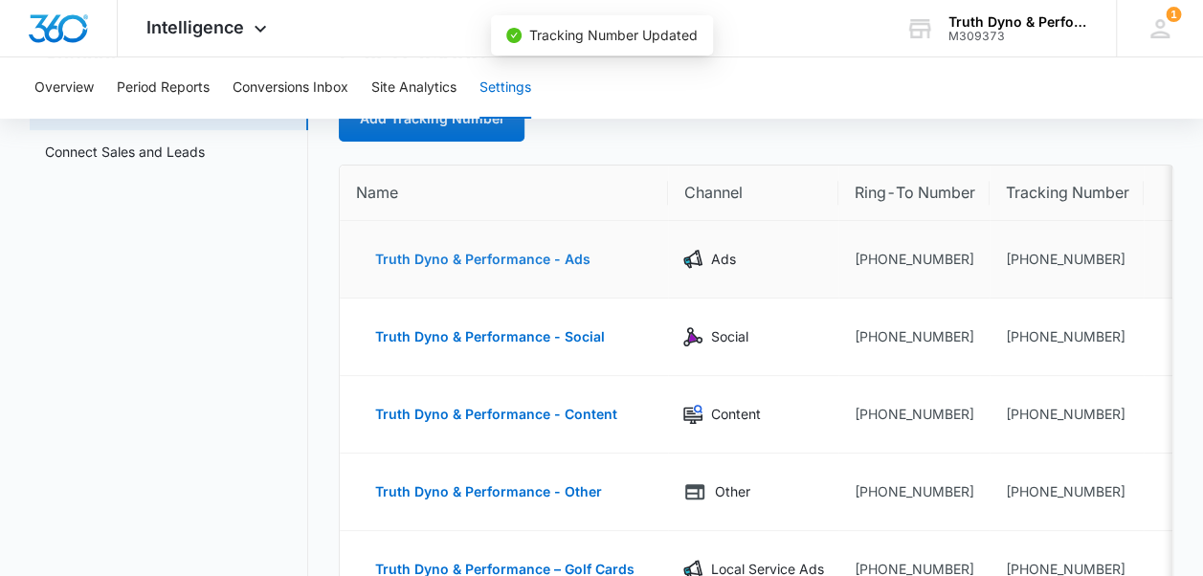
click at [543, 258] on button "Truth Dyno & Performance - Ads" at bounding box center [482, 259] width 254 height 46
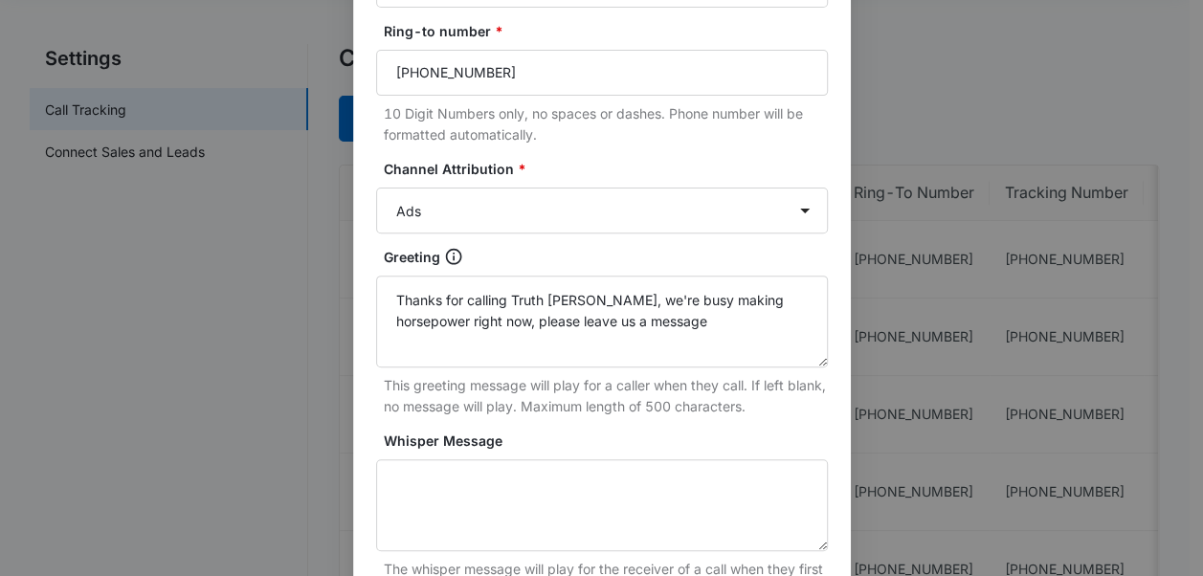
scroll to position [255, 0]
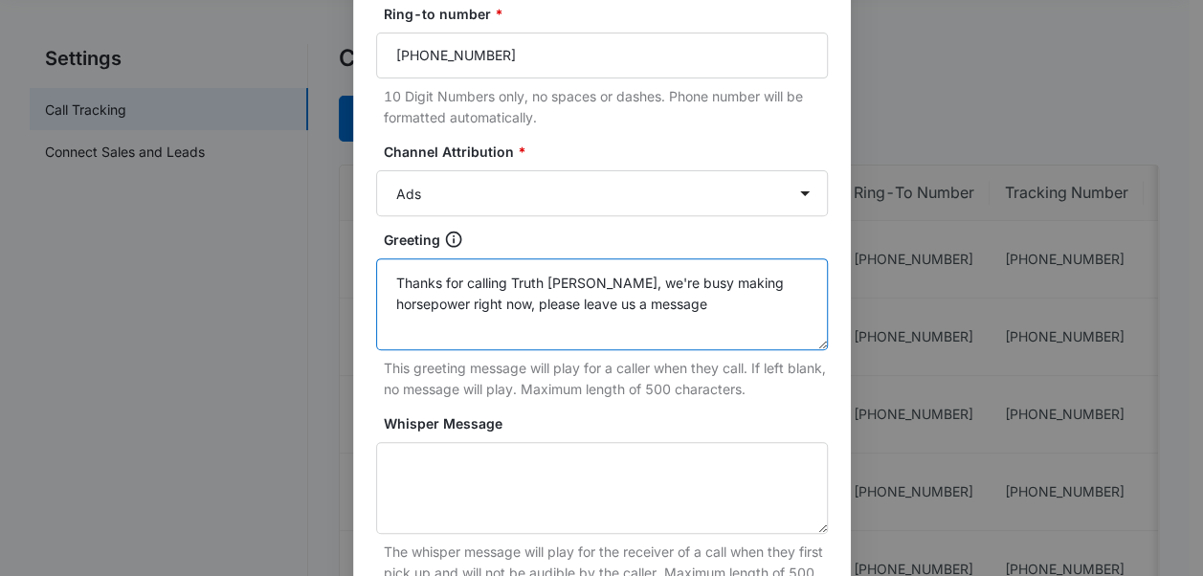
drag, startPoint x: 692, startPoint y: 328, endPoint x: 219, endPoint y: 287, distance: 474.5
click at [219, 287] on div "Edit Tracking Number Tracking Number : +17632509957 Name * Truth Dyno & Perform…" at bounding box center [601, 288] width 1203 height 576
paste textarea "your call is important to us so if we can't pickup right away"
type textarea "Thanks for calling Truth Dyno, your call is important to us so if we can't pick…"
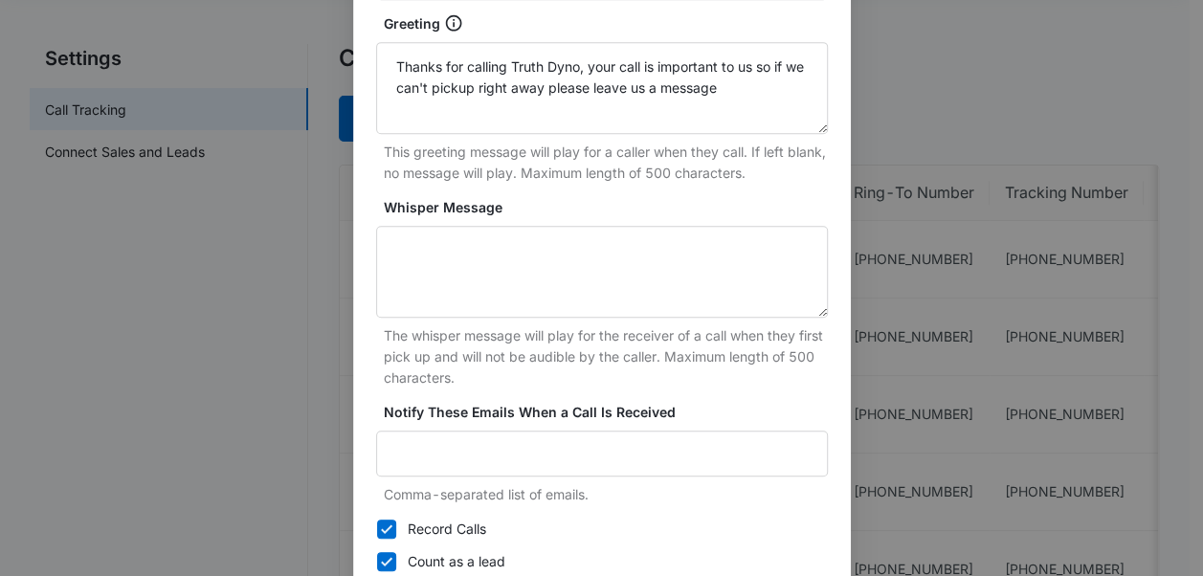
scroll to position [576, 0]
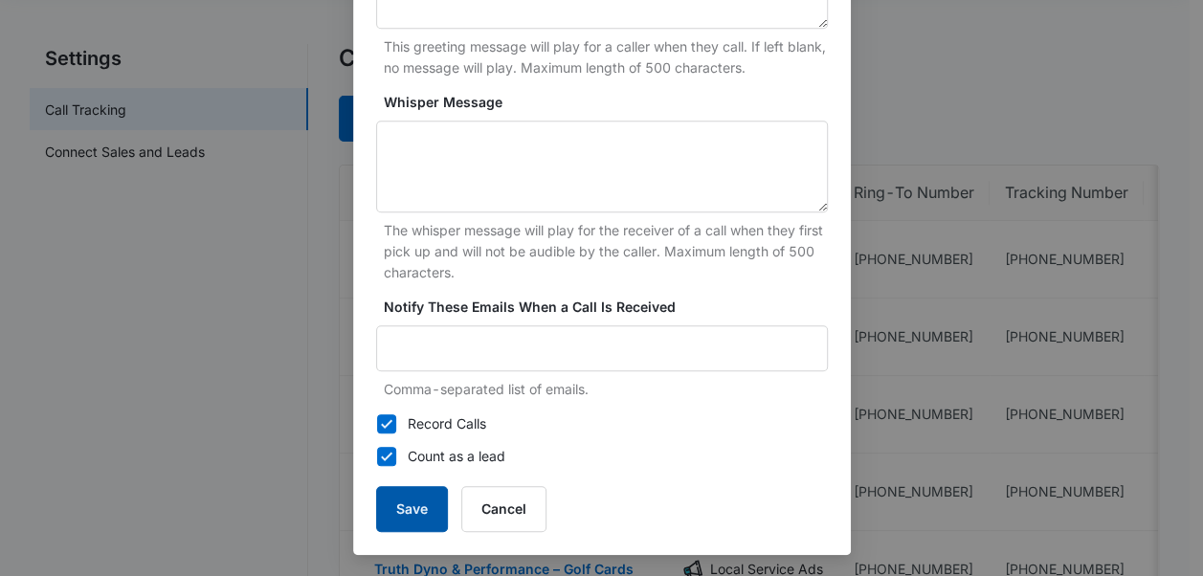
click at [394, 503] on button "Save" at bounding box center [412, 509] width 72 height 46
